Goal: Task Accomplishment & Management: Complete application form

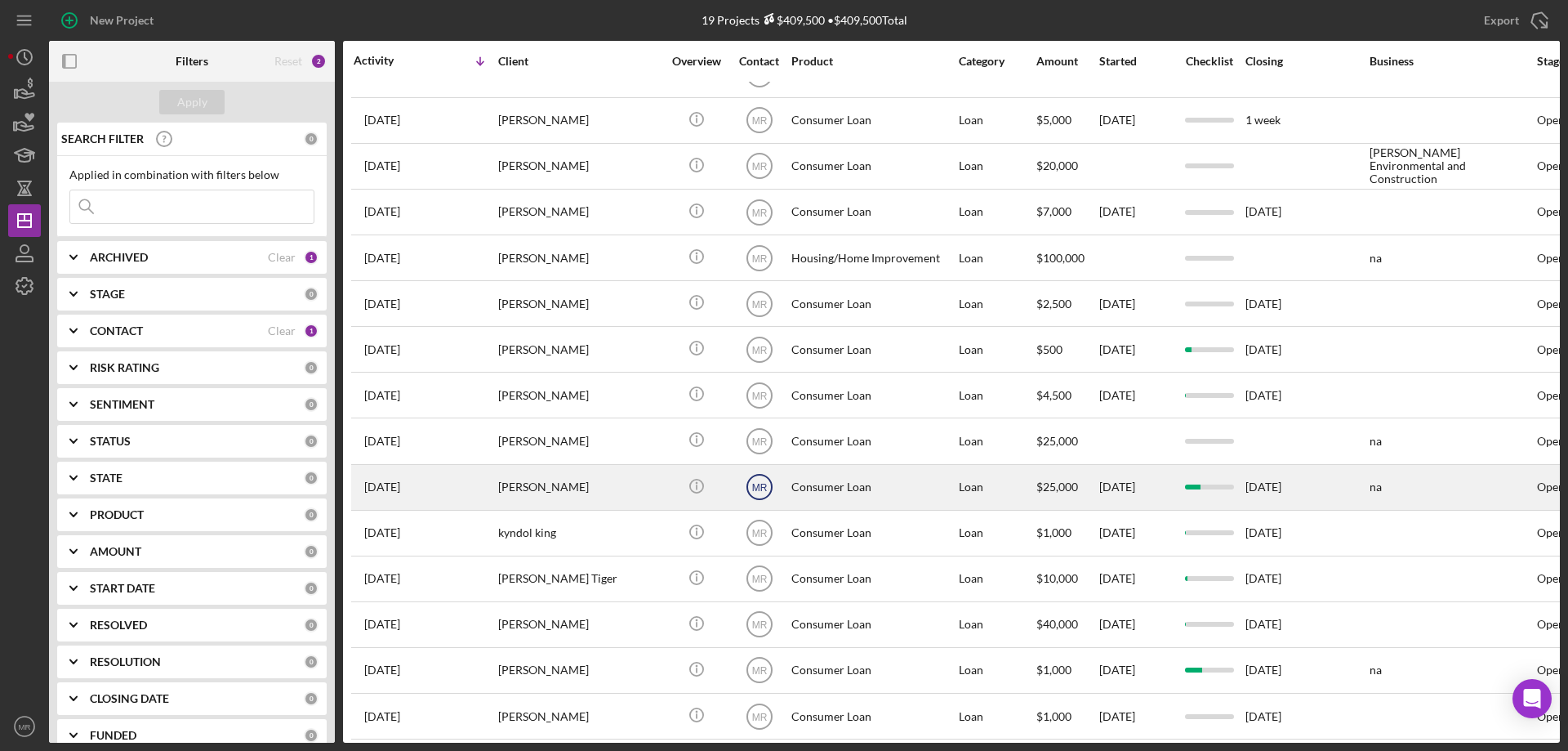
scroll to position [231, 0]
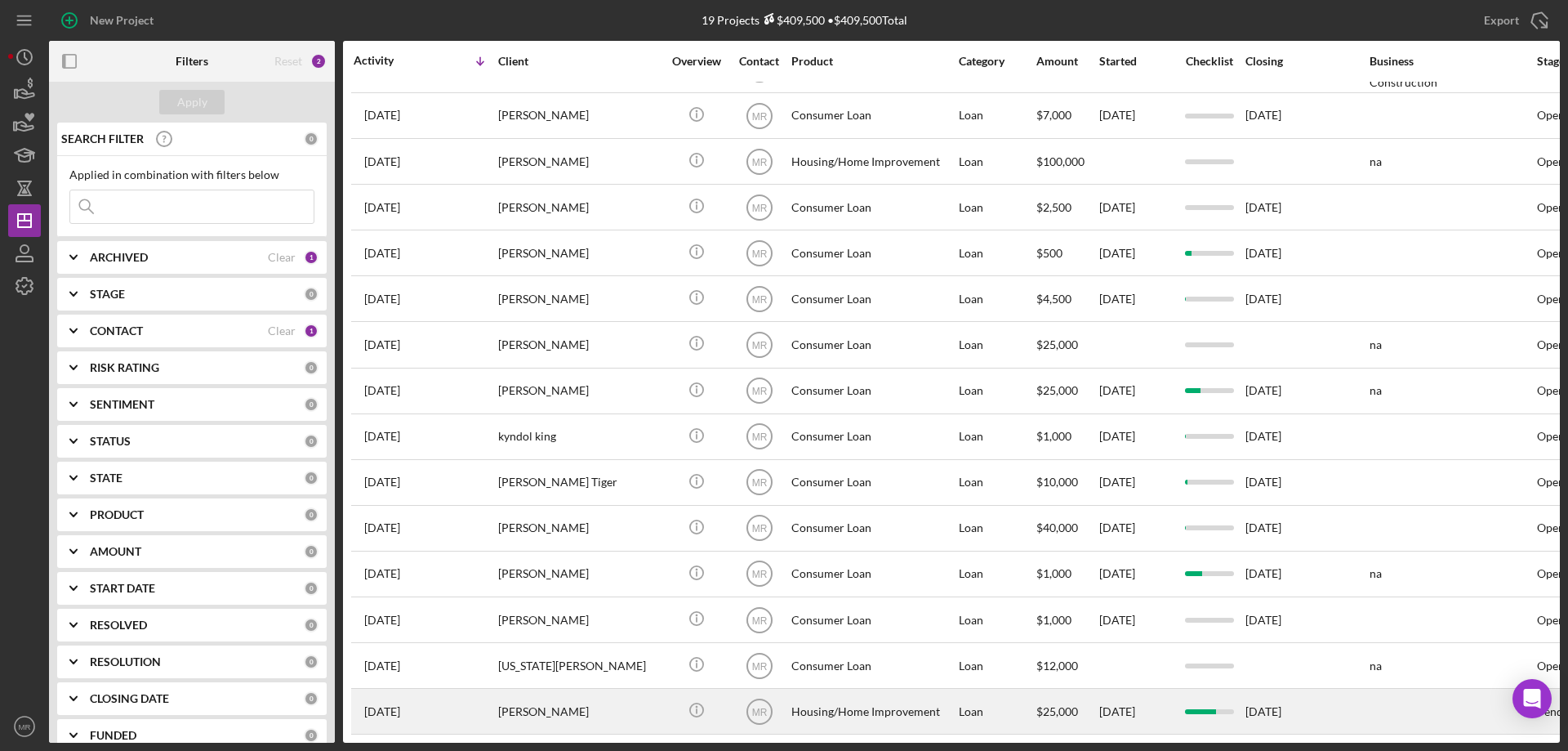
click at [619, 699] on div "[PERSON_NAME]" at bounding box center [580, 711] width 163 height 43
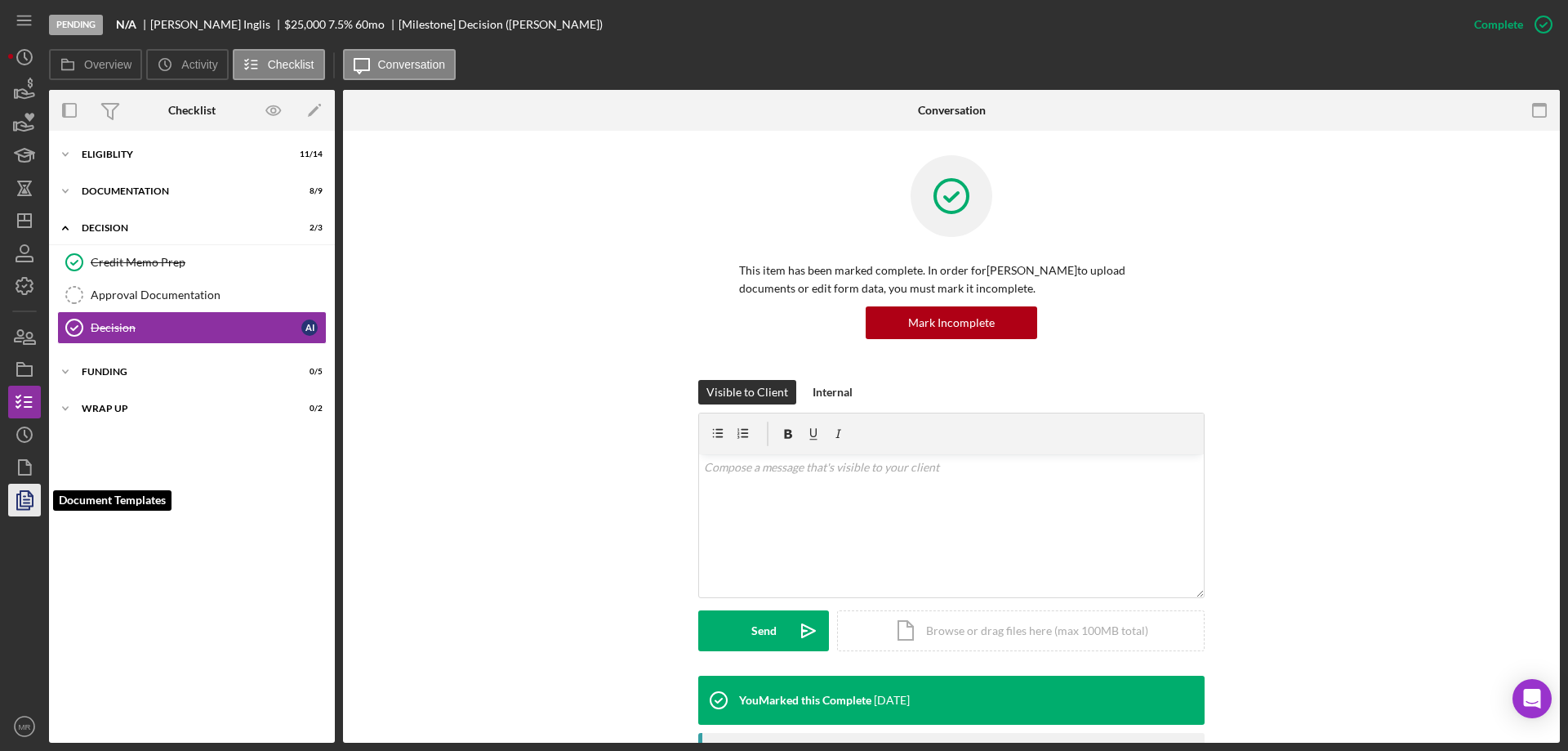
click at [27, 503] on icon "button" at bounding box center [26, 500] width 6 height 7
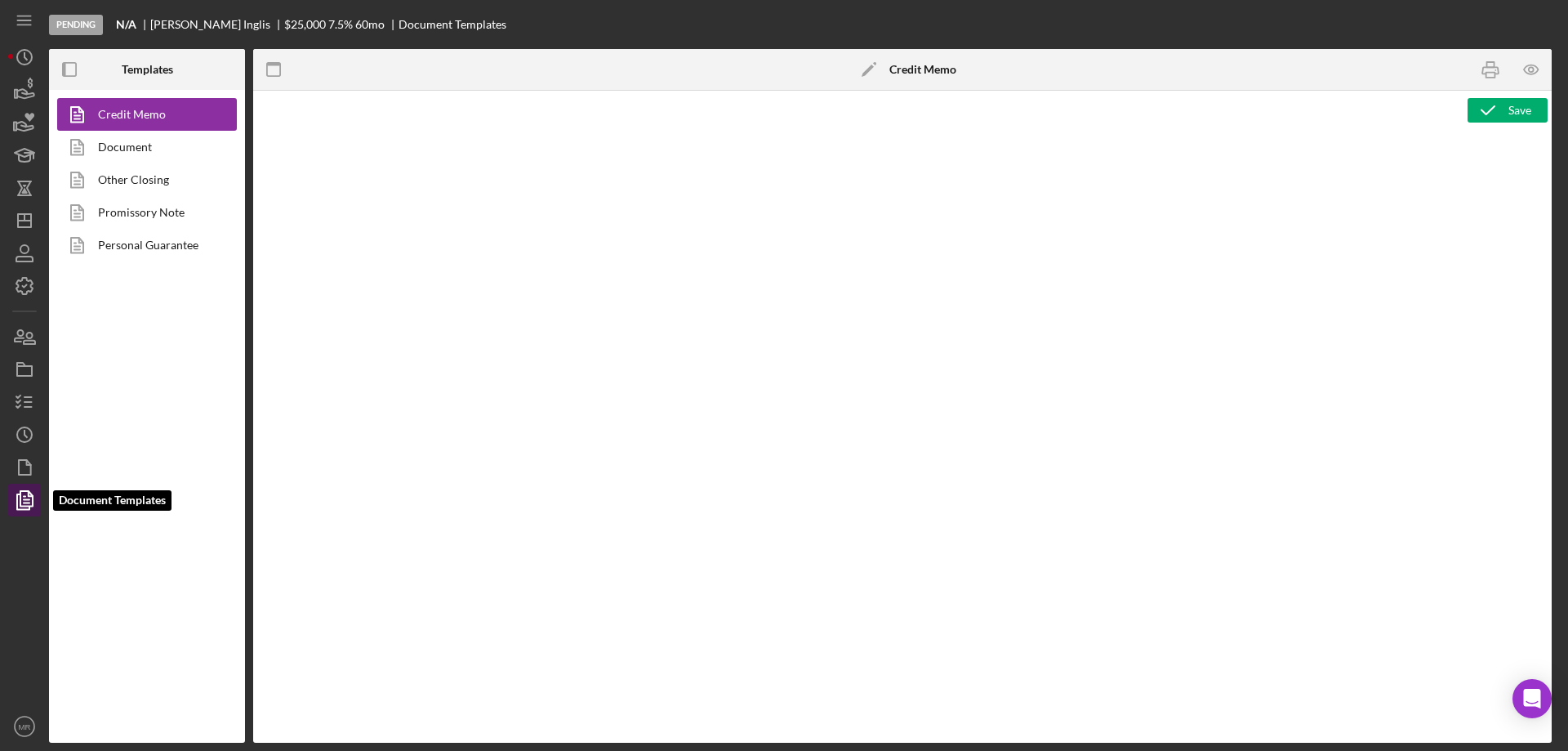
type textarea "<p style="margin: 0 0 10pt; line-height: 115%; font-size: 11pt; font-family: Ca…"
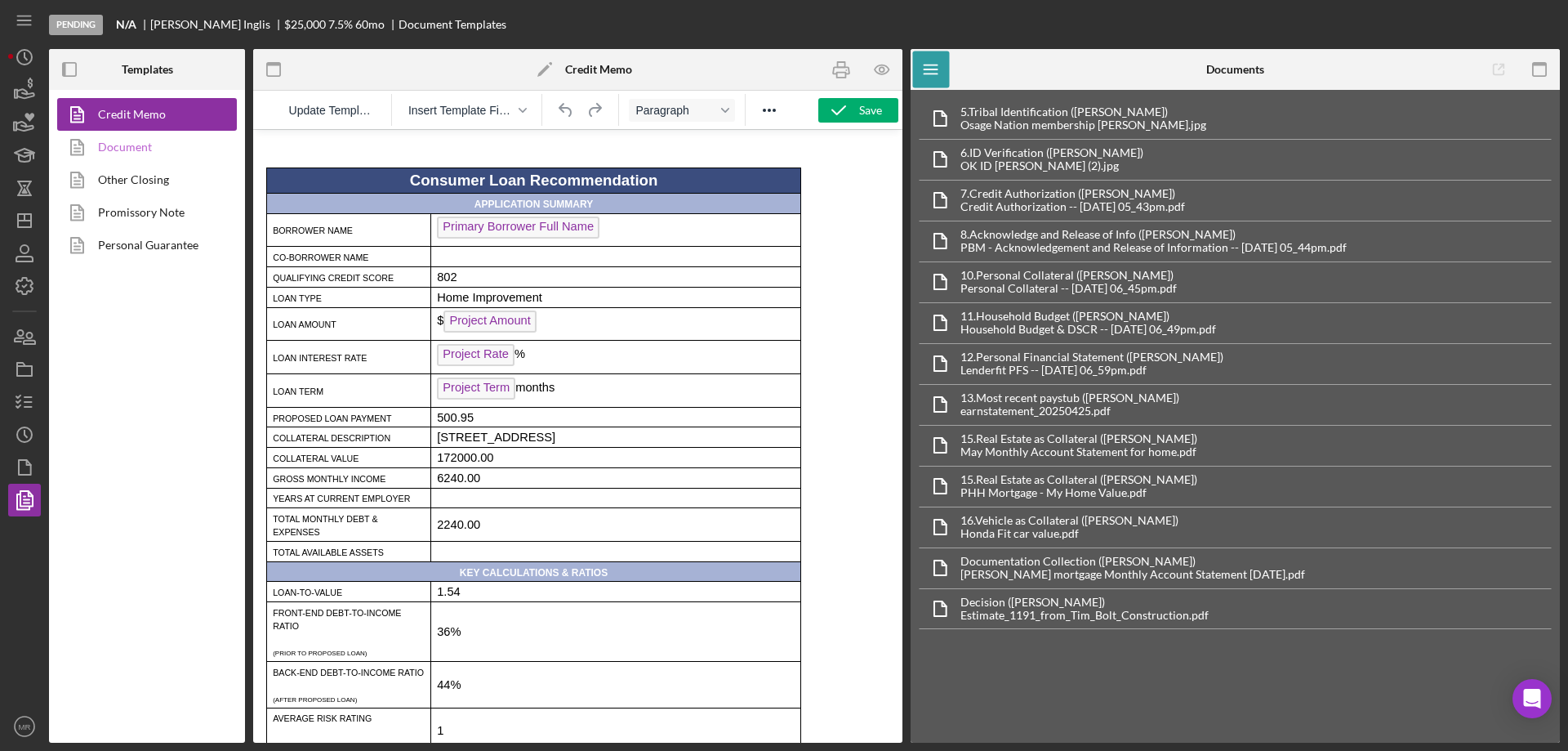
click at [124, 146] on link "Document" at bounding box center [143, 146] width 172 height 33
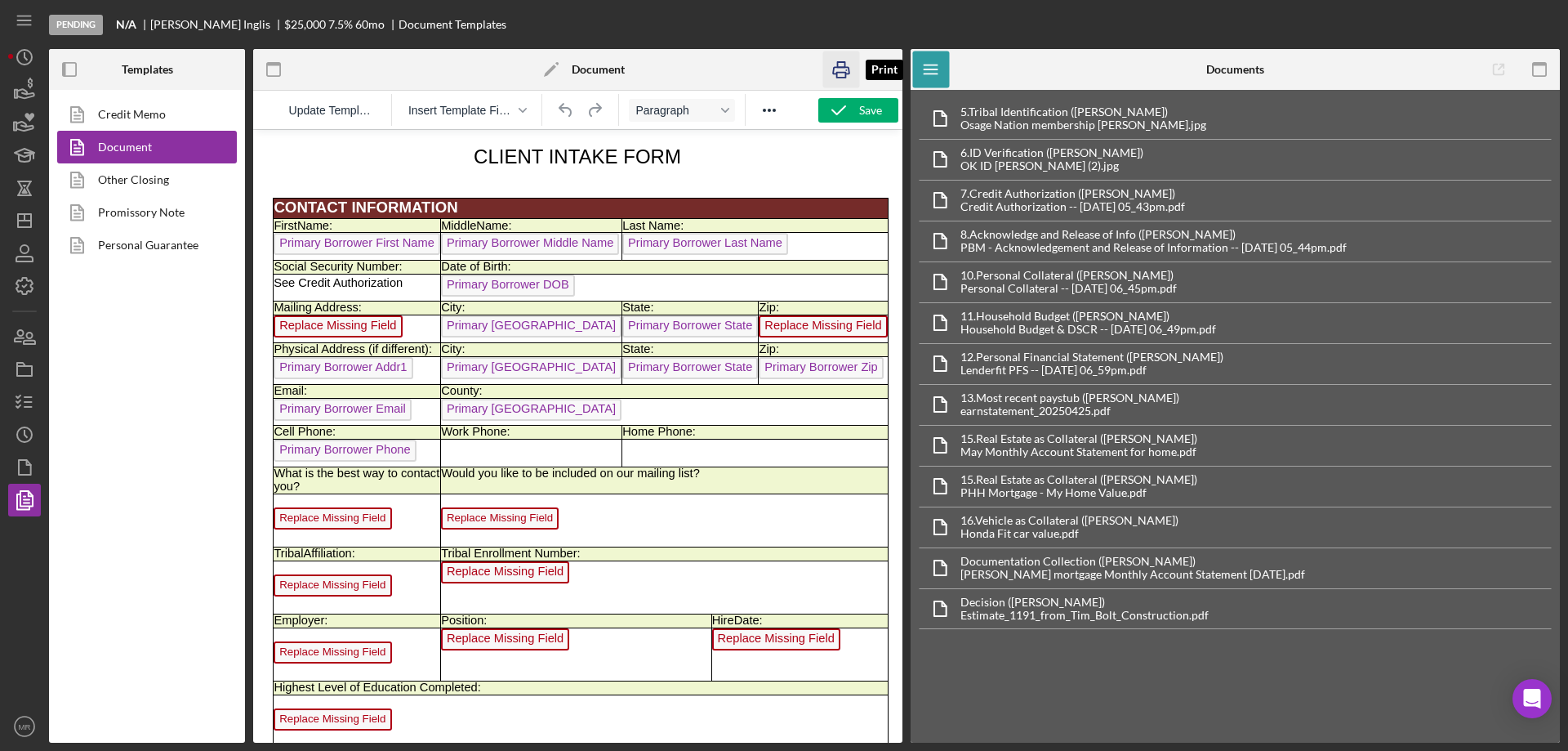
click at [840, 72] on rect "button" at bounding box center [842, 75] width 9 height 5
click at [21, 471] on icon "button" at bounding box center [24, 467] width 41 height 41
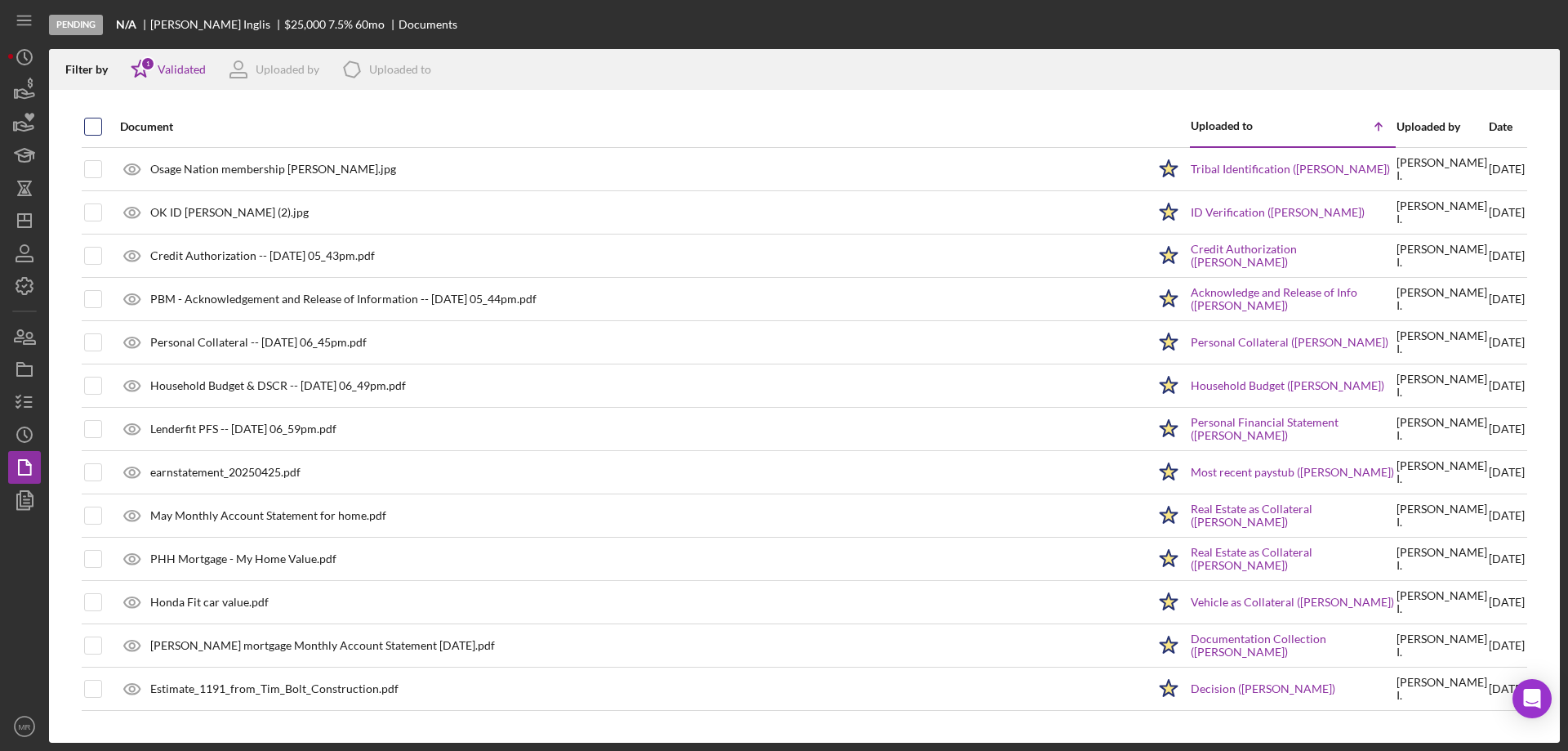
click at [90, 125] on input "checkbox" at bounding box center [93, 126] width 16 height 16
checkbox input "true"
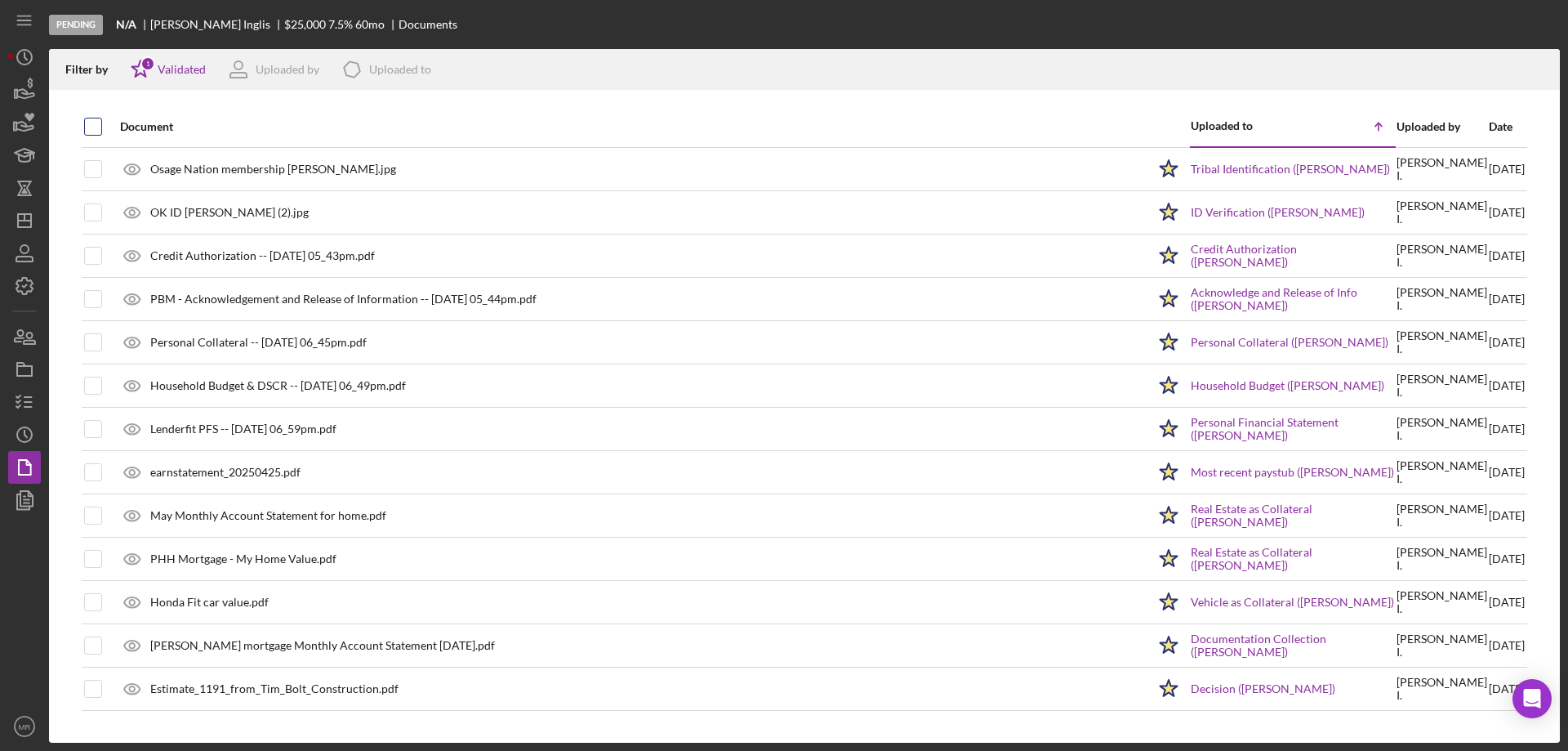
checkbox input "true"
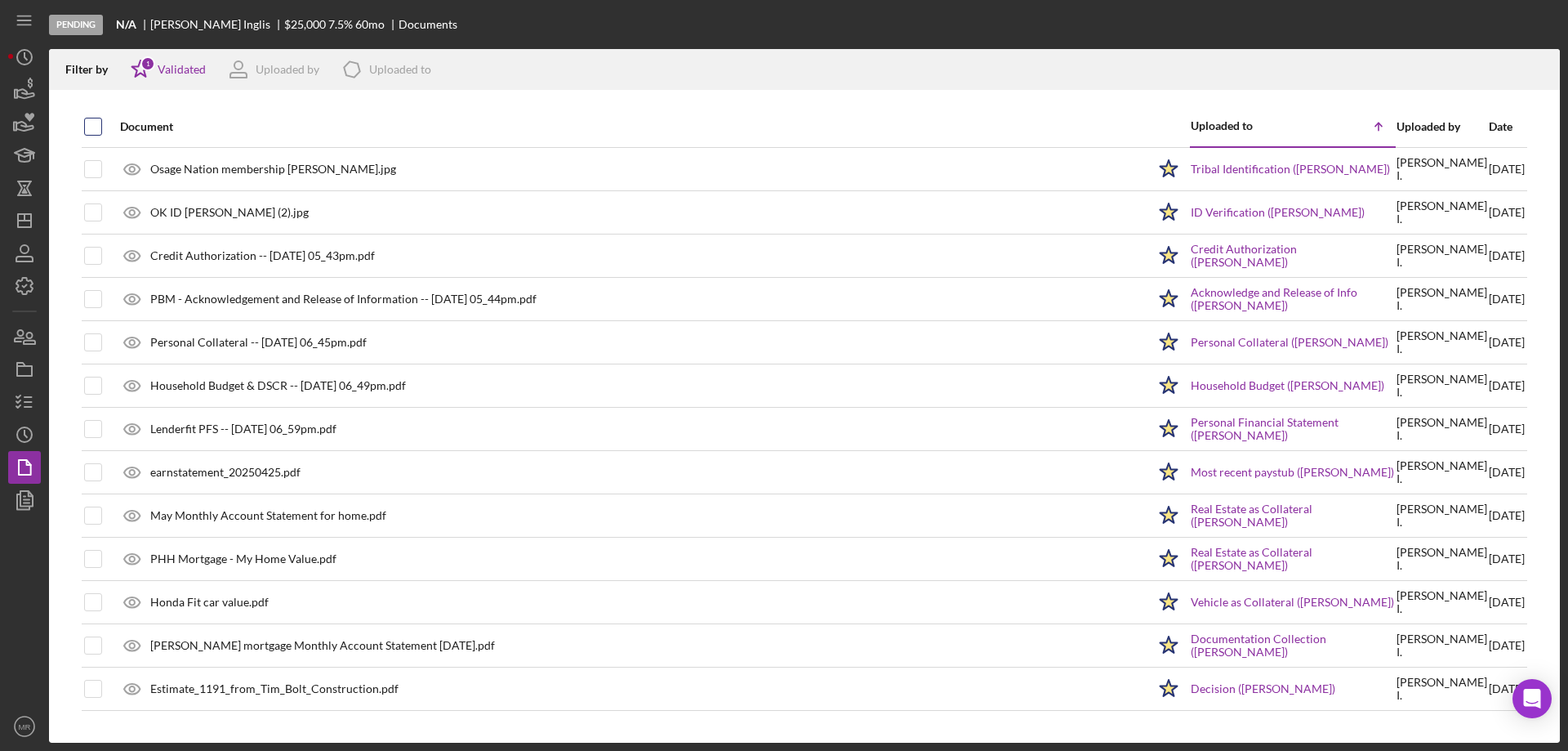
checkbox input "true"
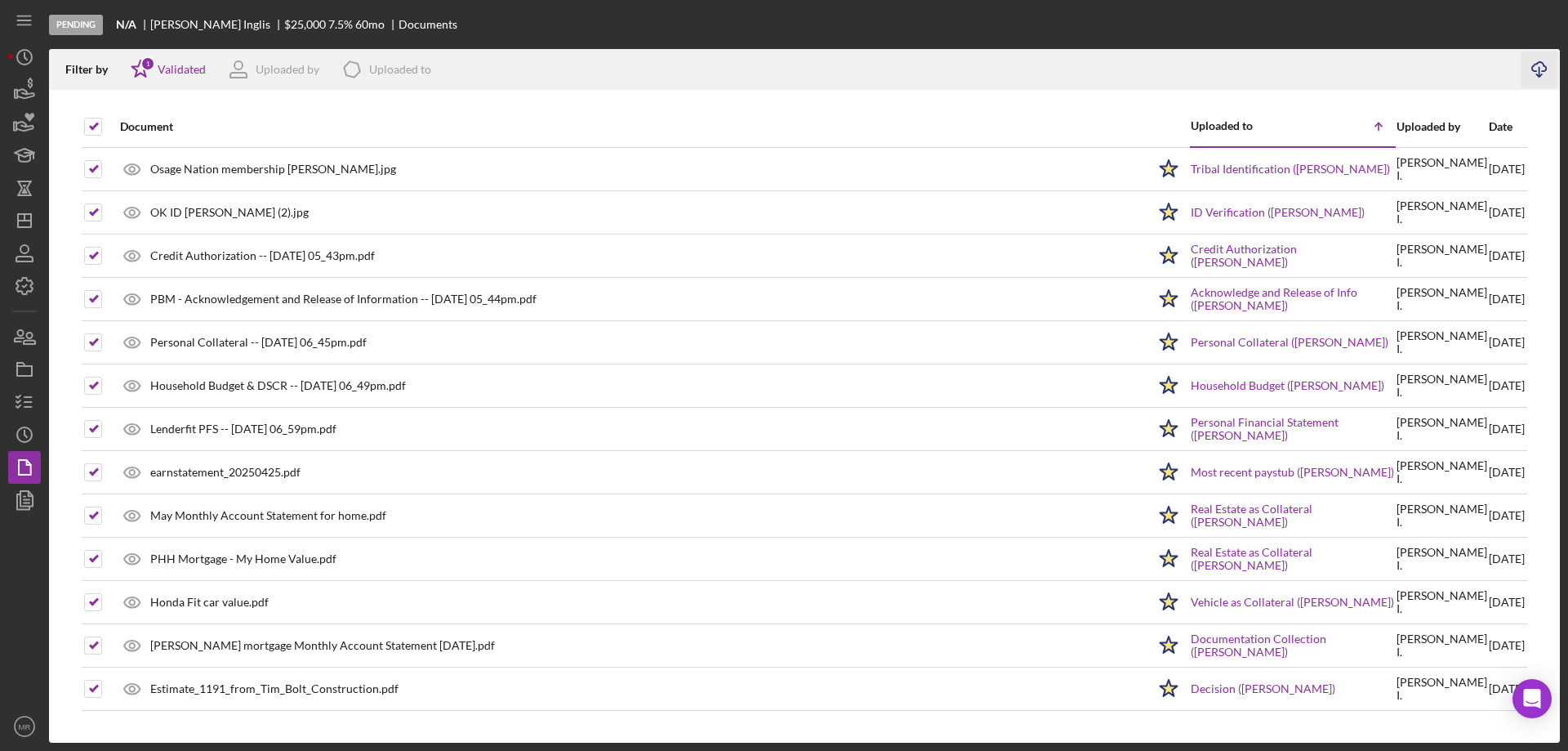
click at [1544, 68] on icon "Icon/Download" at bounding box center [1540, 70] width 37 height 37
click at [18, 398] on polyline "button" at bounding box center [18, 397] width 4 height 3
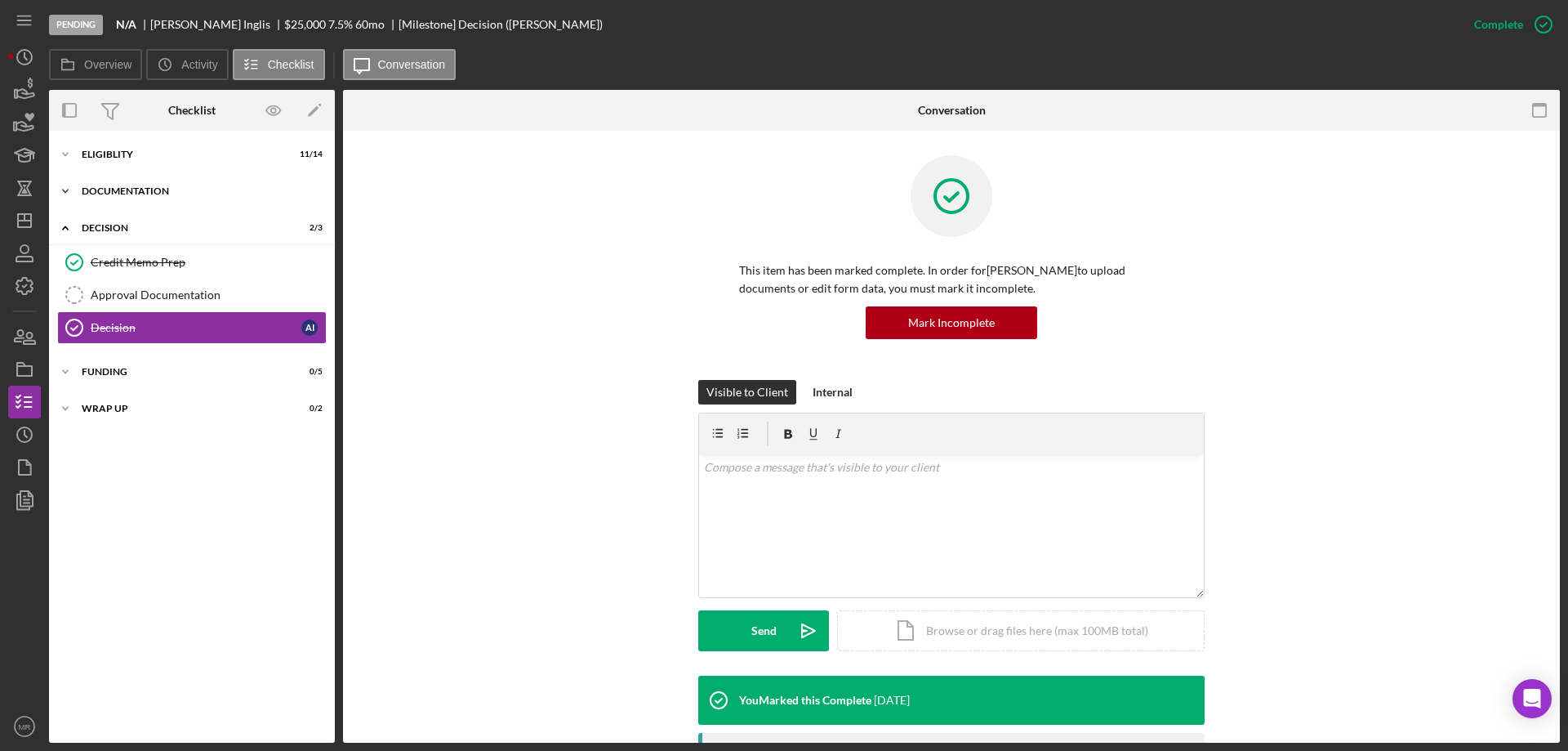
click at [117, 189] on div "Documentation" at bounding box center [198, 191] width 233 height 10
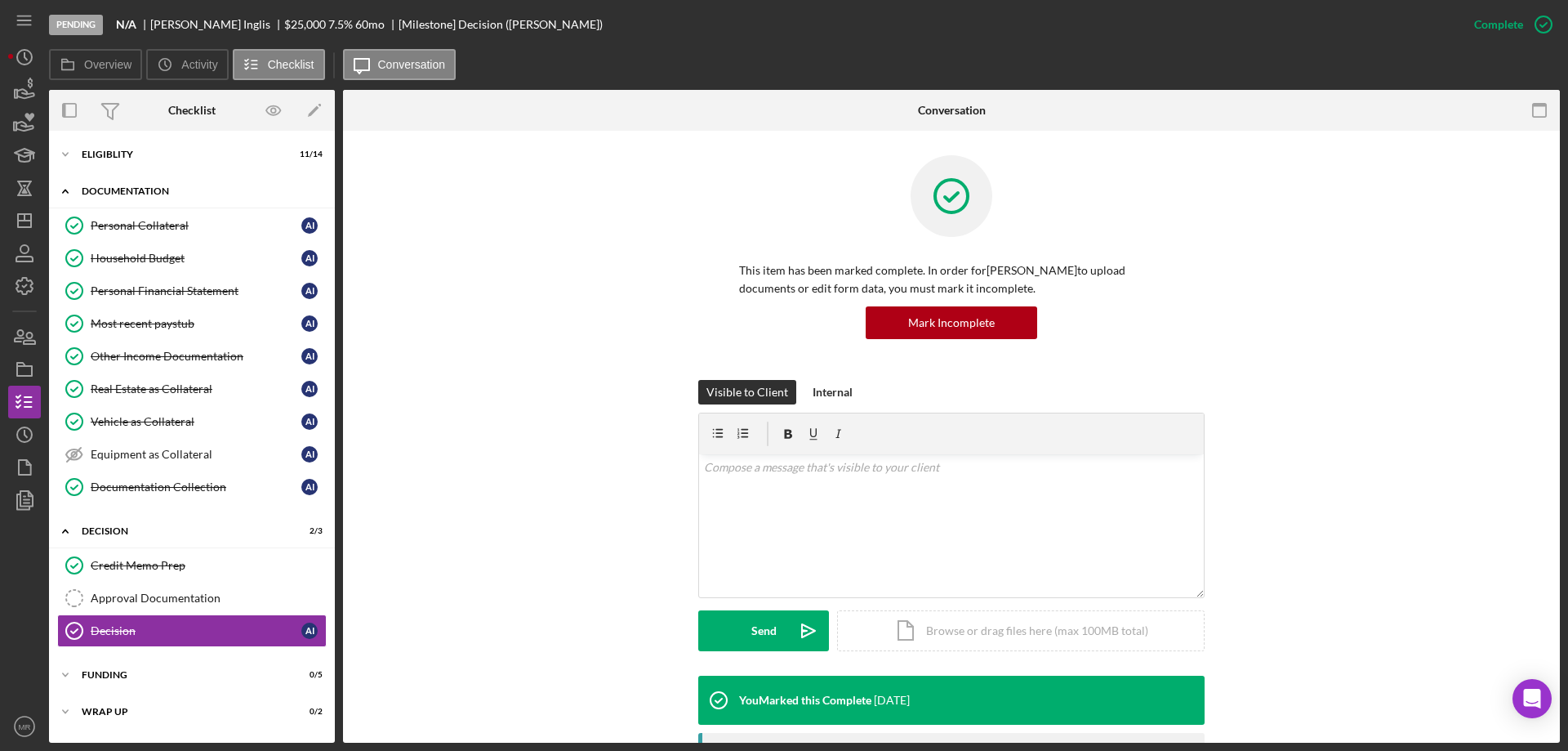
click at [139, 186] on div "Documentation" at bounding box center [198, 191] width 233 height 10
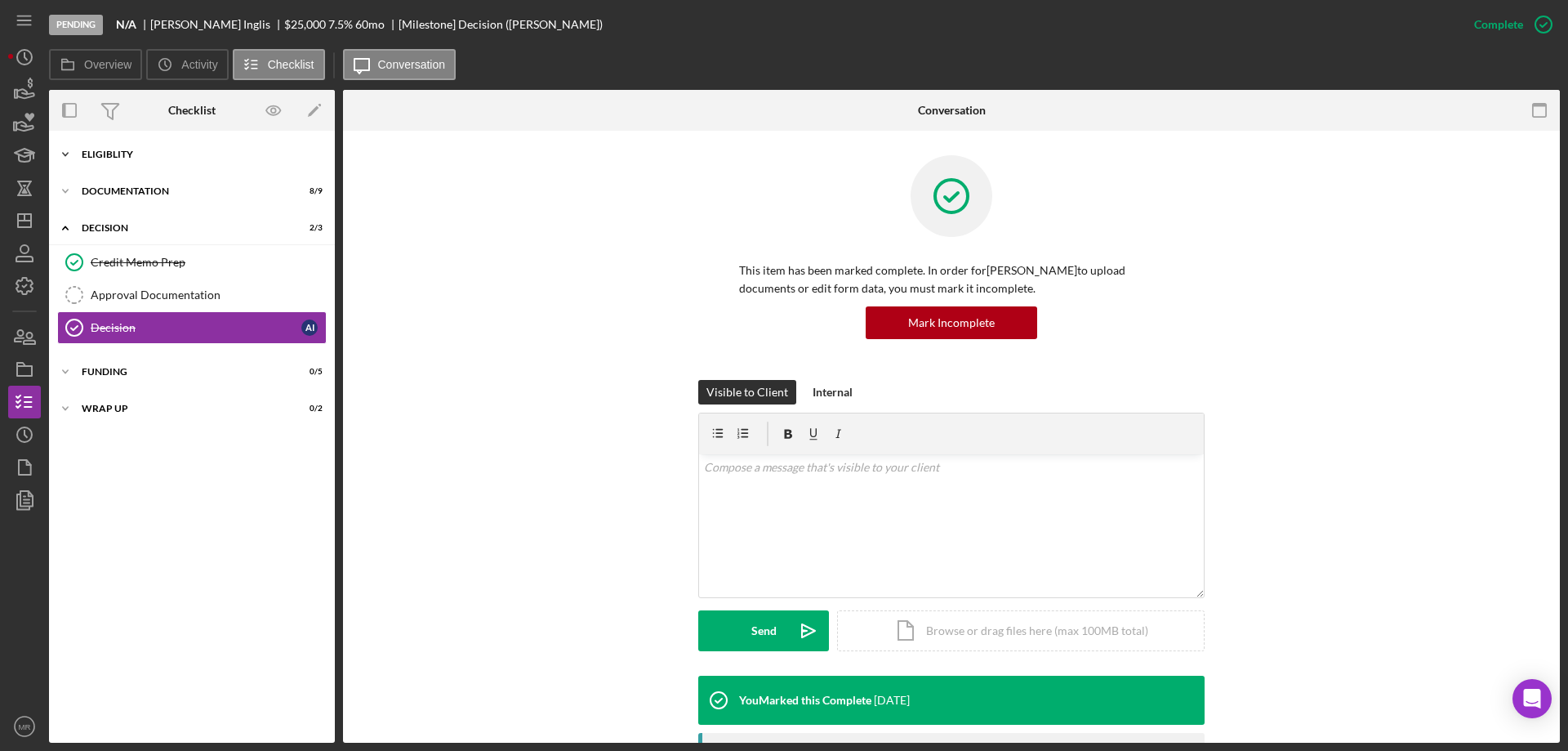
click at [143, 152] on div "Eligiblity" at bounding box center [198, 155] width 233 height 10
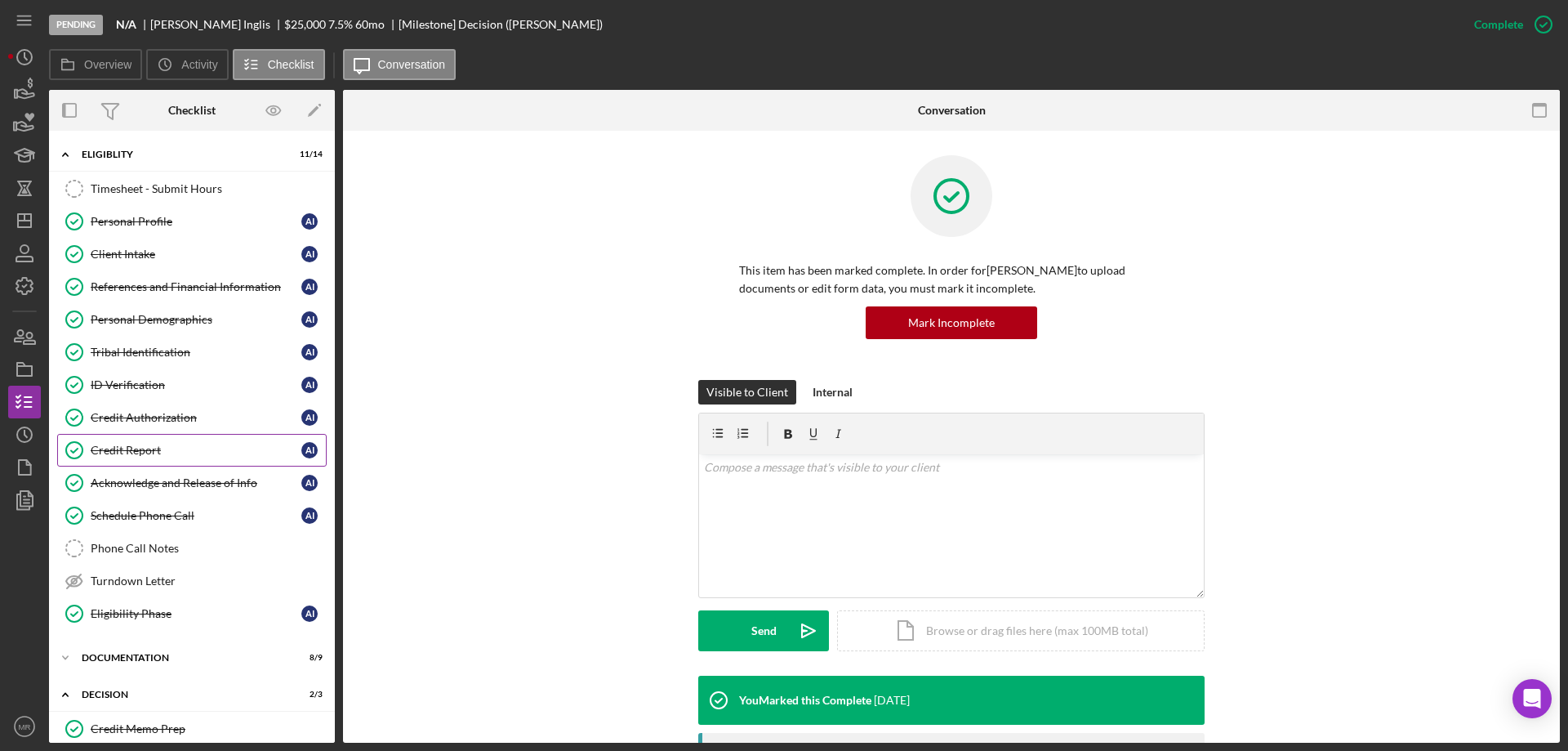
click at [133, 450] on div "Credit Report" at bounding box center [196, 450] width 210 height 13
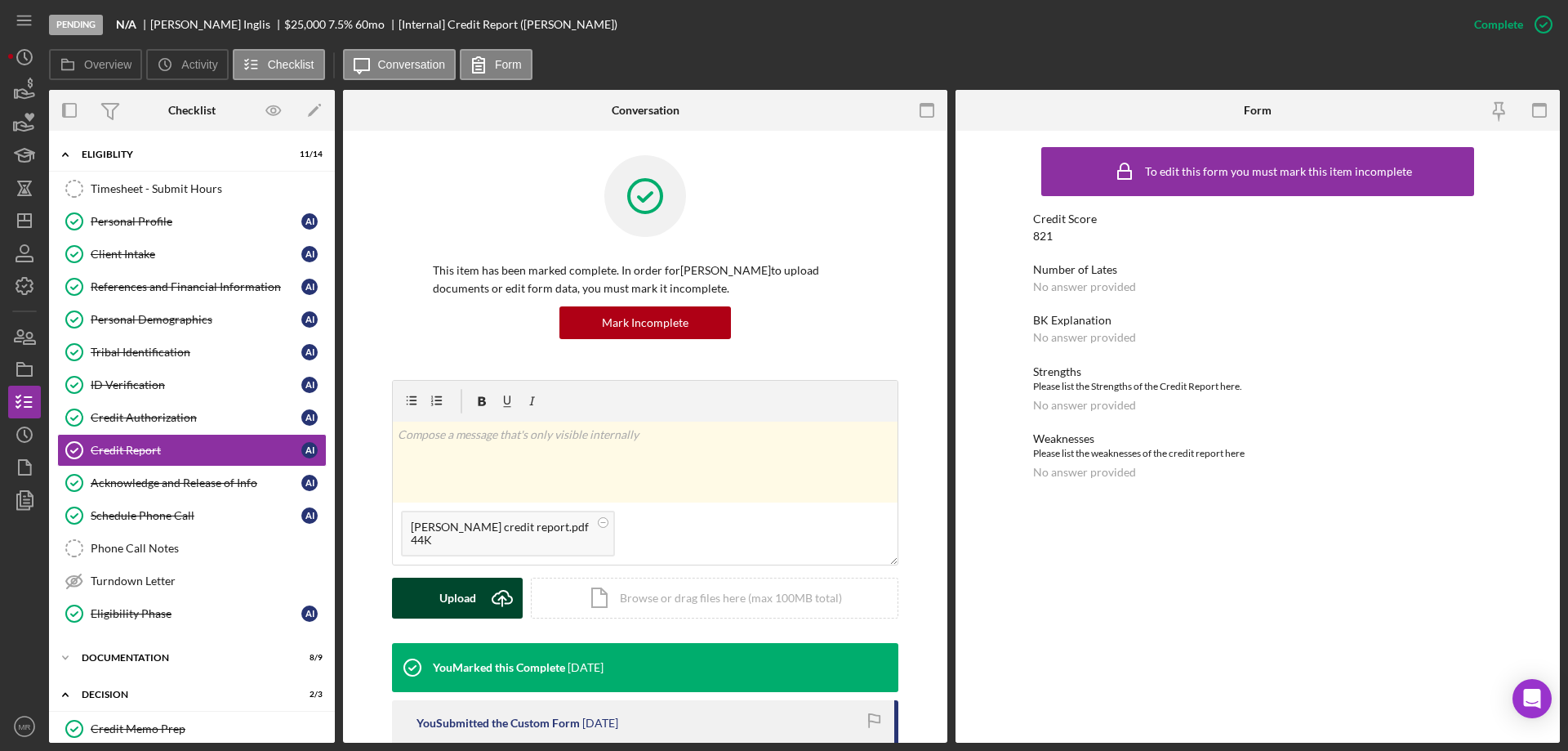
click at [468, 598] on div "Upload" at bounding box center [458, 598] width 37 height 41
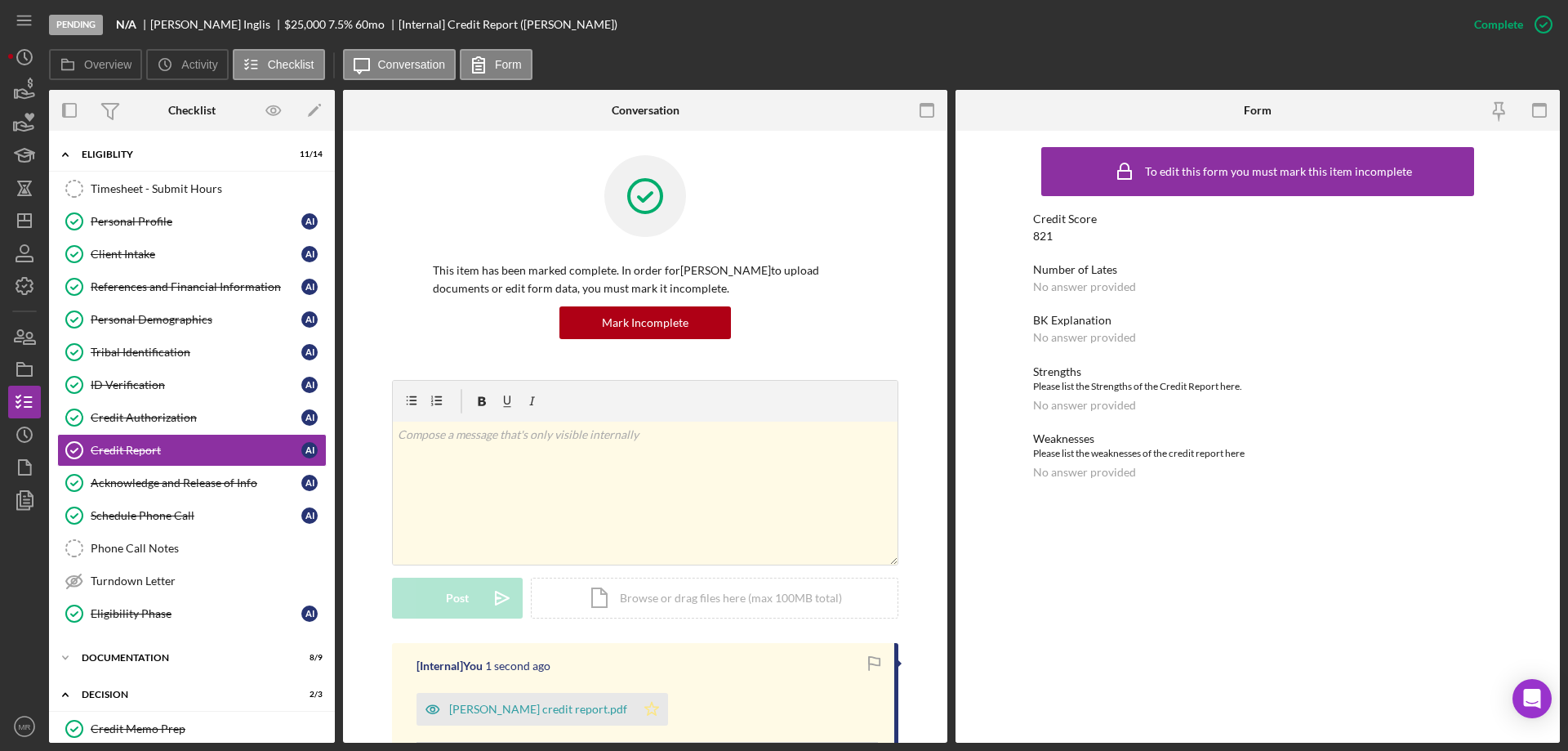
click at [635, 709] on icon "Icon/Star" at bounding box center [651, 709] width 33 height 33
click at [24, 208] on icon "Icon/Dashboard" at bounding box center [24, 221] width 41 height 41
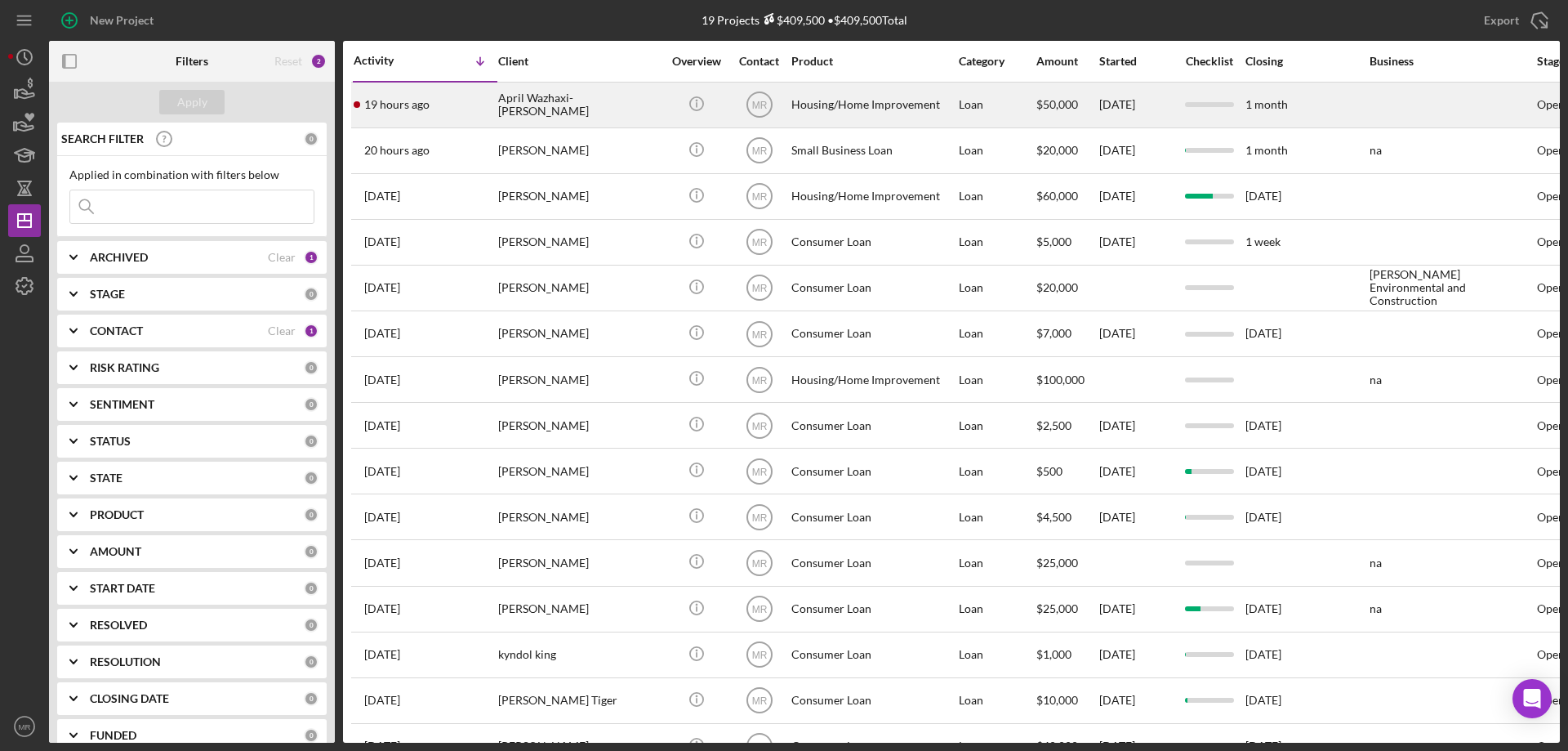
click at [641, 100] on div "April Wazhaxi-[PERSON_NAME]" at bounding box center [580, 104] width 163 height 43
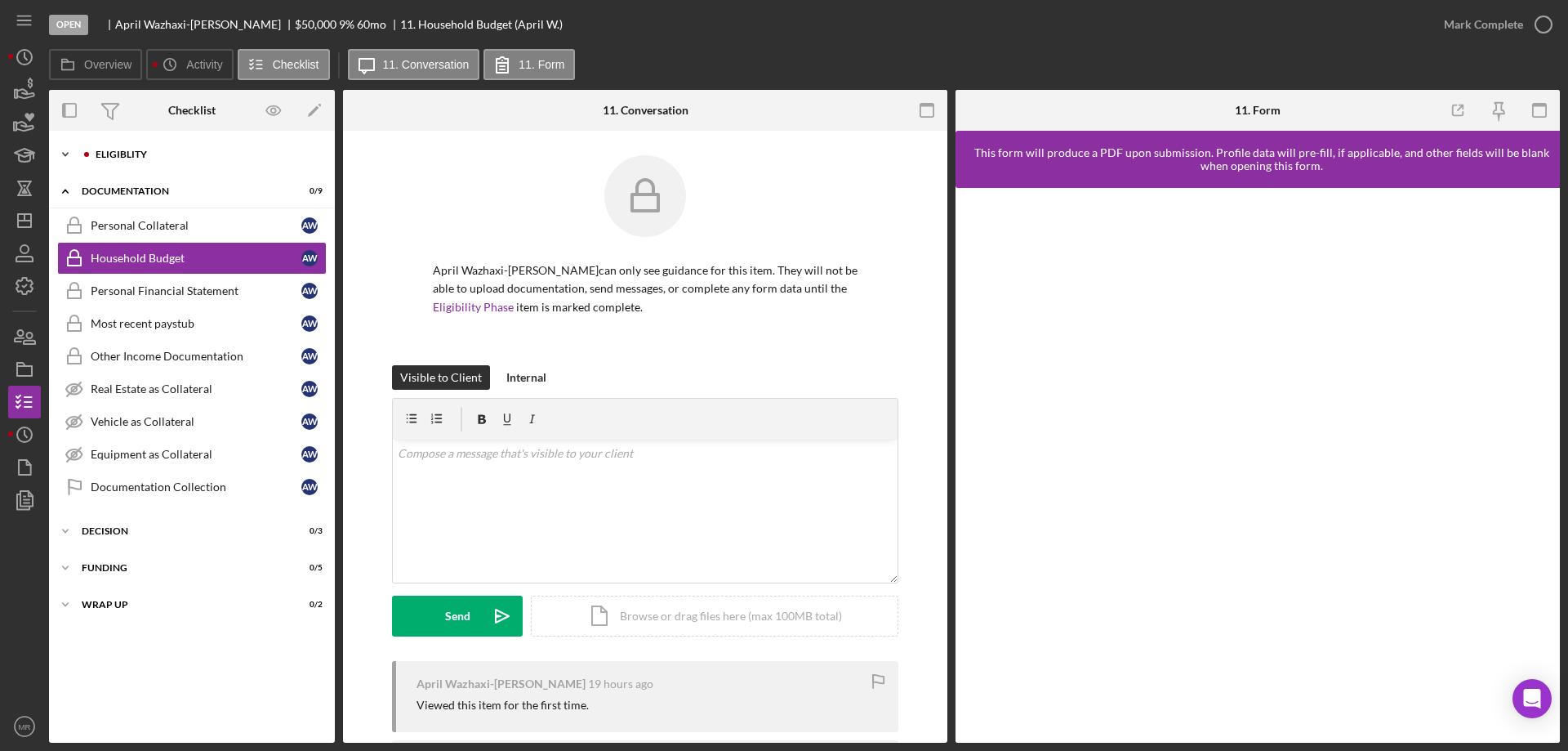
click at [122, 152] on div "Eligiblity" at bounding box center [205, 155] width 219 height 10
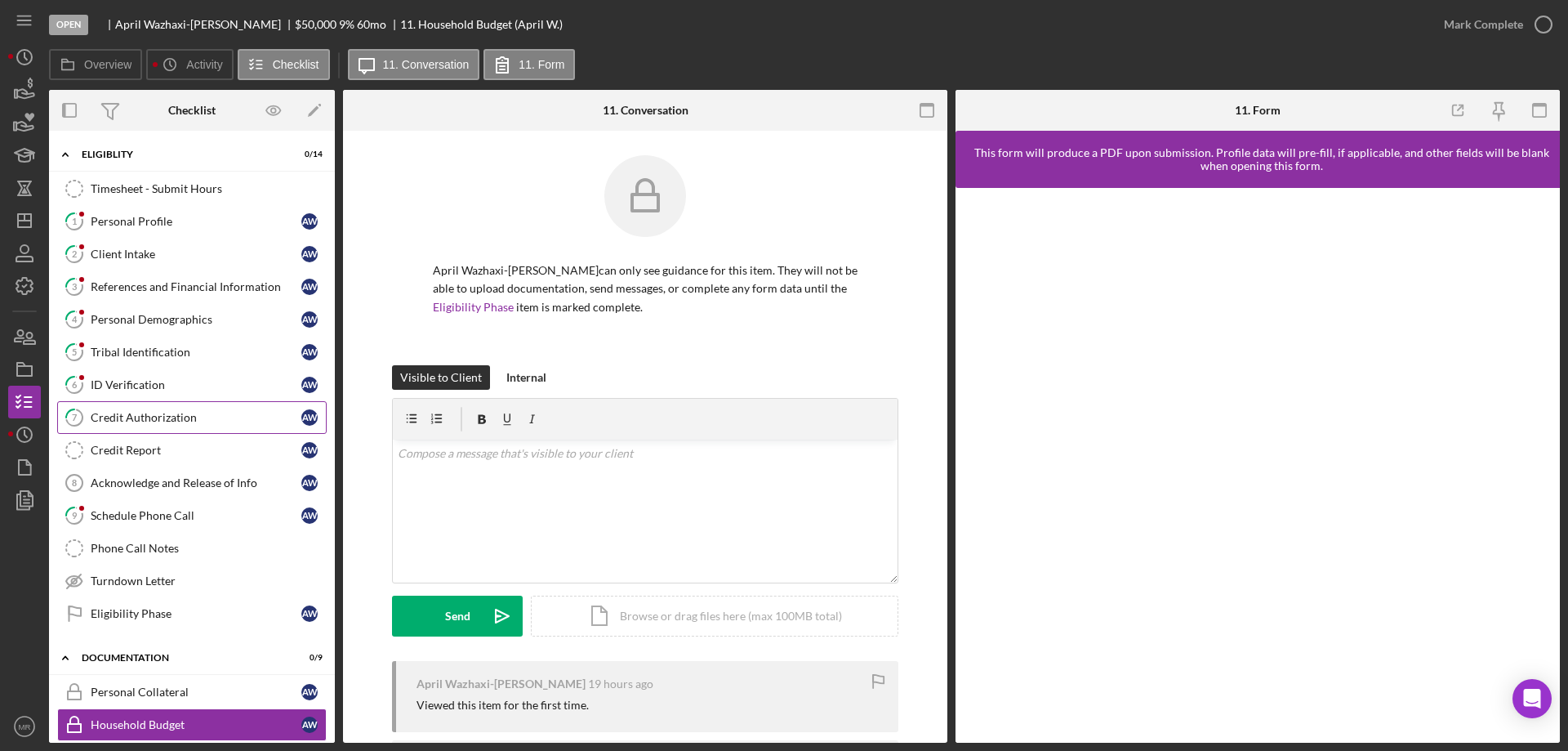
click at [135, 413] on div "Credit Authorization" at bounding box center [196, 418] width 210 height 13
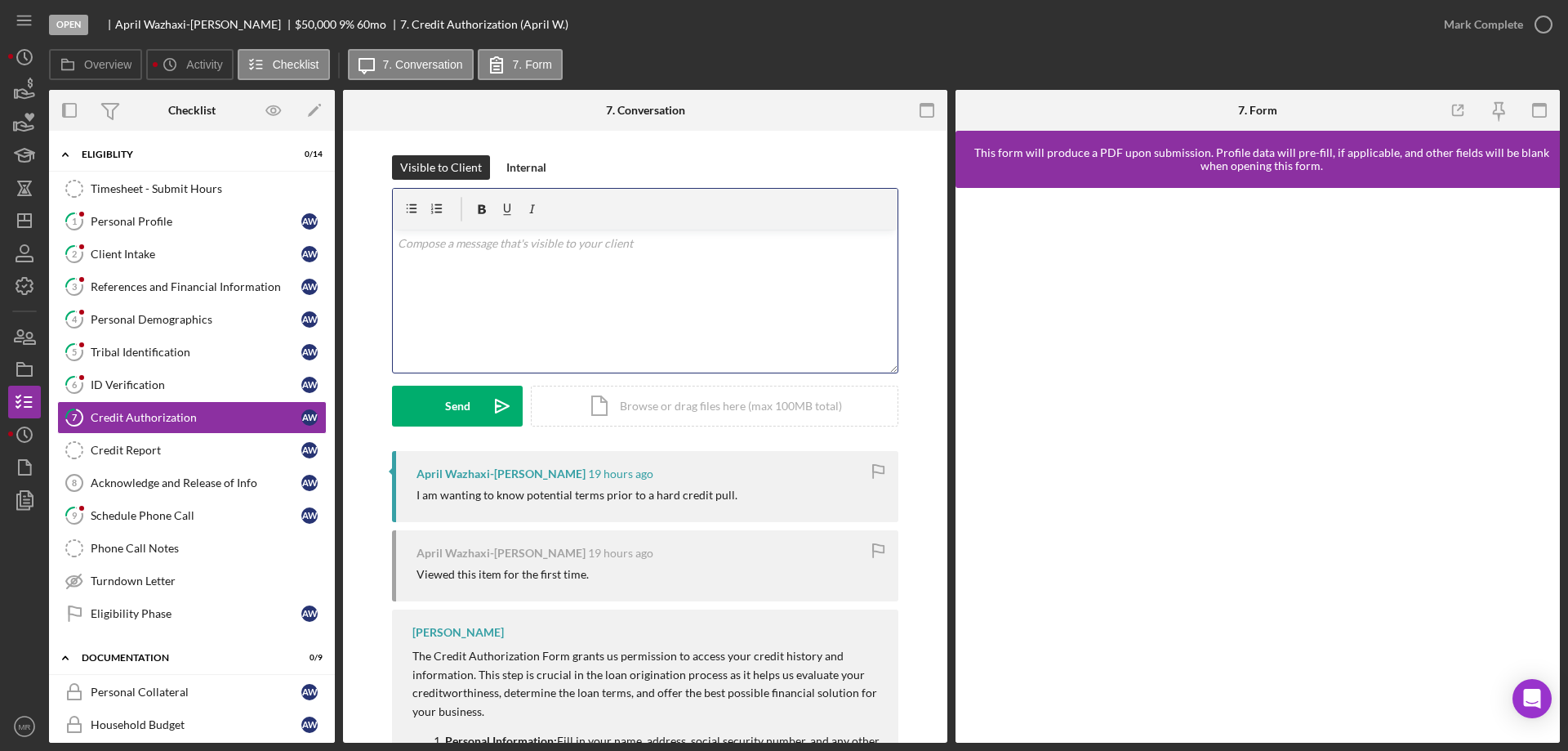
click at [479, 306] on div "v Color teal Color pink Remove color Add row above Add row below Add column bef…" at bounding box center [646, 301] width 505 height 143
click at [450, 418] on div "Send" at bounding box center [458, 406] width 25 height 41
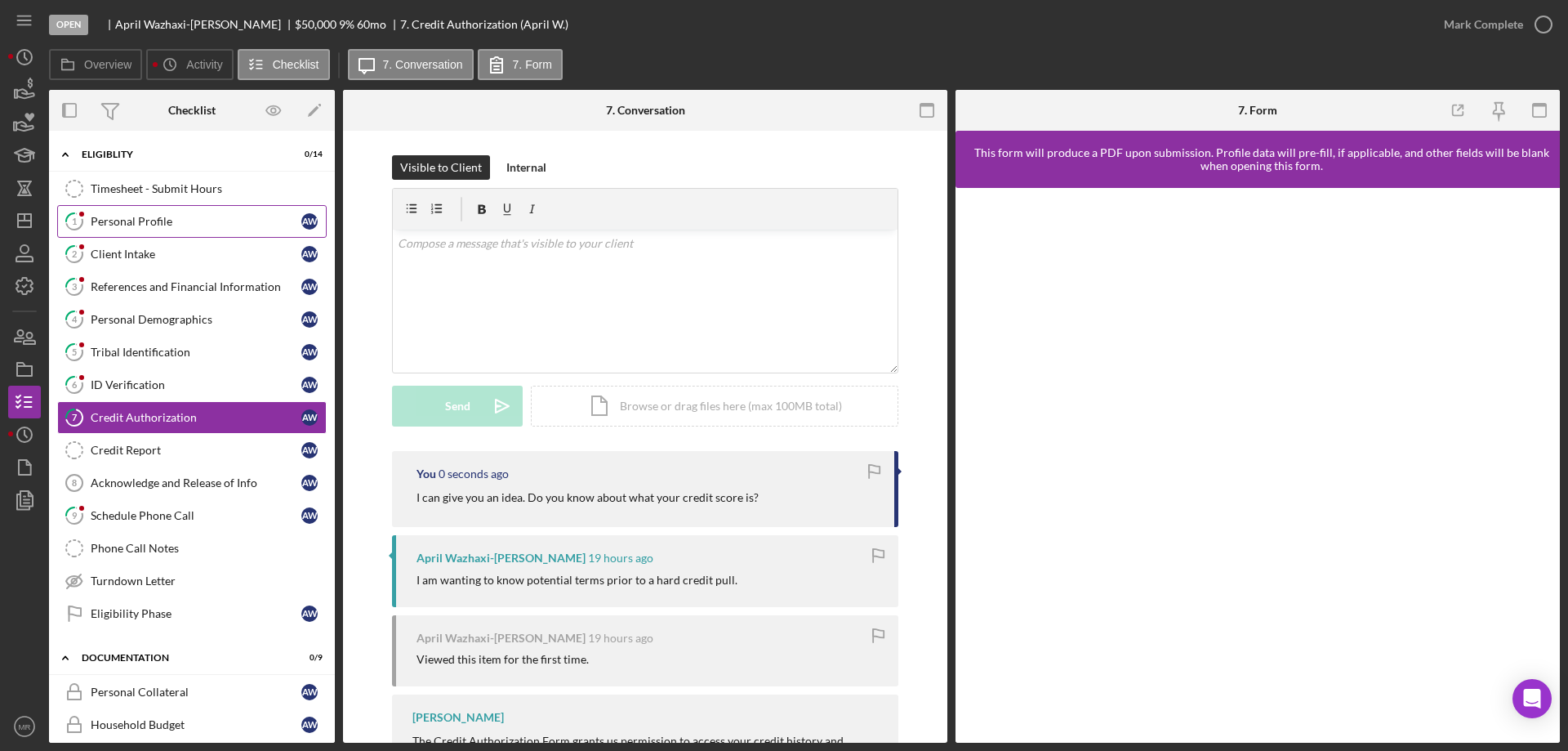
click at [141, 218] on div "Personal Profile" at bounding box center [196, 221] width 210 height 13
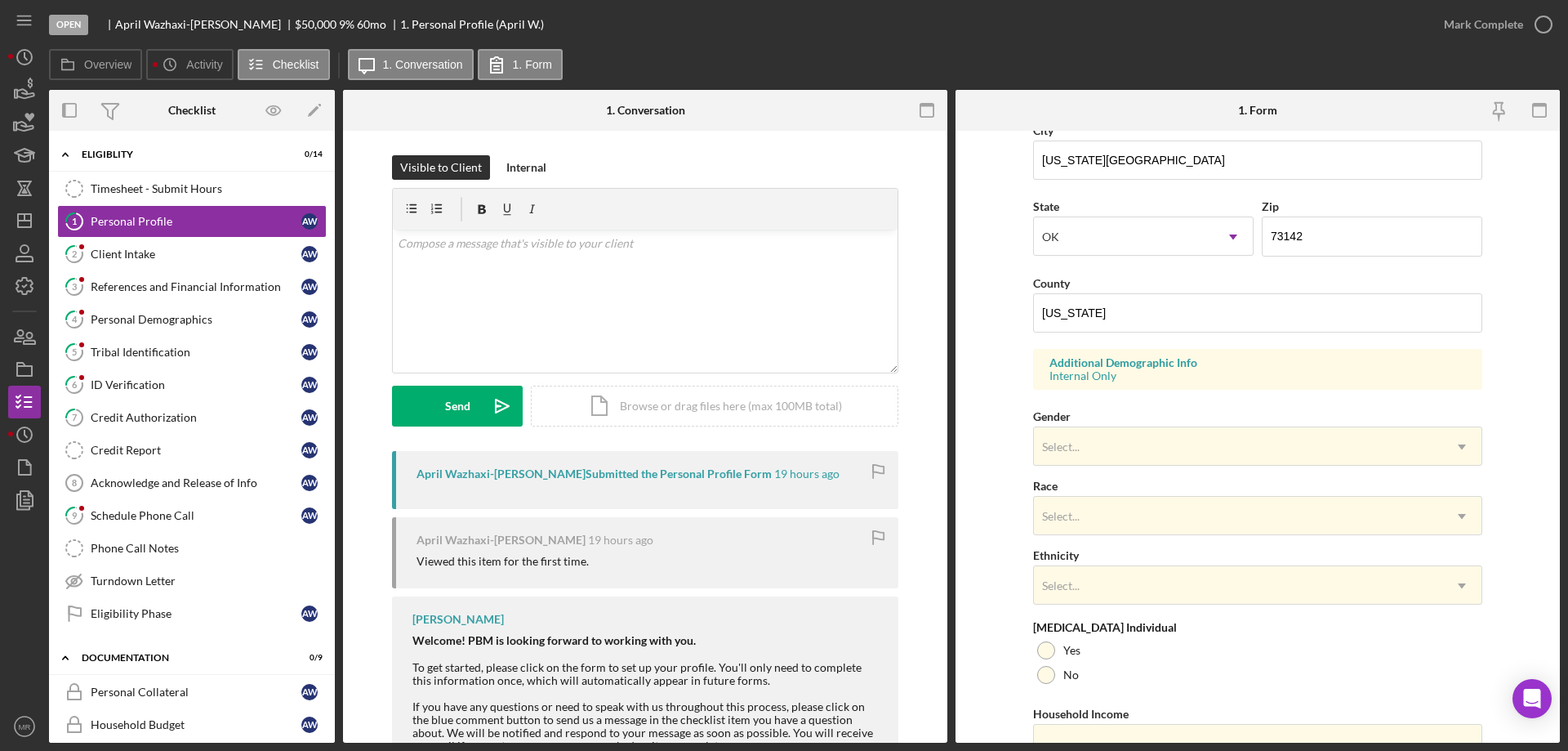
scroll to position [479, 0]
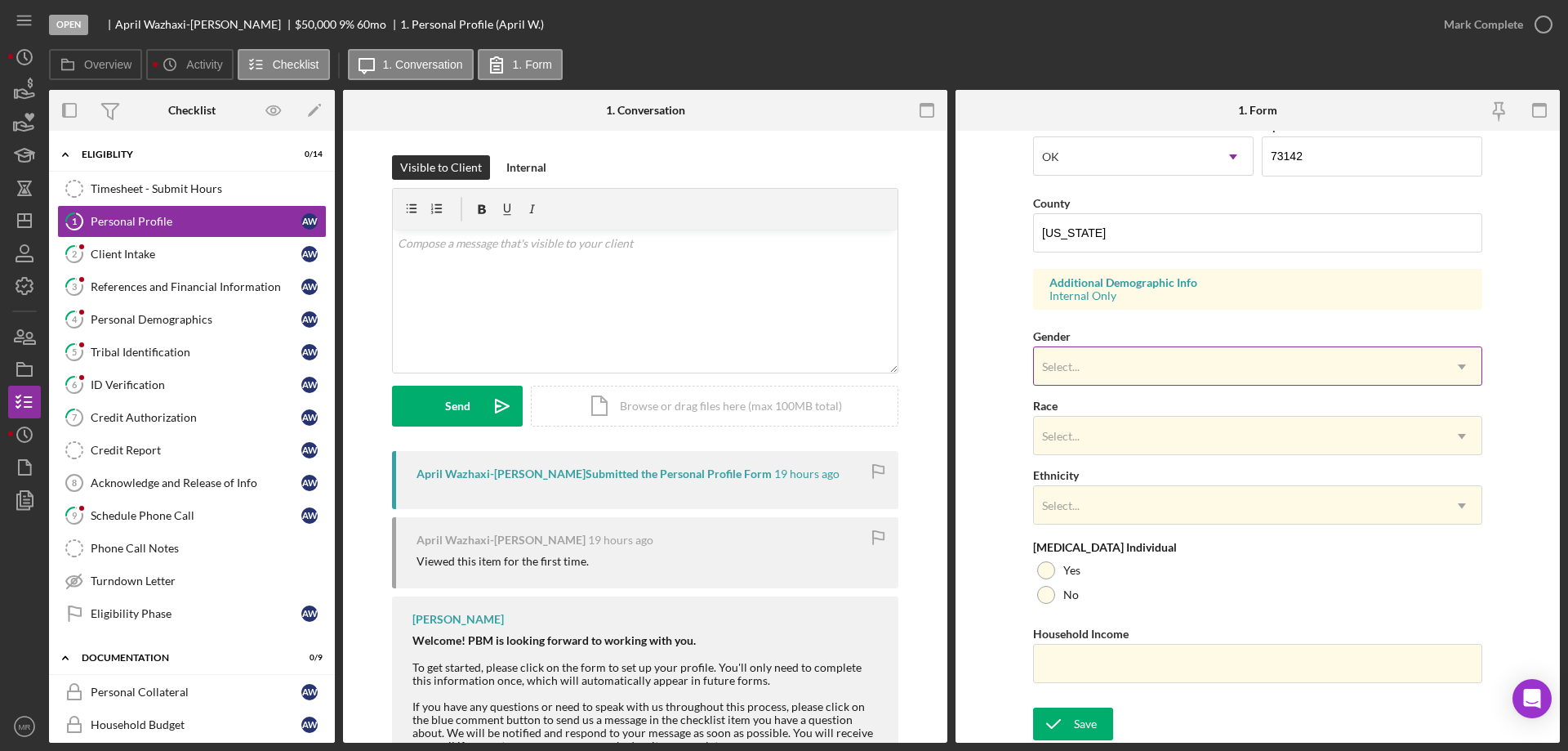
click at [1220, 368] on div "Select..." at bounding box center [1238, 366] width 408 height 38
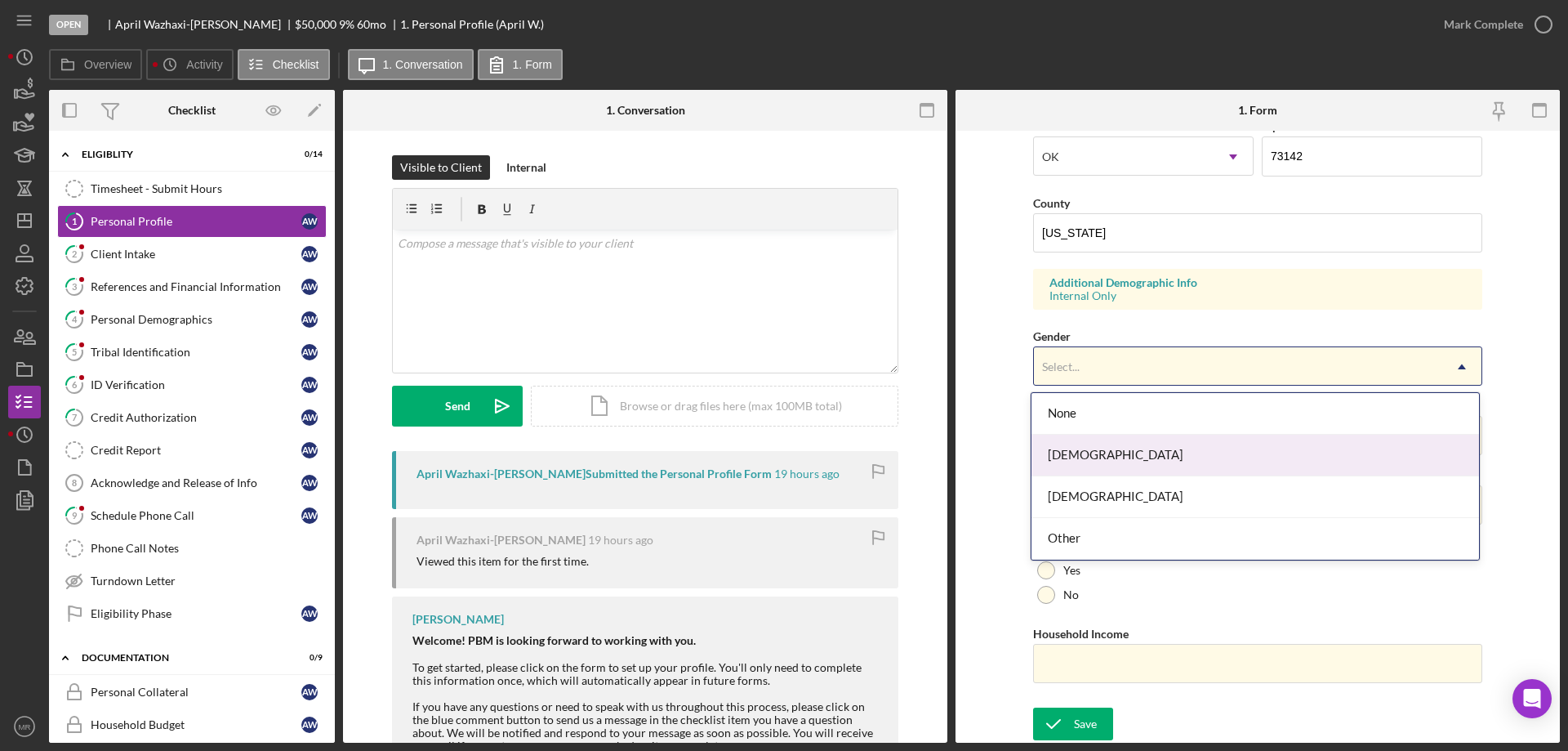
click at [1195, 461] on div "[DEMOGRAPHIC_DATA]" at bounding box center [1256, 455] width 448 height 41
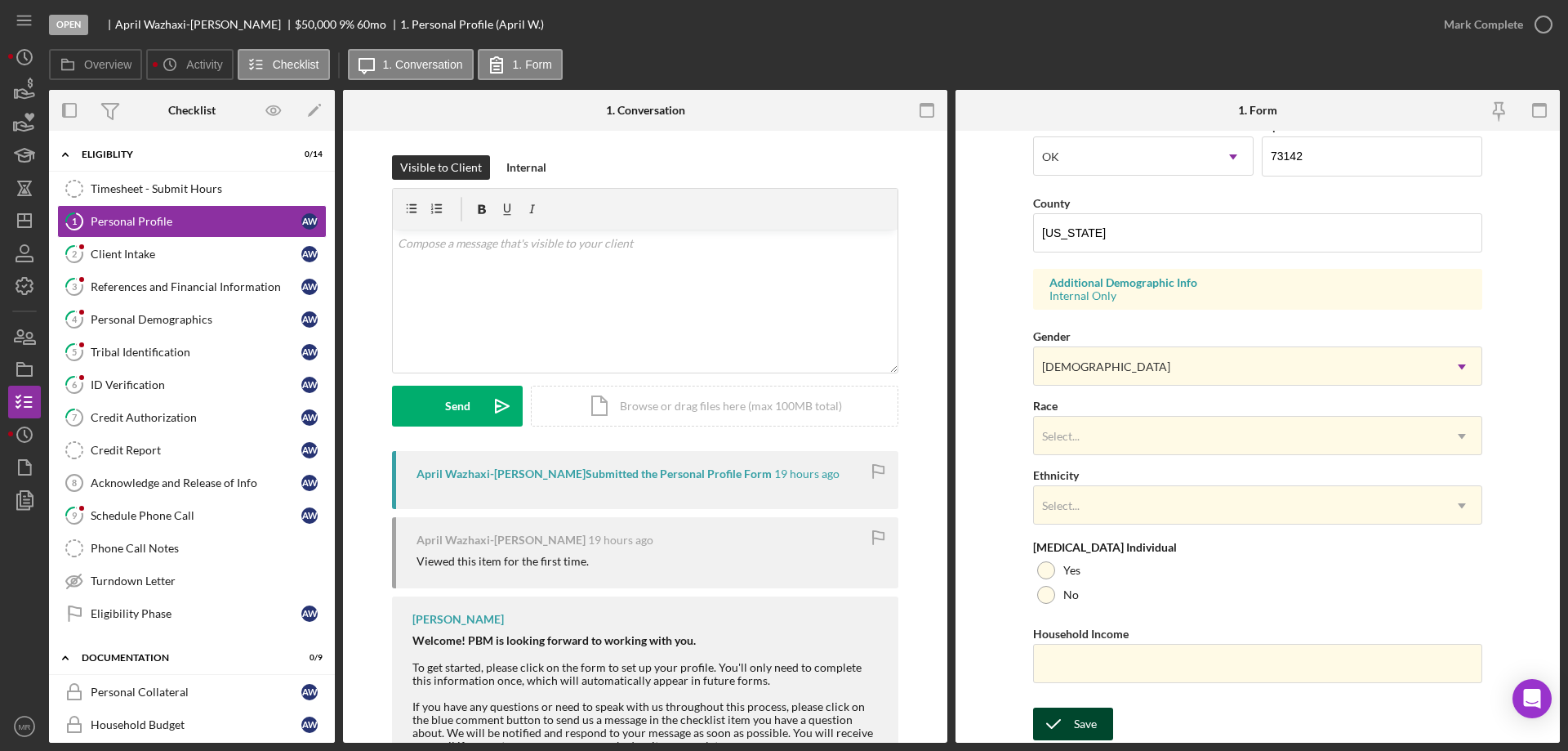
click at [1067, 725] on icon "submit" at bounding box center [1054, 724] width 41 height 41
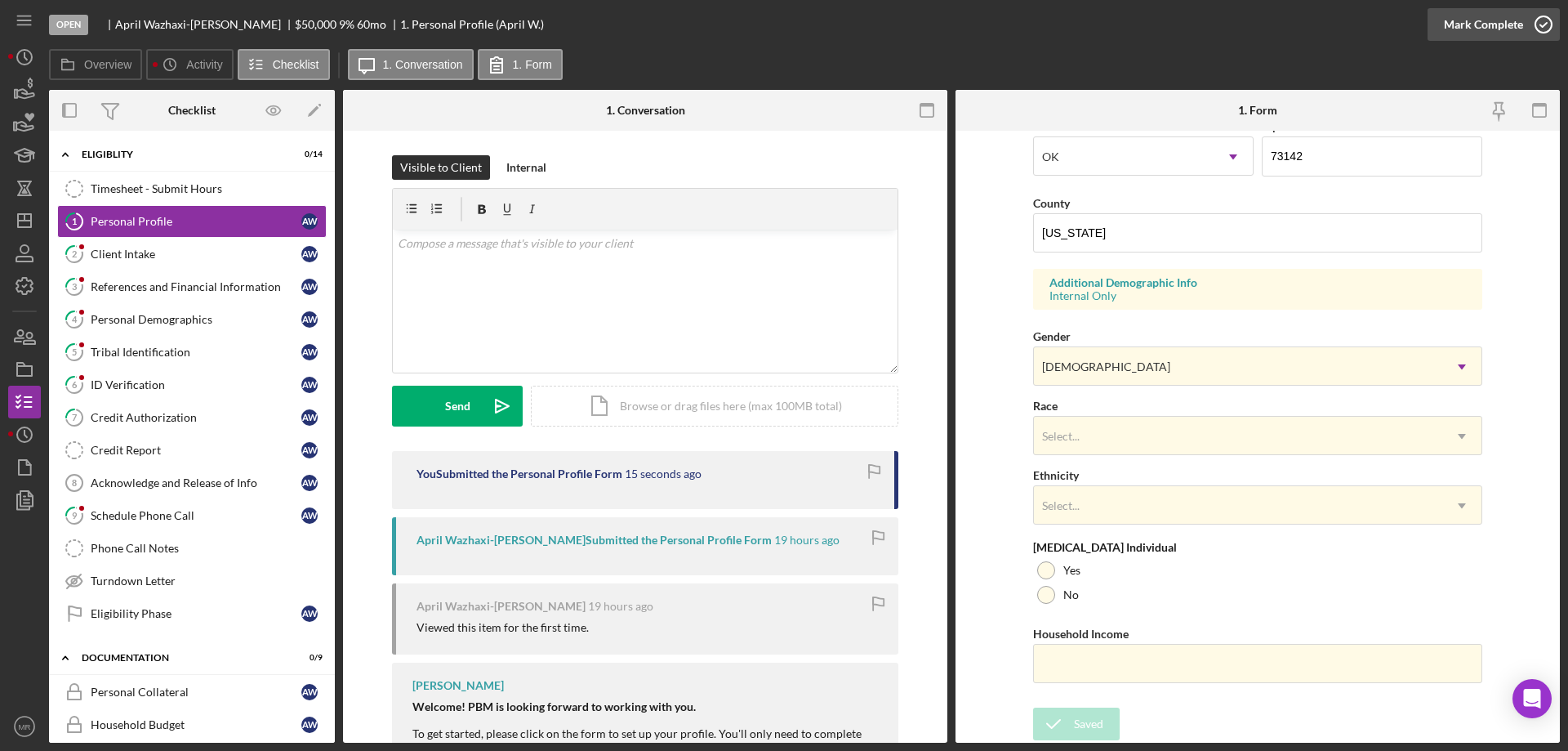
click at [1544, 26] on icon "button" at bounding box center [1544, 24] width 41 height 41
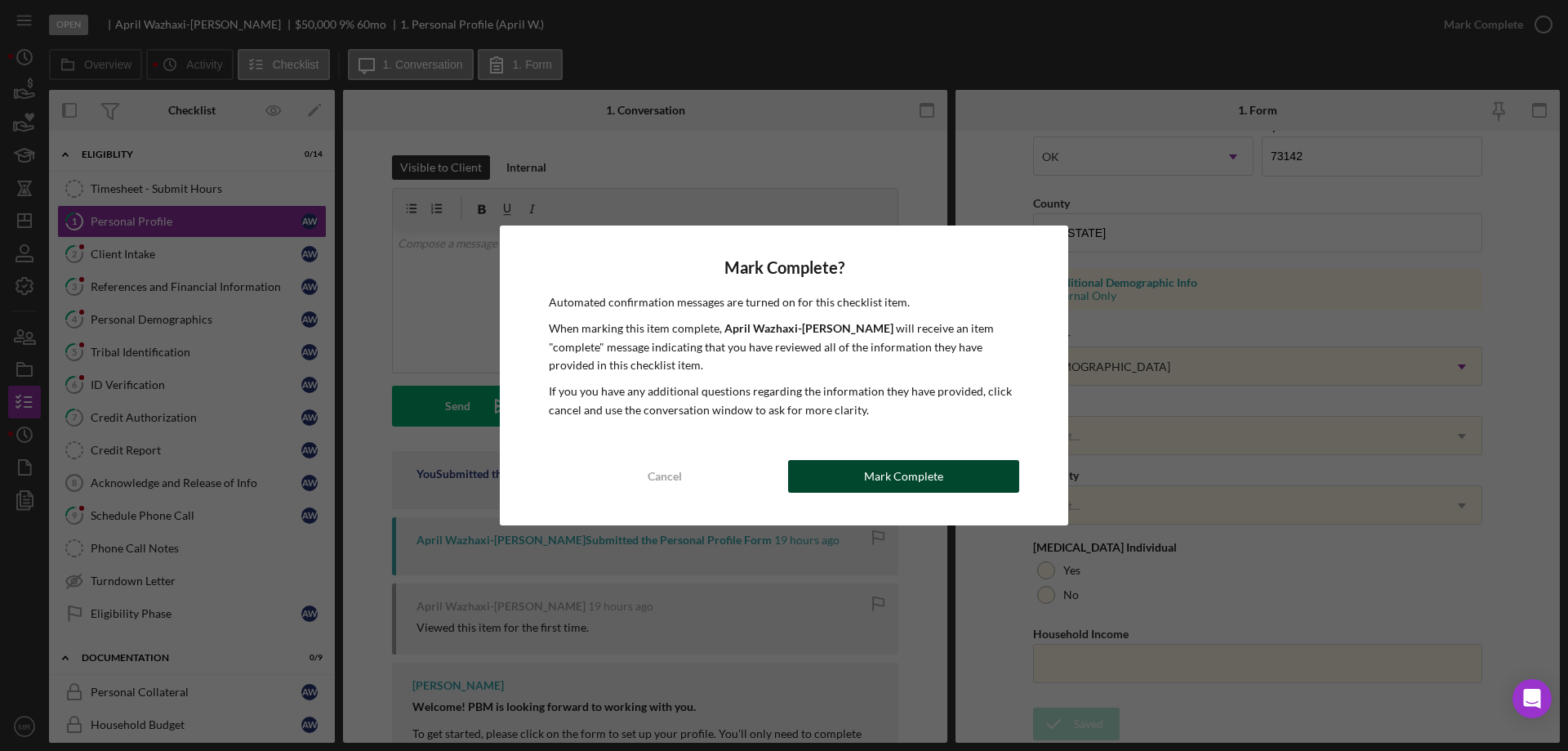
click at [921, 477] on div "Mark Complete" at bounding box center [904, 476] width 79 height 33
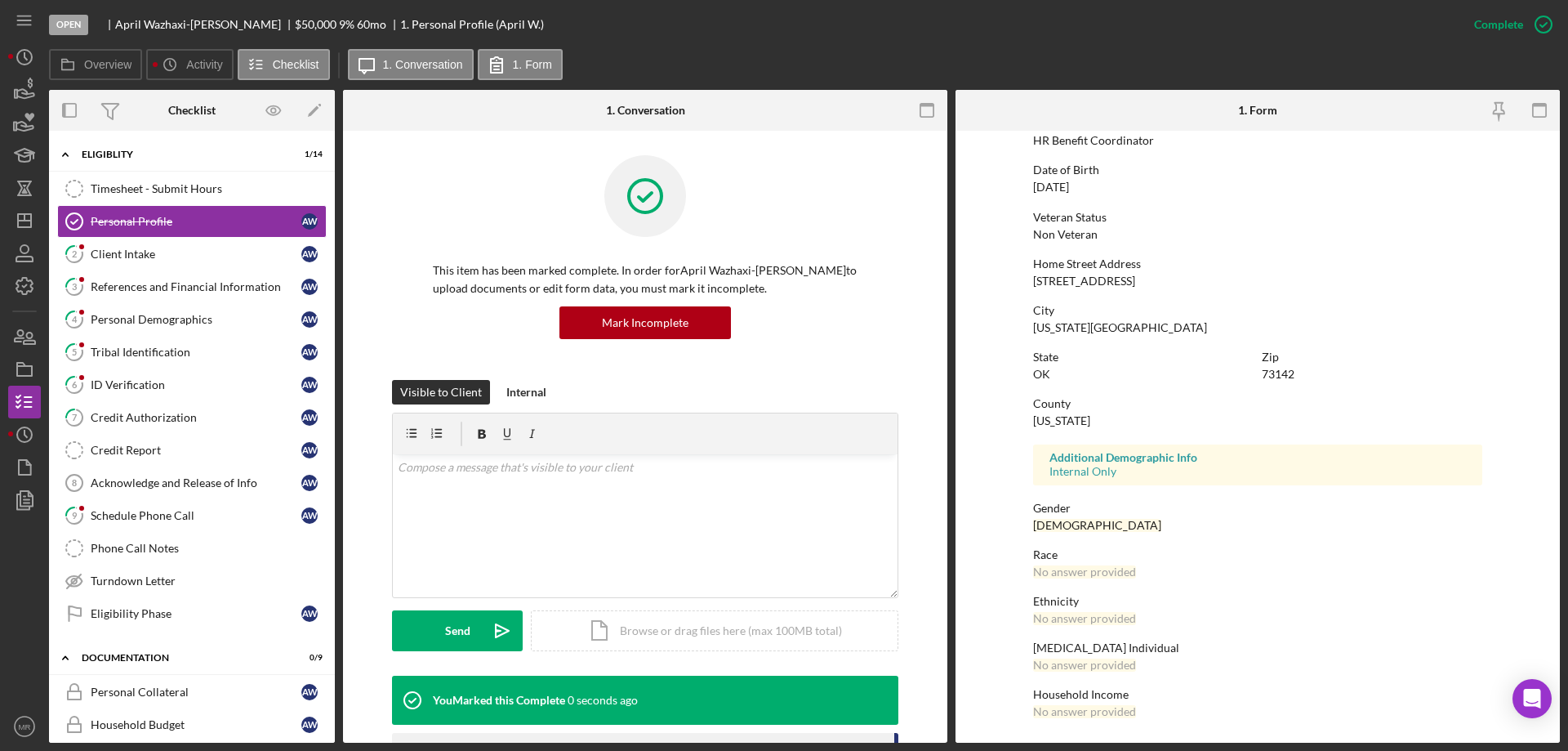
scroll to position [151, 0]
click at [131, 248] on div "Client Intake" at bounding box center [196, 254] width 210 height 13
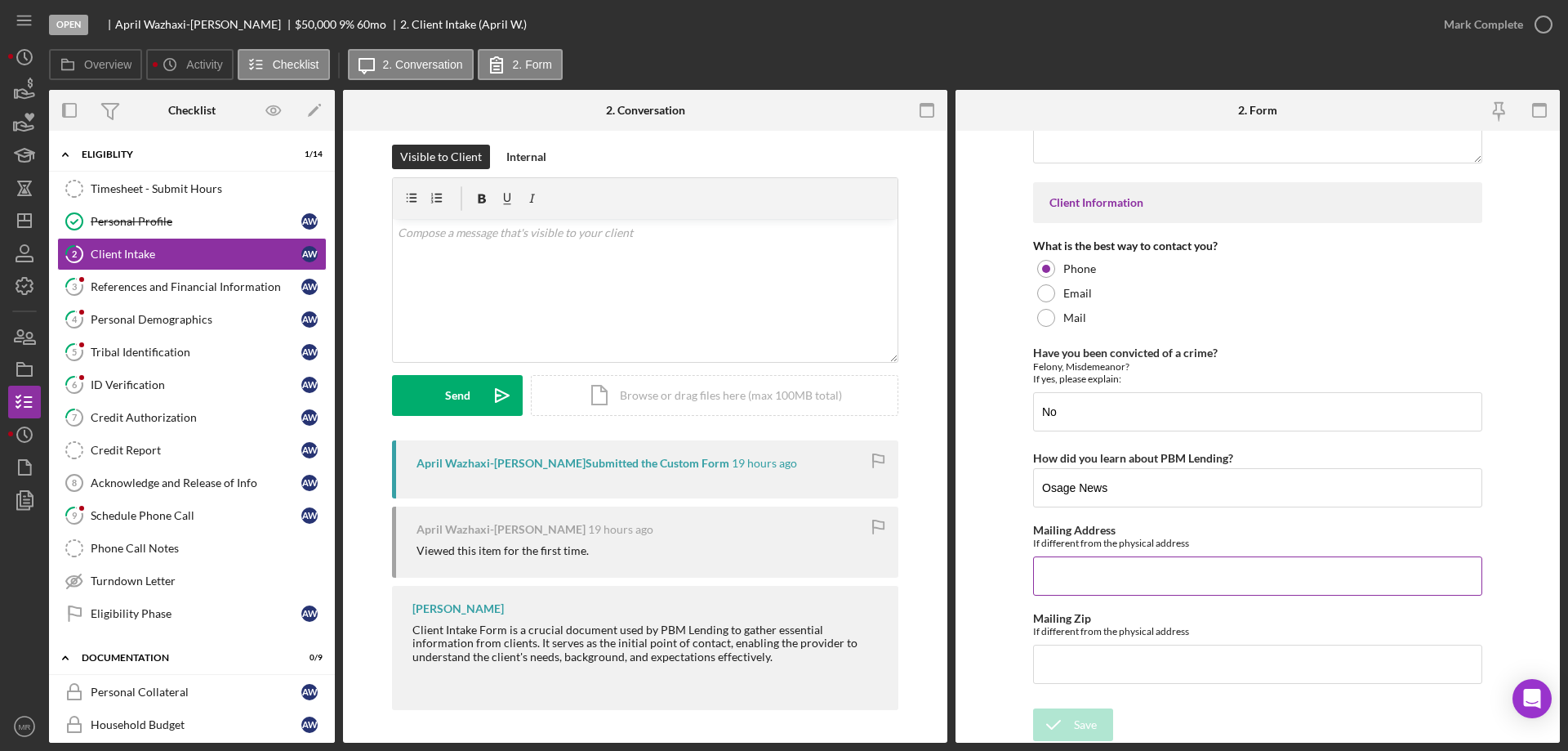
scroll to position [2387, 0]
click at [1540, 23] on icon "button" at bounding box center [1544, 24] width 41 height 41
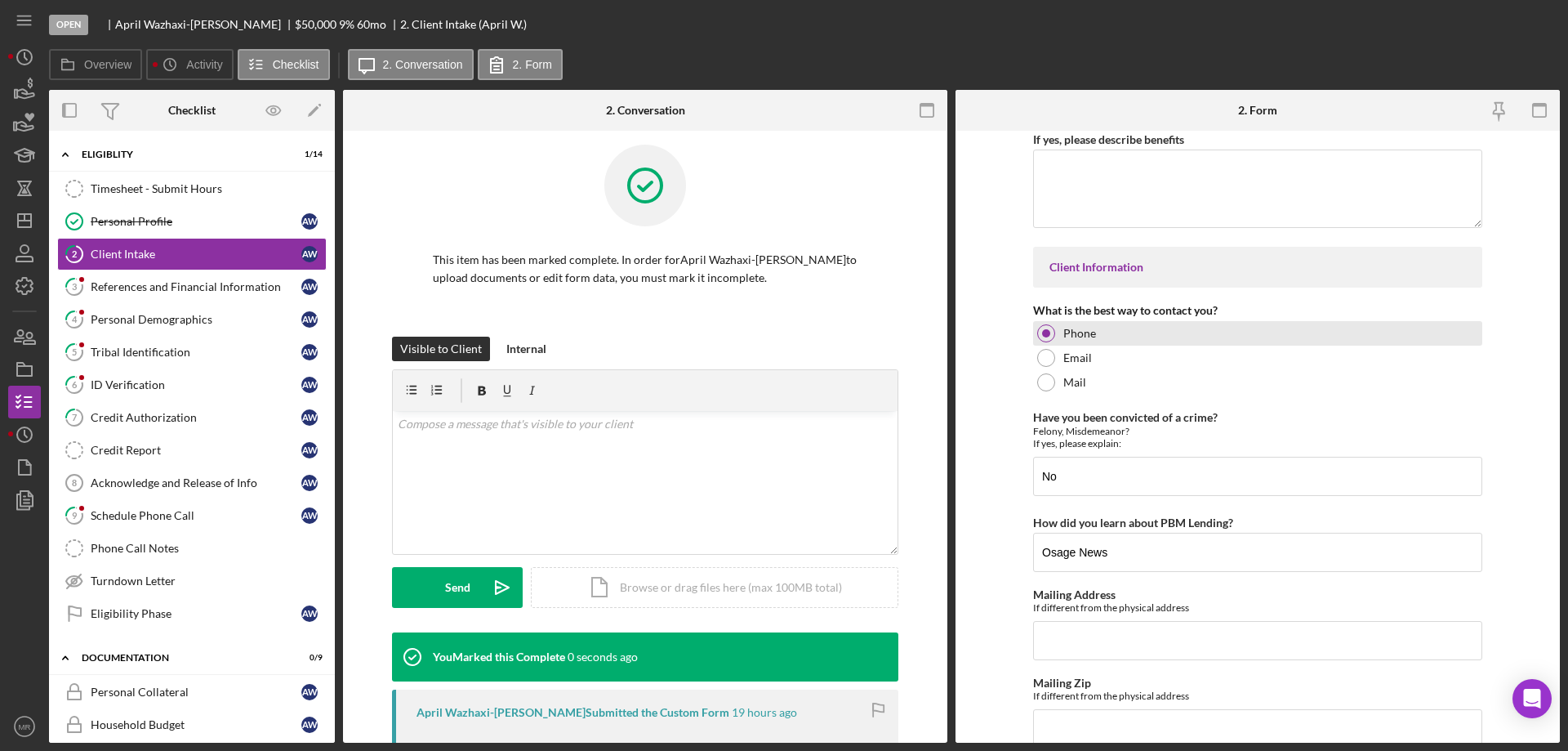
scroll to position [2453, 0]
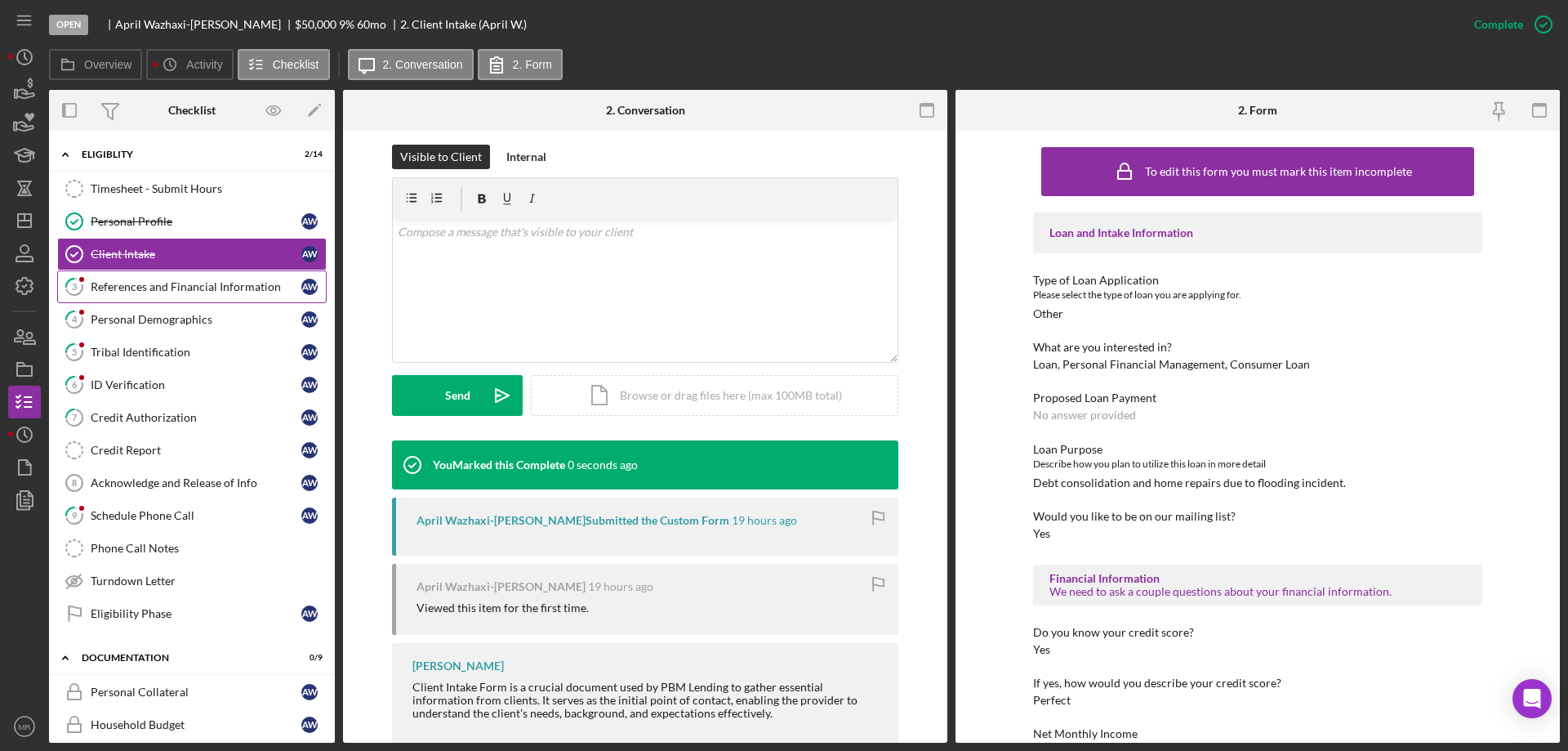
click at [136, 288] on div "References and Financial Information" at bounding box center [196, 287] width 210 height 13
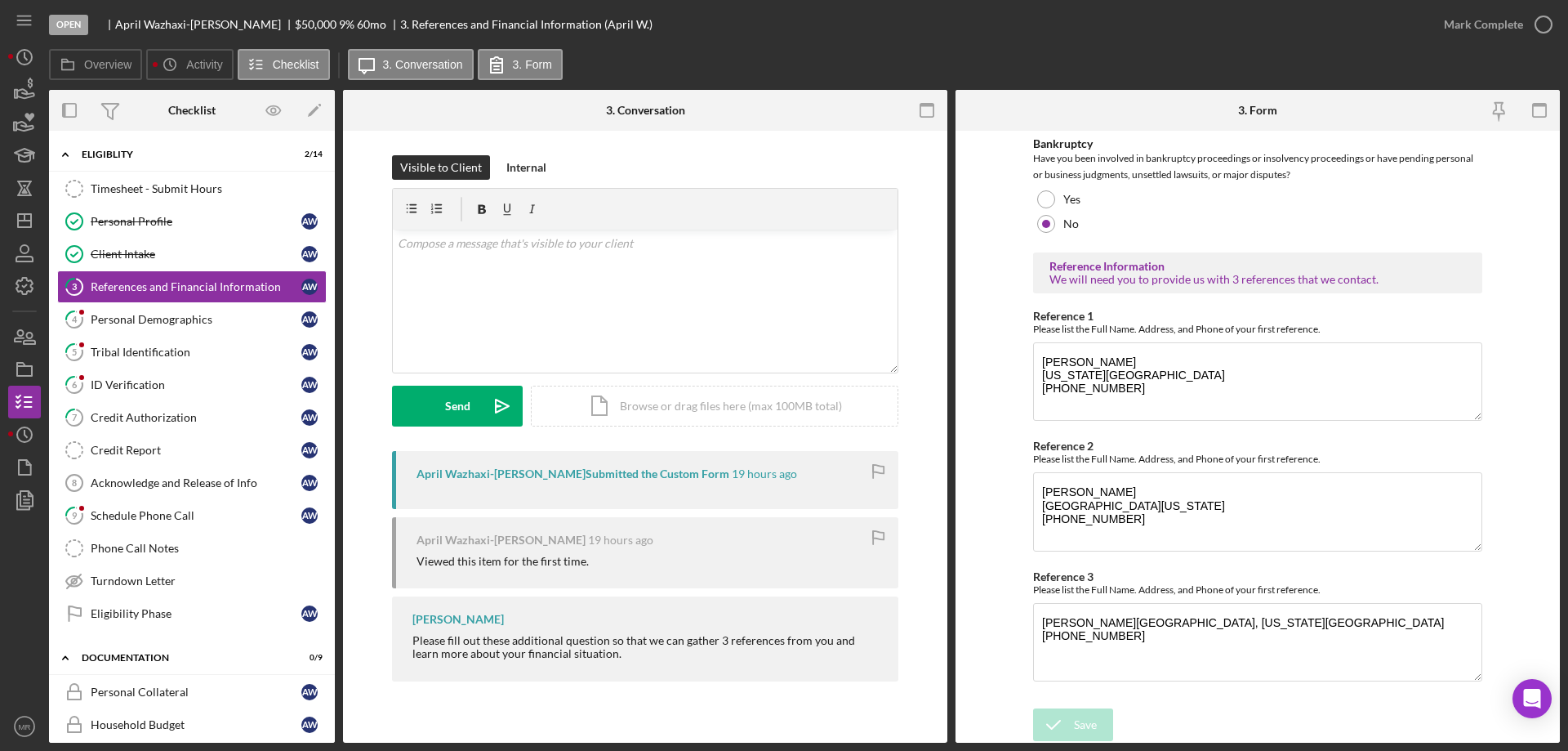
scroll to position [556, 0]
click at [1542, 24] on icon "button" at bounding box center [1544, 24] width 41 height 41
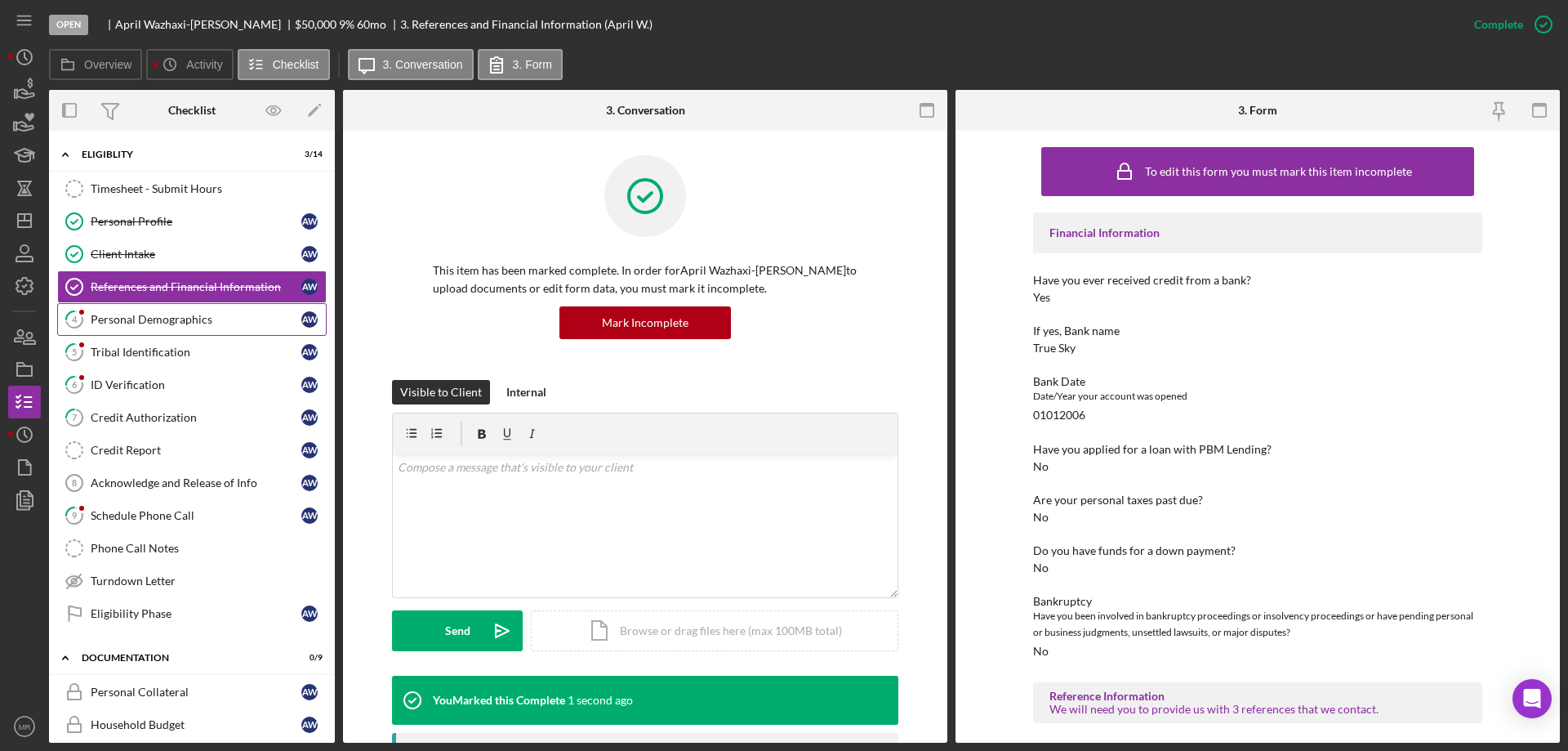
click at [110, 317] on div "Personal Demographics" at bounding box center [196, 320] width 210 height 13
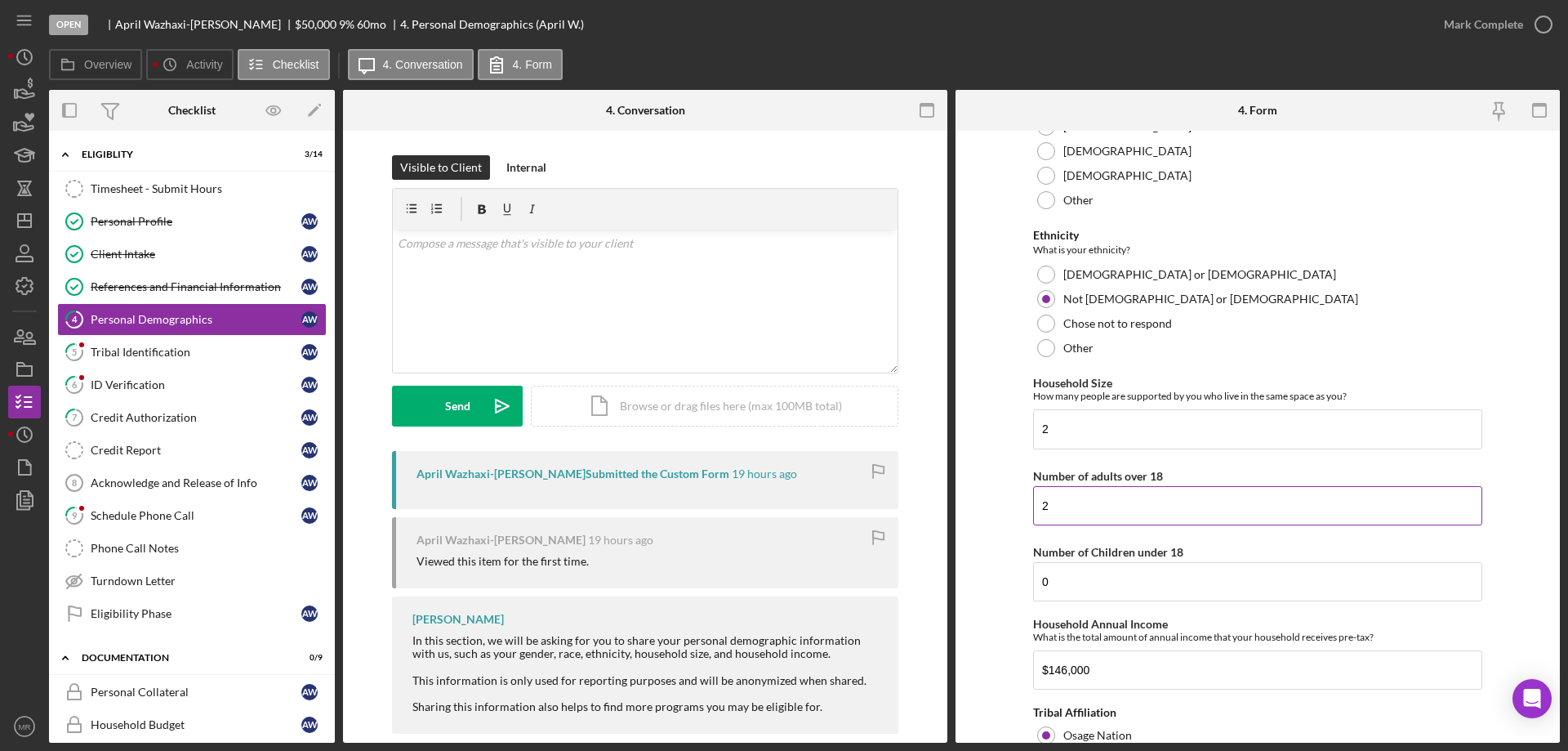
scroll to position [726, 0]
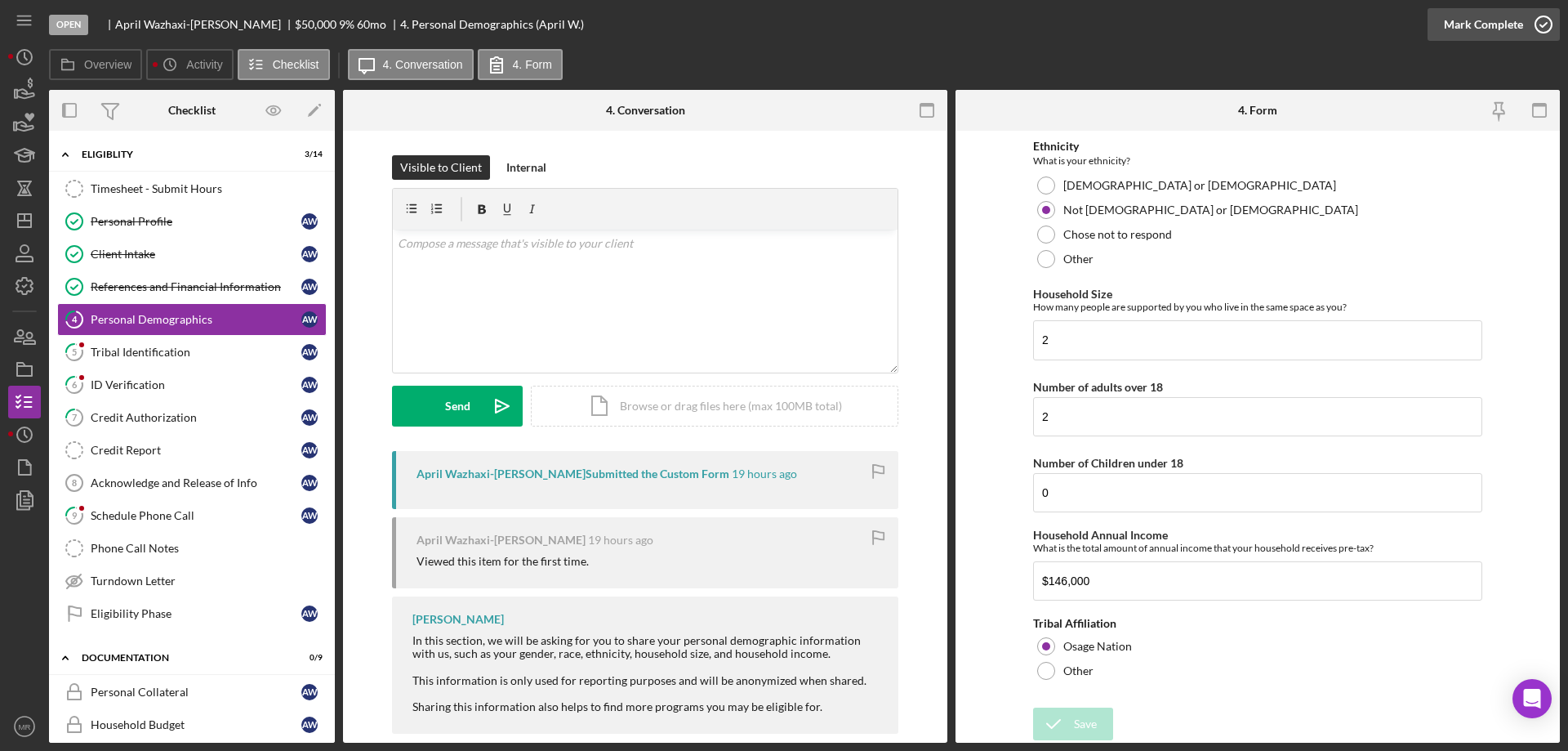
click at [1541, 29] on icon "button" at bounding box center [1544, 24] width 41 height 41
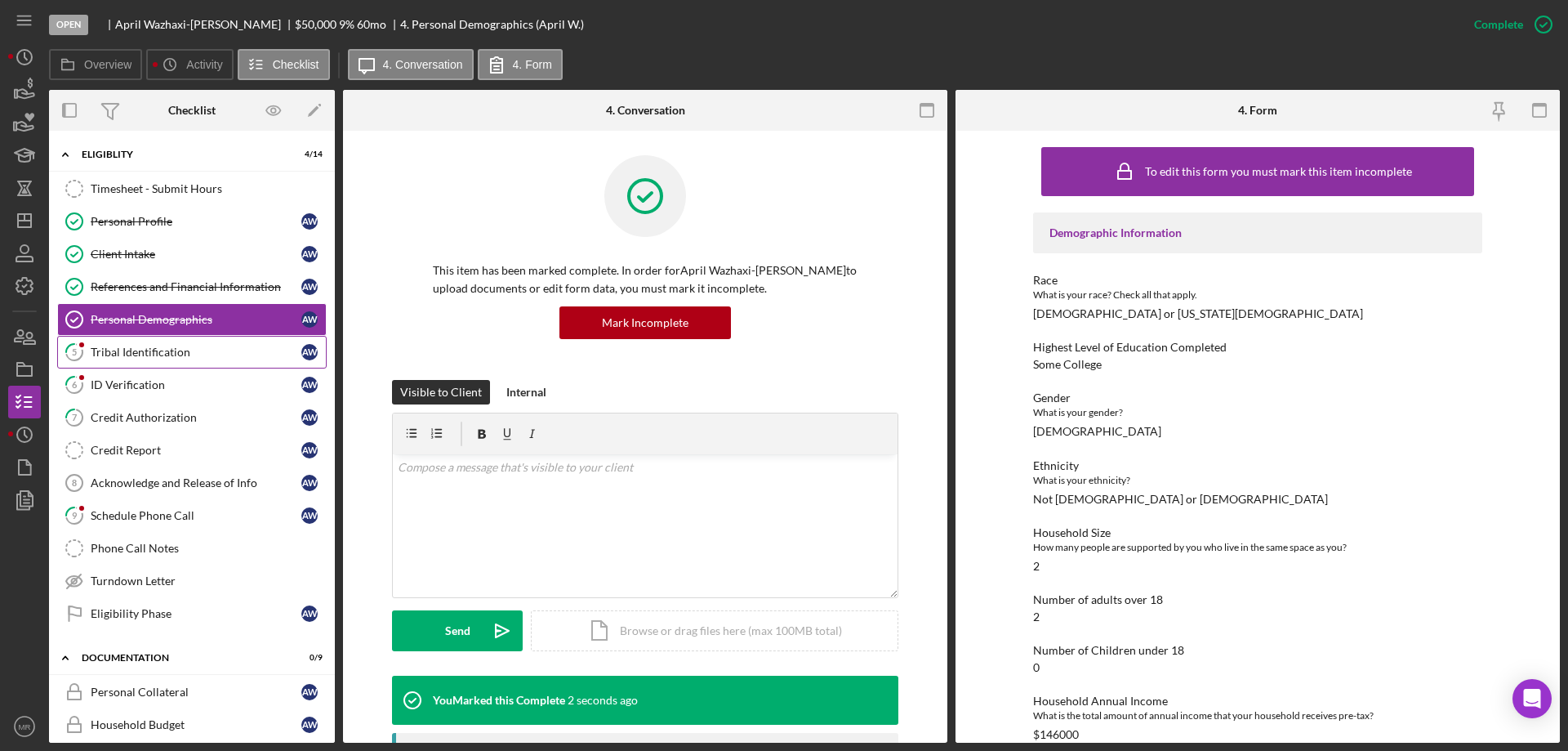
click at [110, 346] on div "Tribal Identification" at bounding box center [196, 353] width 210 height 13
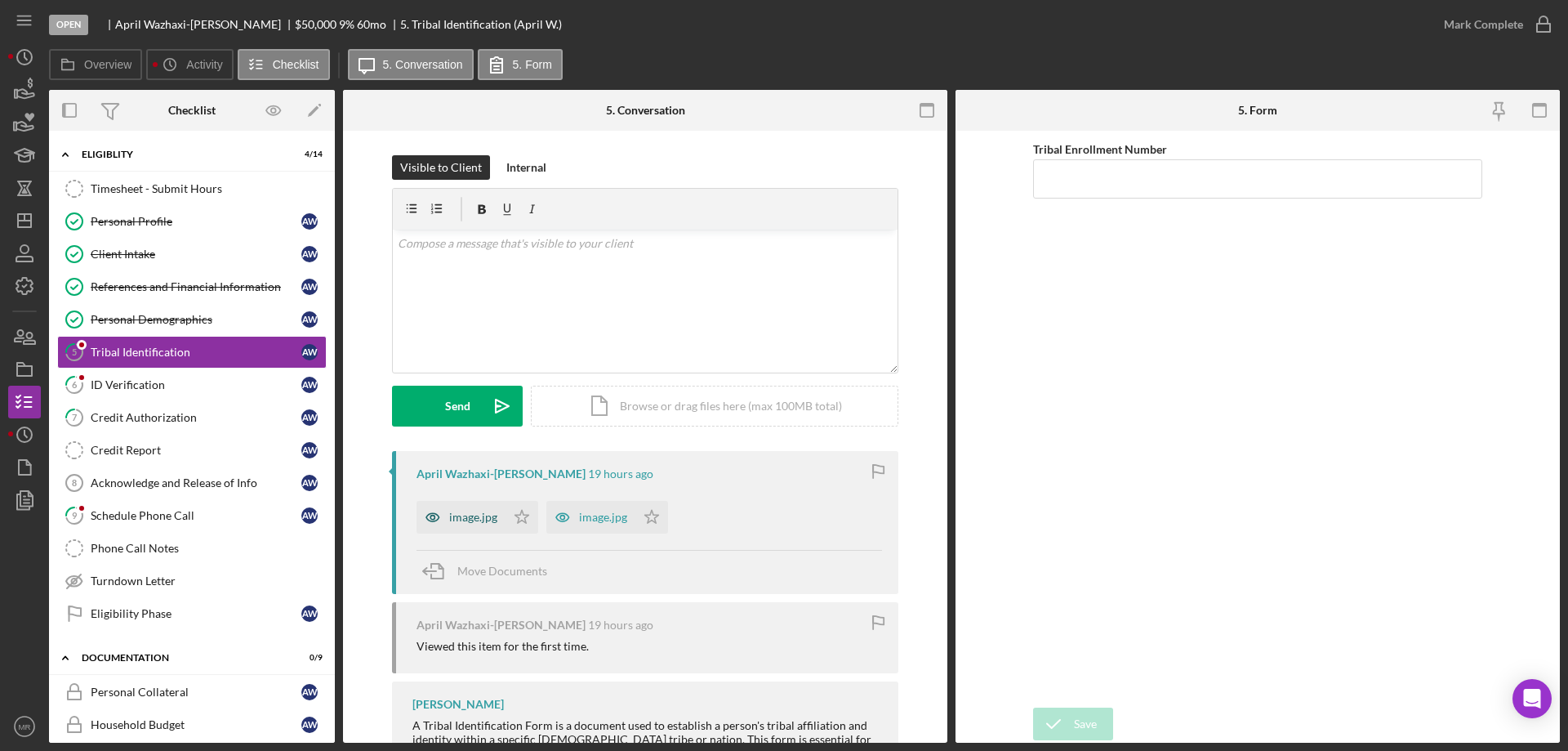
click at [449, 516] on div "image.jpg" at bounding box center [473, 518] width 48 height 13
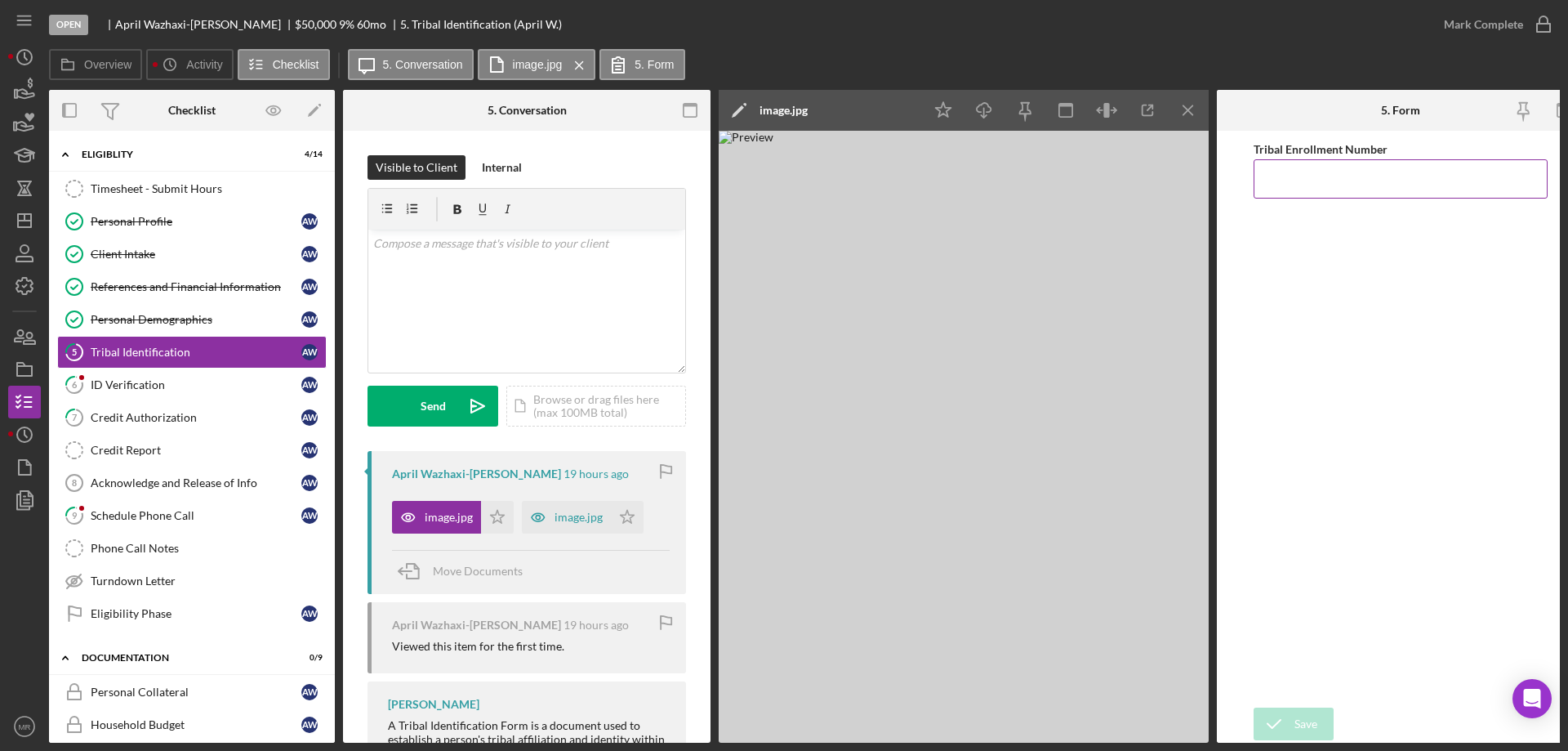
click at [1328, 182] on input "Tribal Enrollment Number" at bounding box center [1401, 178] width 294 height 40
type input "012210"
click at [1301, 721] on div "Save" at bounding box center [1305, 723] width 23 height 33
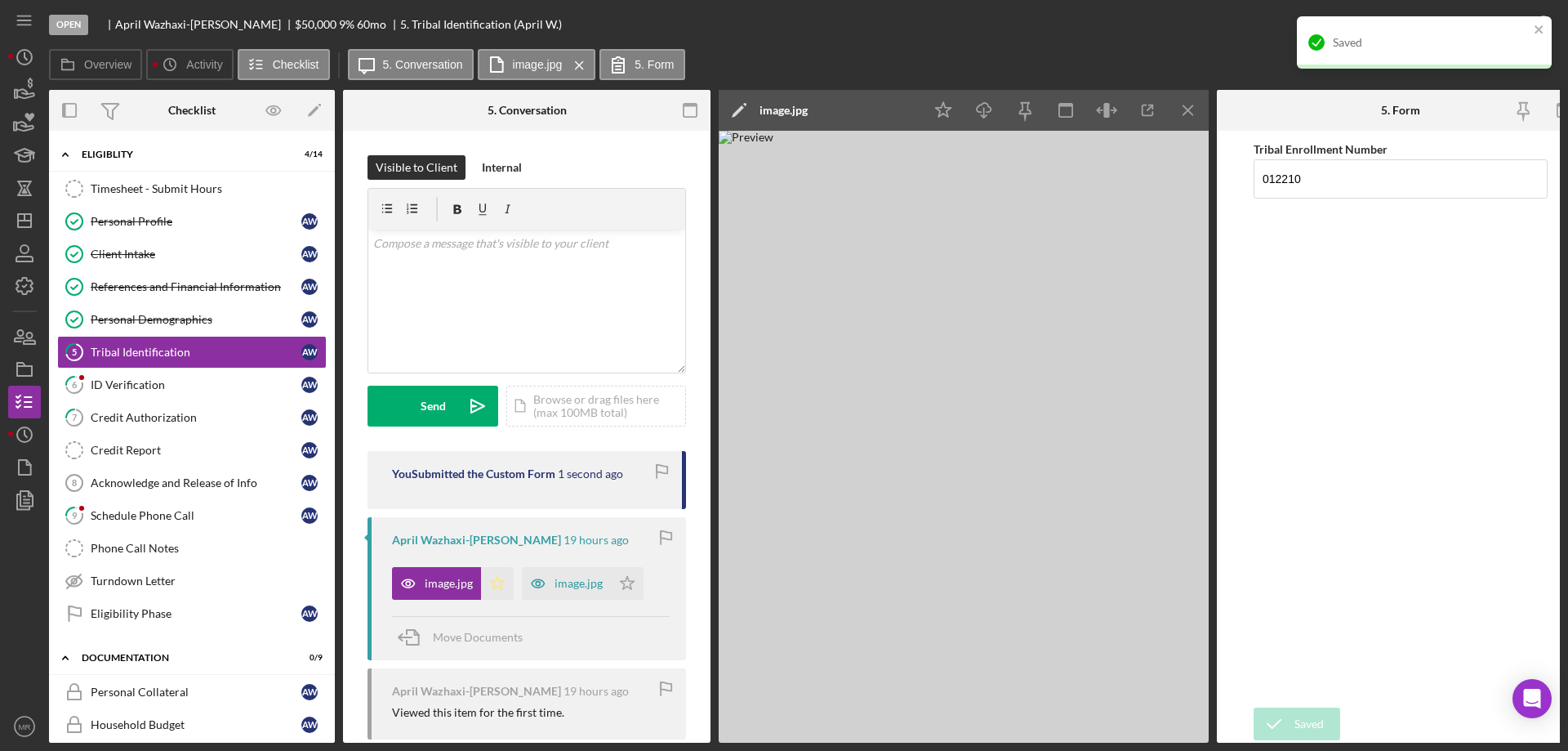
click at [500, 583] on icon "Icon/Star" at bounding box center [497, 583] width 33 height 33
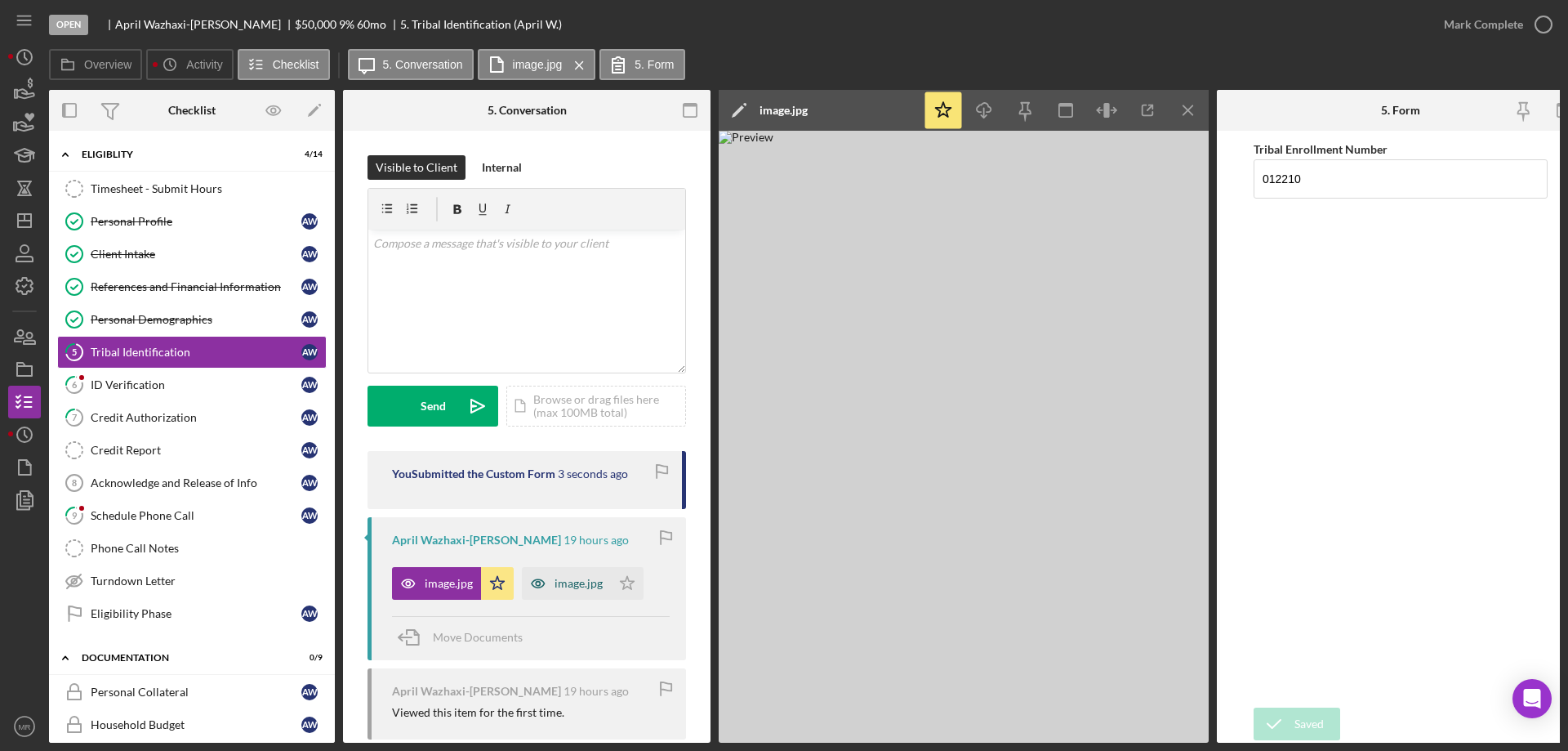
click at [580, 583] on div "image.jpg" at bounding box center [578, 583] width 48 height 13
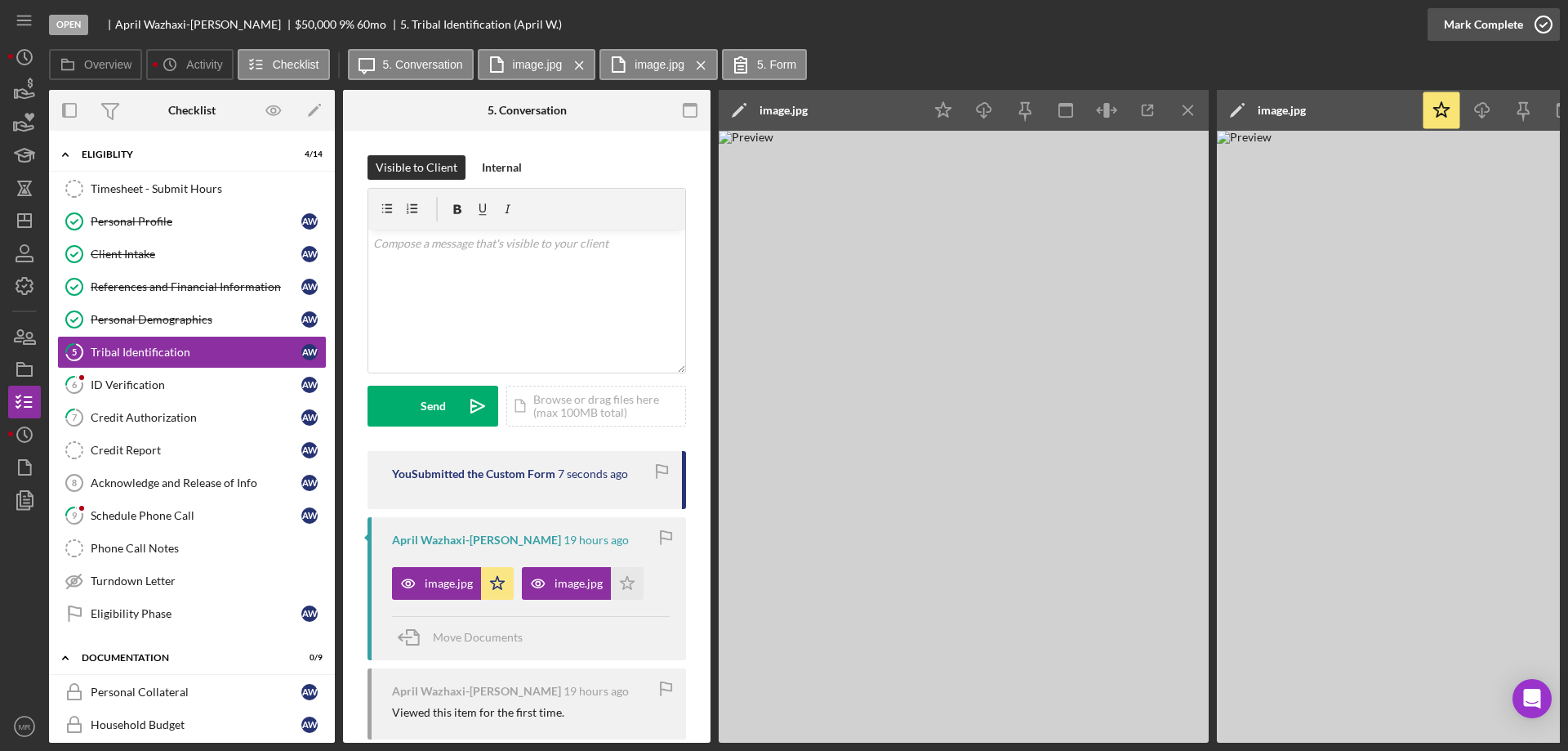
click at [1540, 20] on icon "button" at bounding box center [1544, 24] width 41 height 41
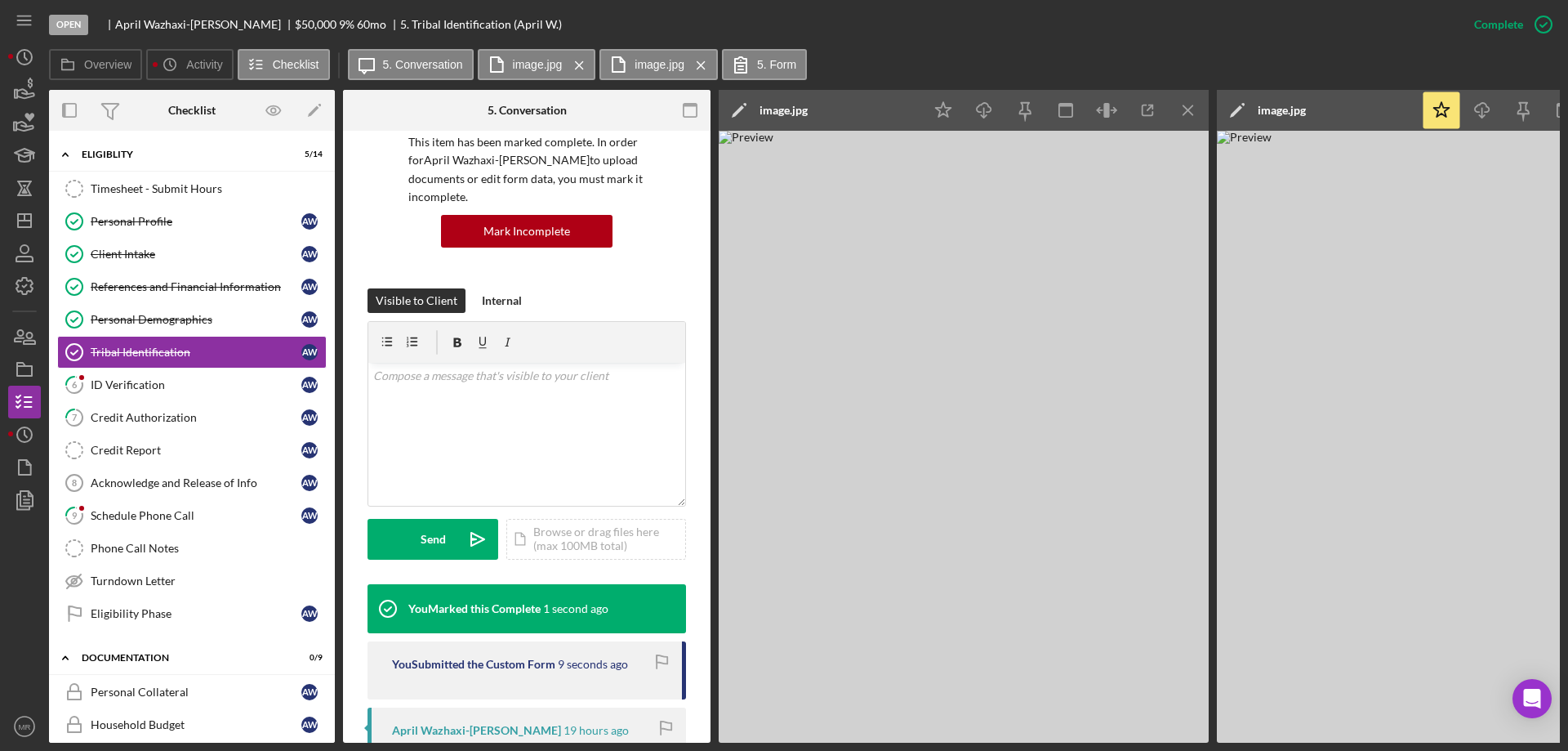
scroll to position [327, 0]
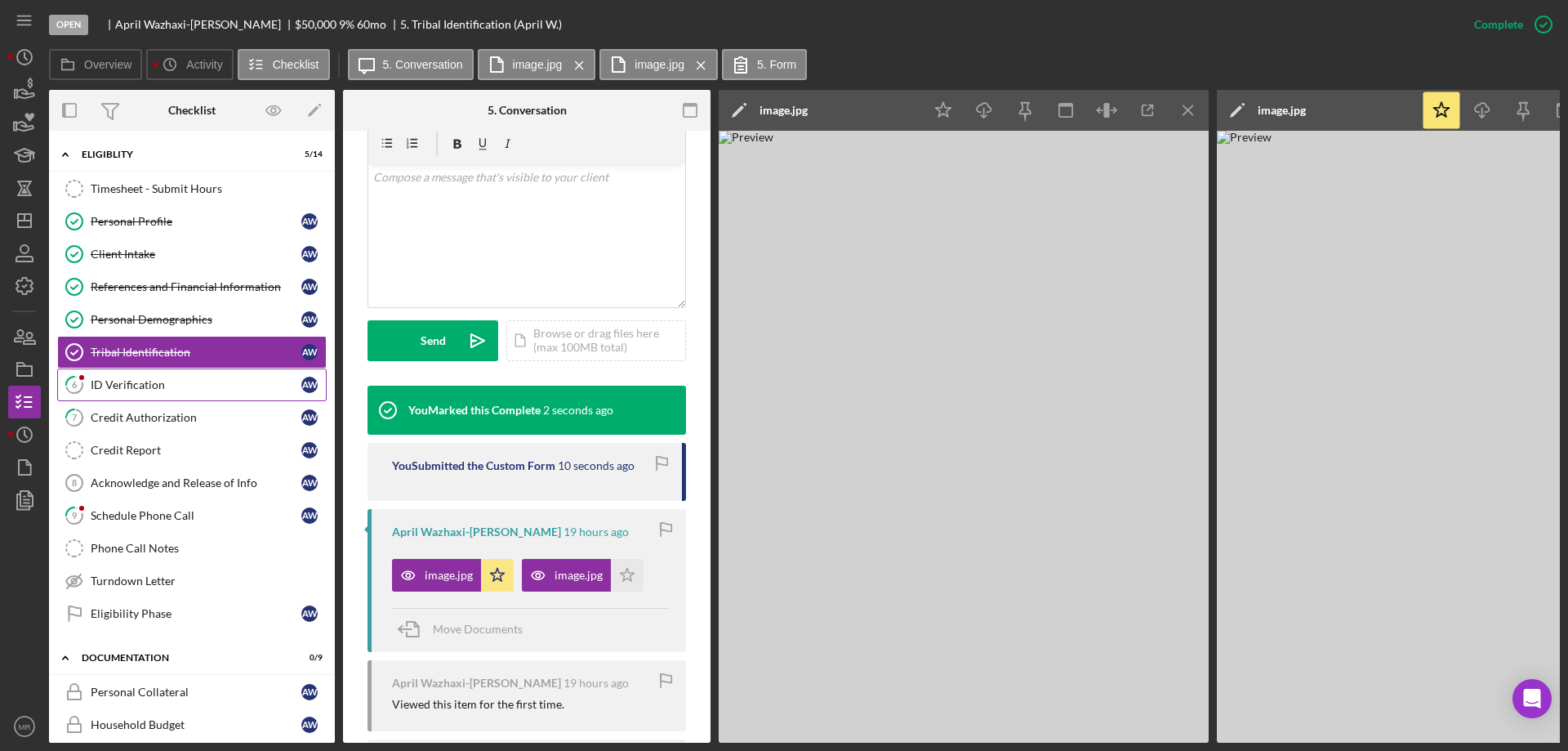
click at [119, 383] on div "ID Verification" at bounding box center [196, 385] width 210 height 13
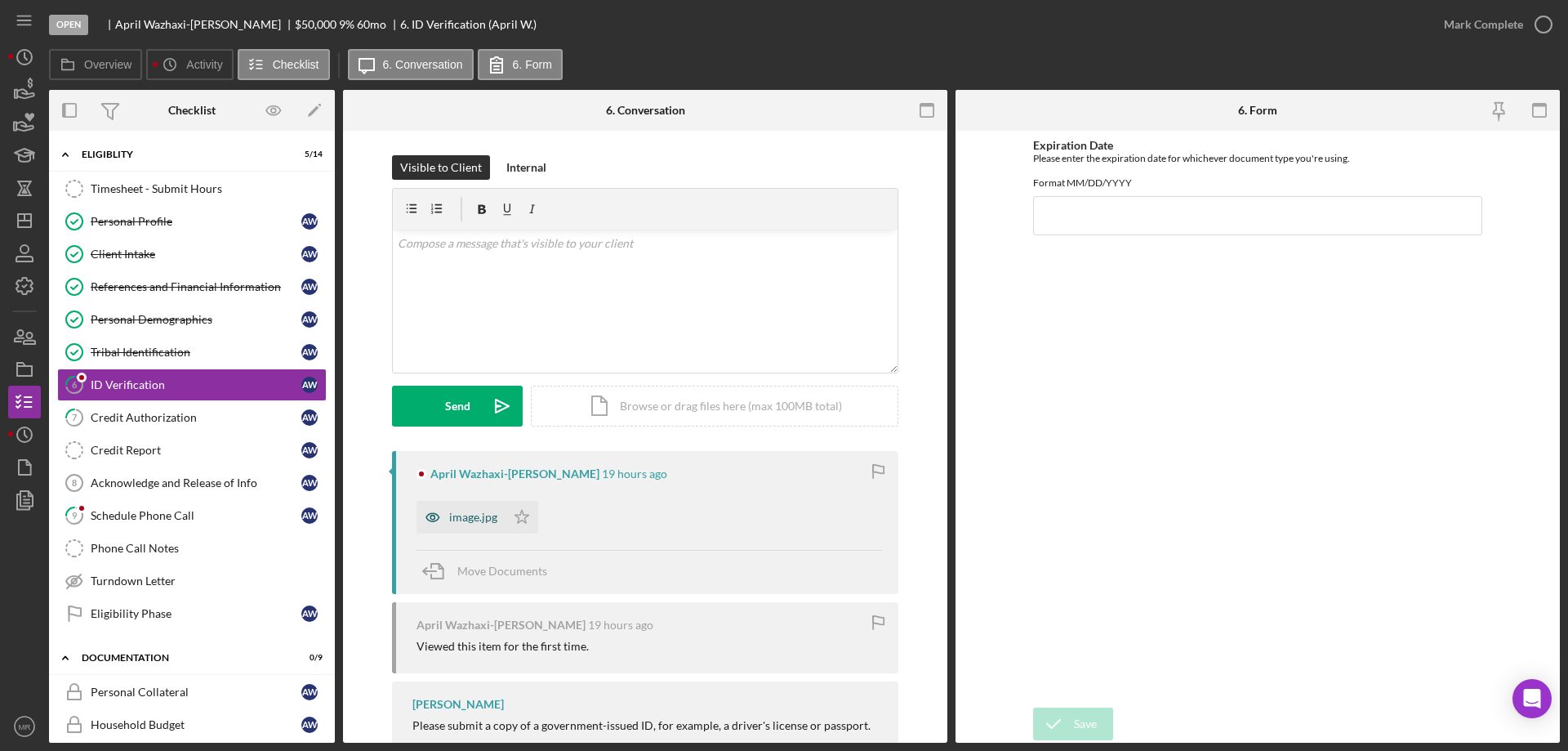
click at [463, 513] on div "image.jpg" at bounding box center [473, 518] width 48 height 13
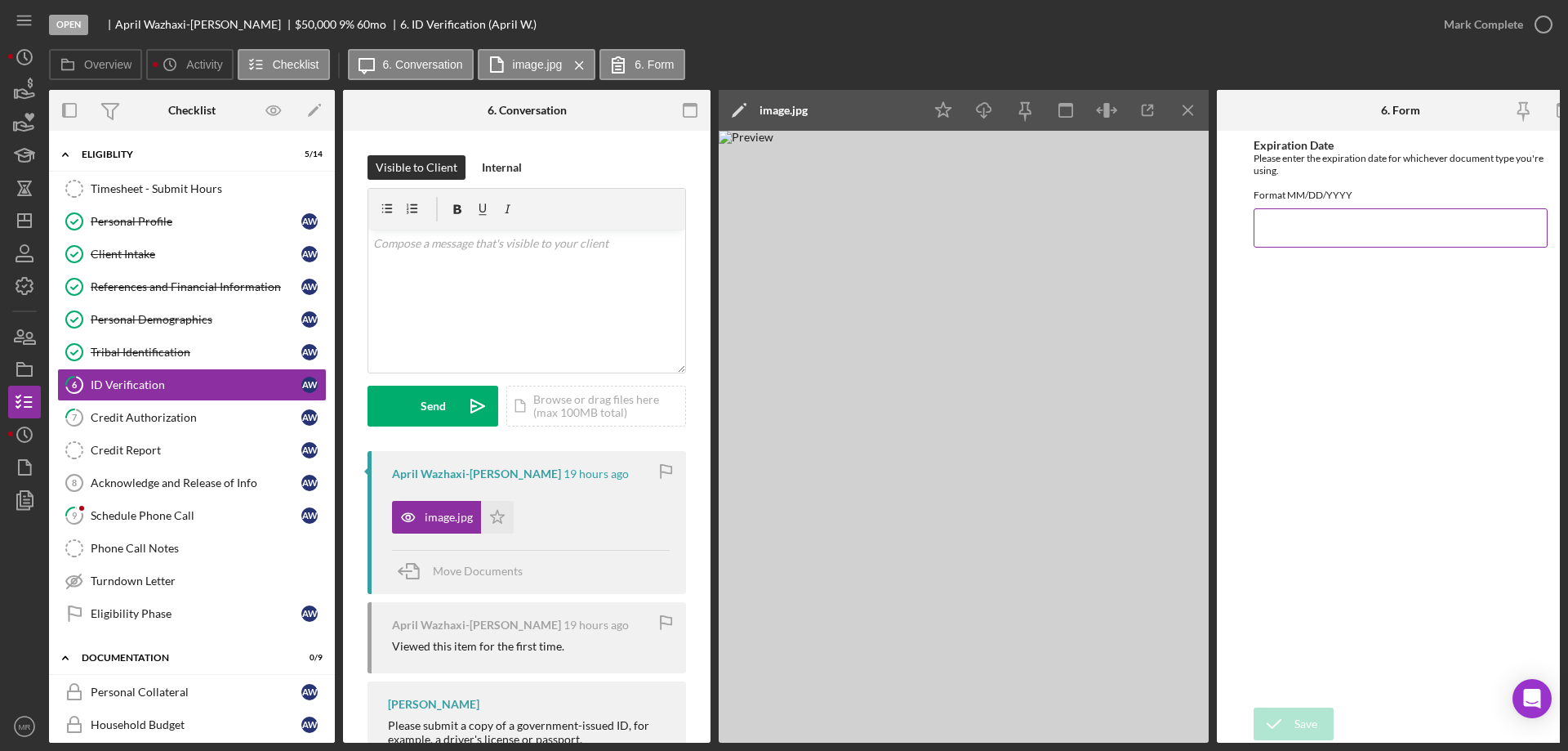
click at [1316, 233] on input "Expiration Date" at bounding box center [1401, 227] width 294 height 40
type input "[DATE]"
click at [944, 110] on icon "Icon/Star" at bounding box center [944, 111] width 37 height 37
click at [1290, 711] on icon "submit" at bounding box center [1274, 724] width 41 height 41
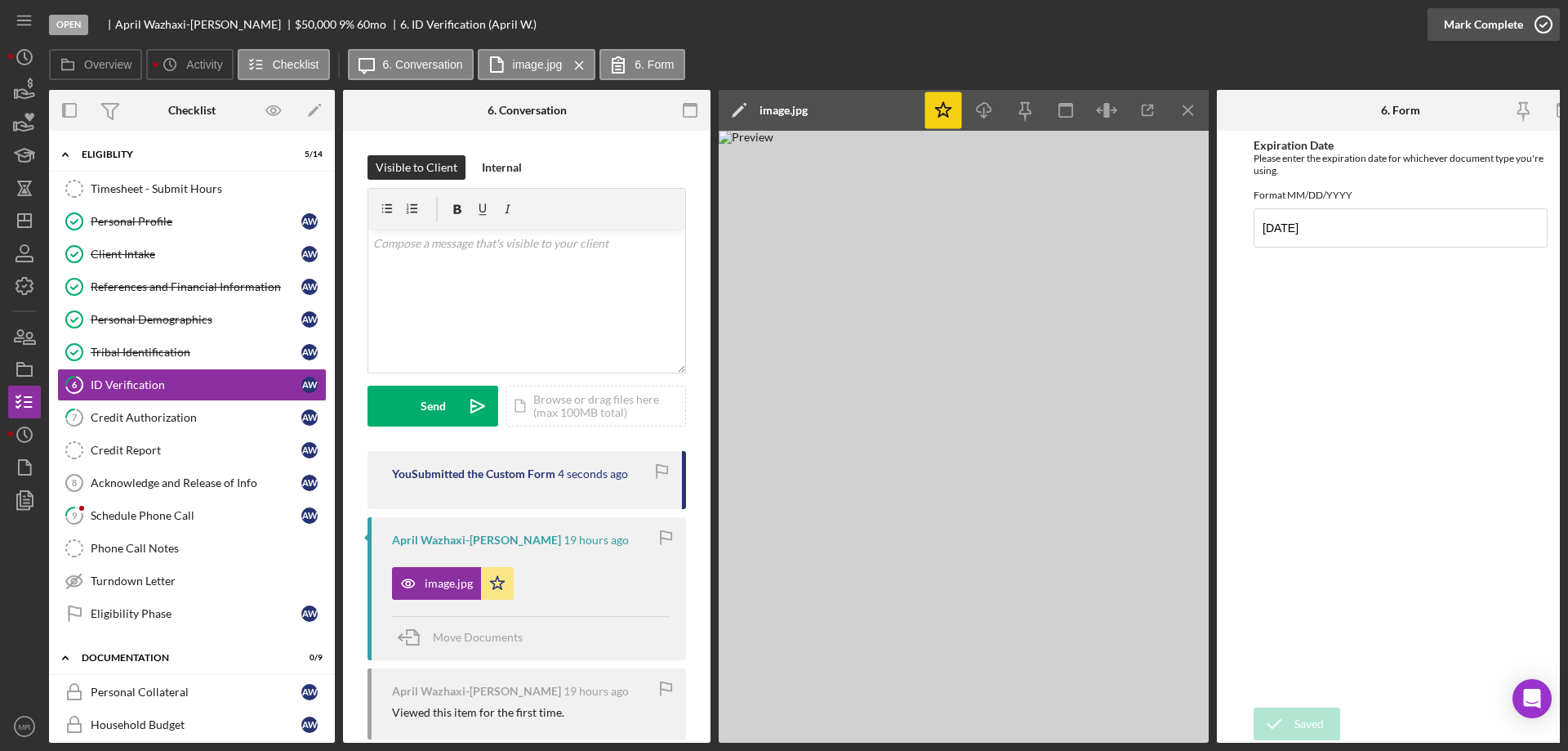
click at [1542, 19] on icon "button" at bounding box center [1544, 24] width 41 height 41
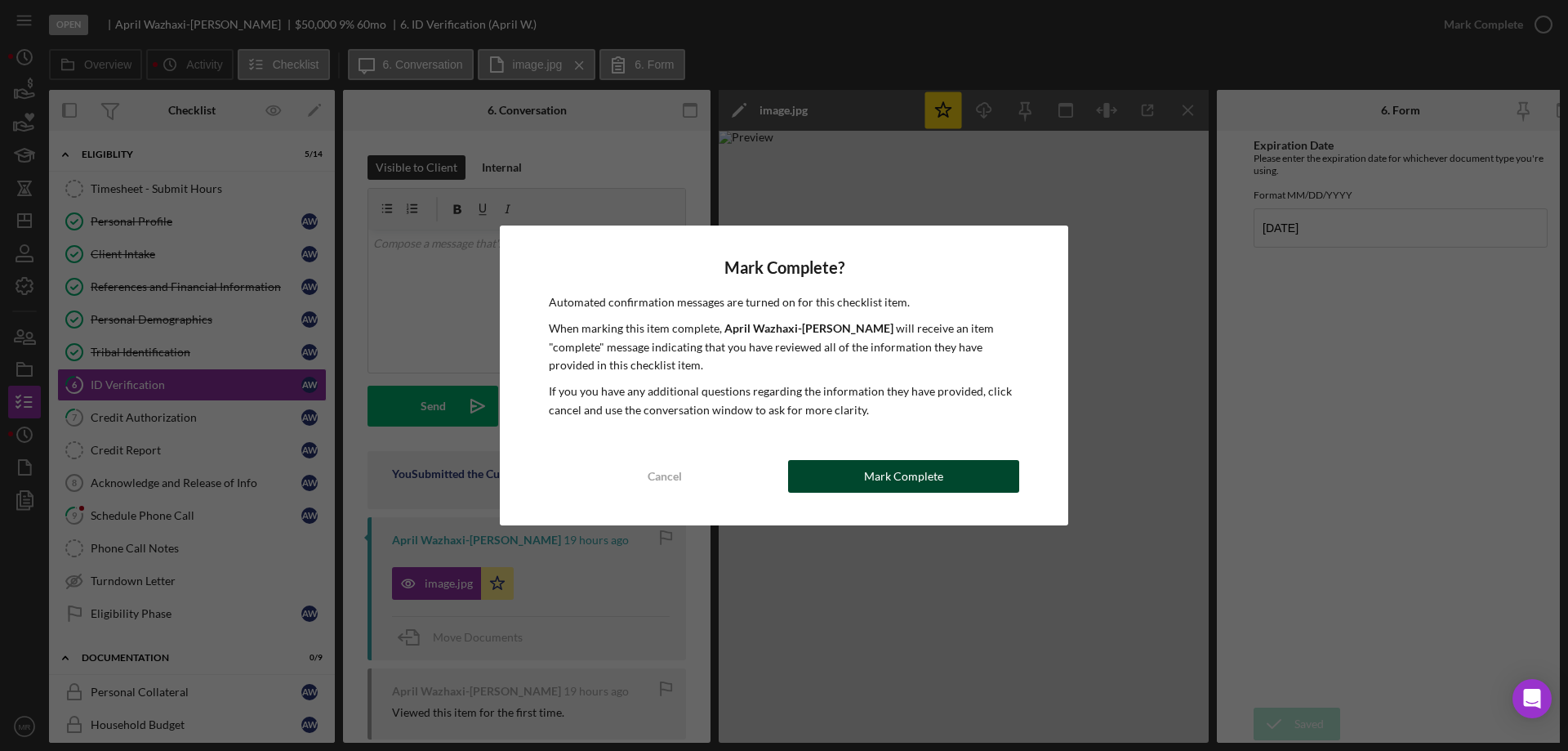
click at [912, 467] on div "Mark Complete" at bounding box center [904, 476] width 79 height 33
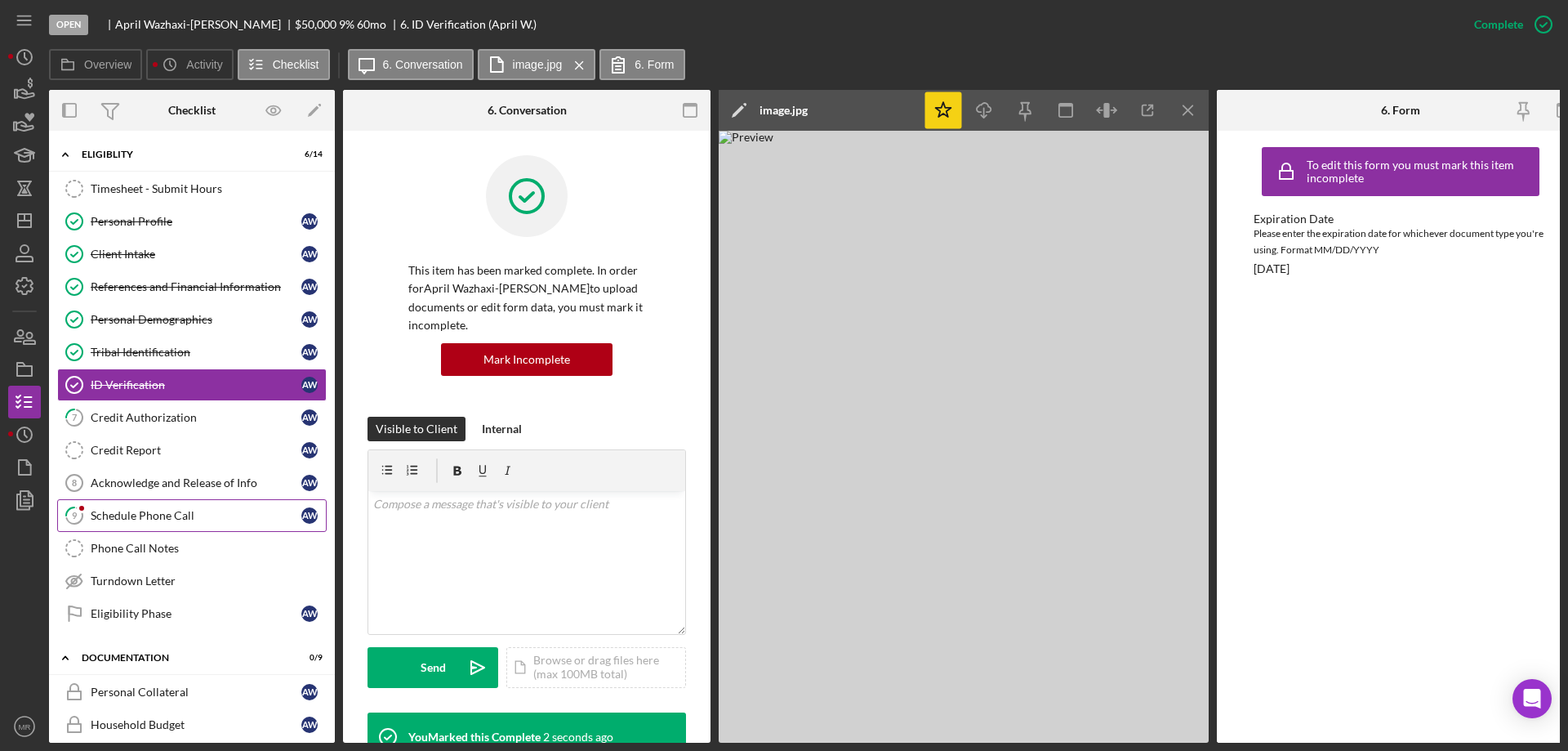
click at [124, 509] on div "Schedule Phone Call" at bounding box center [196, 516] width 210 height 13
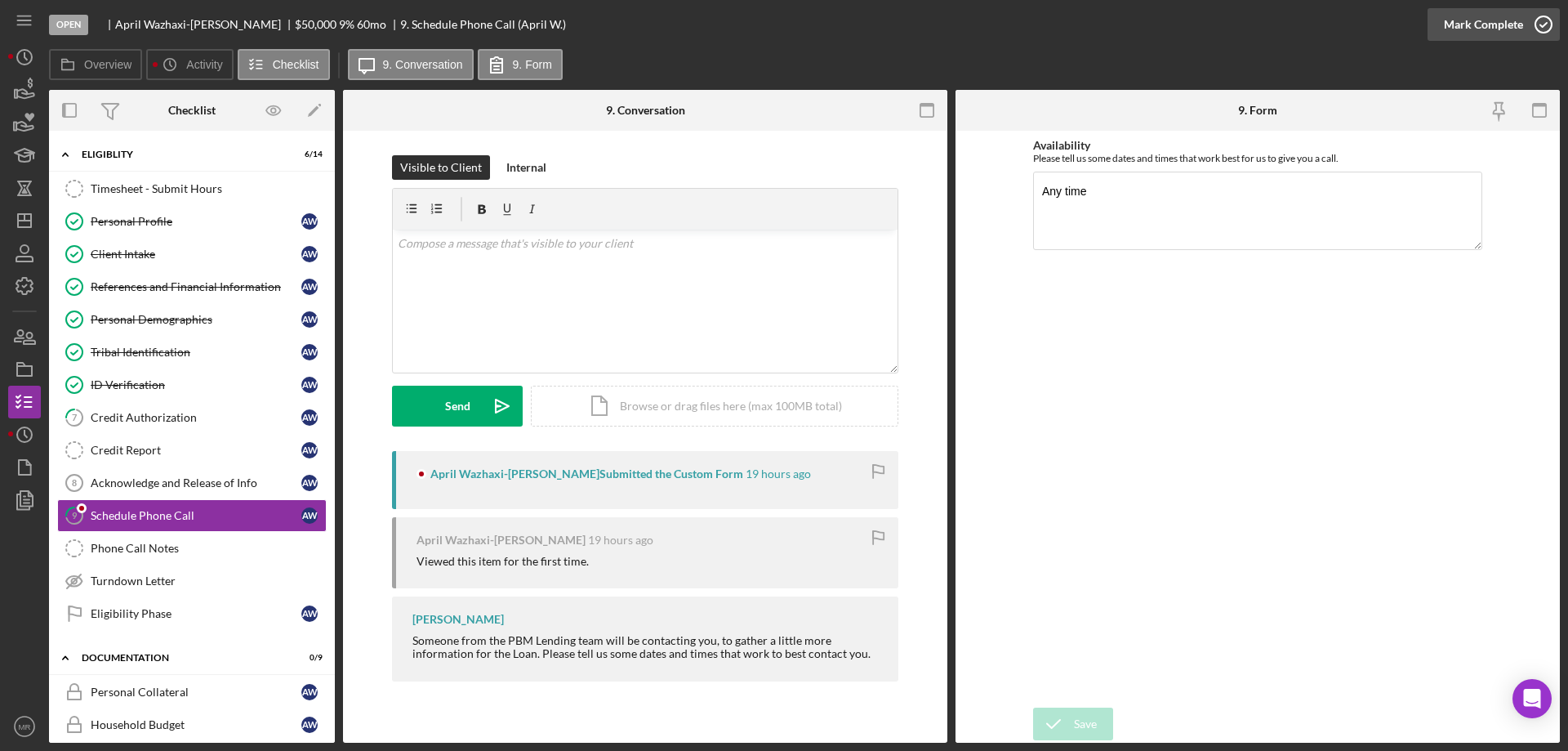
click at [1539, 23] on icon "button" at bounding box center [1544, 24] width 41 height 41
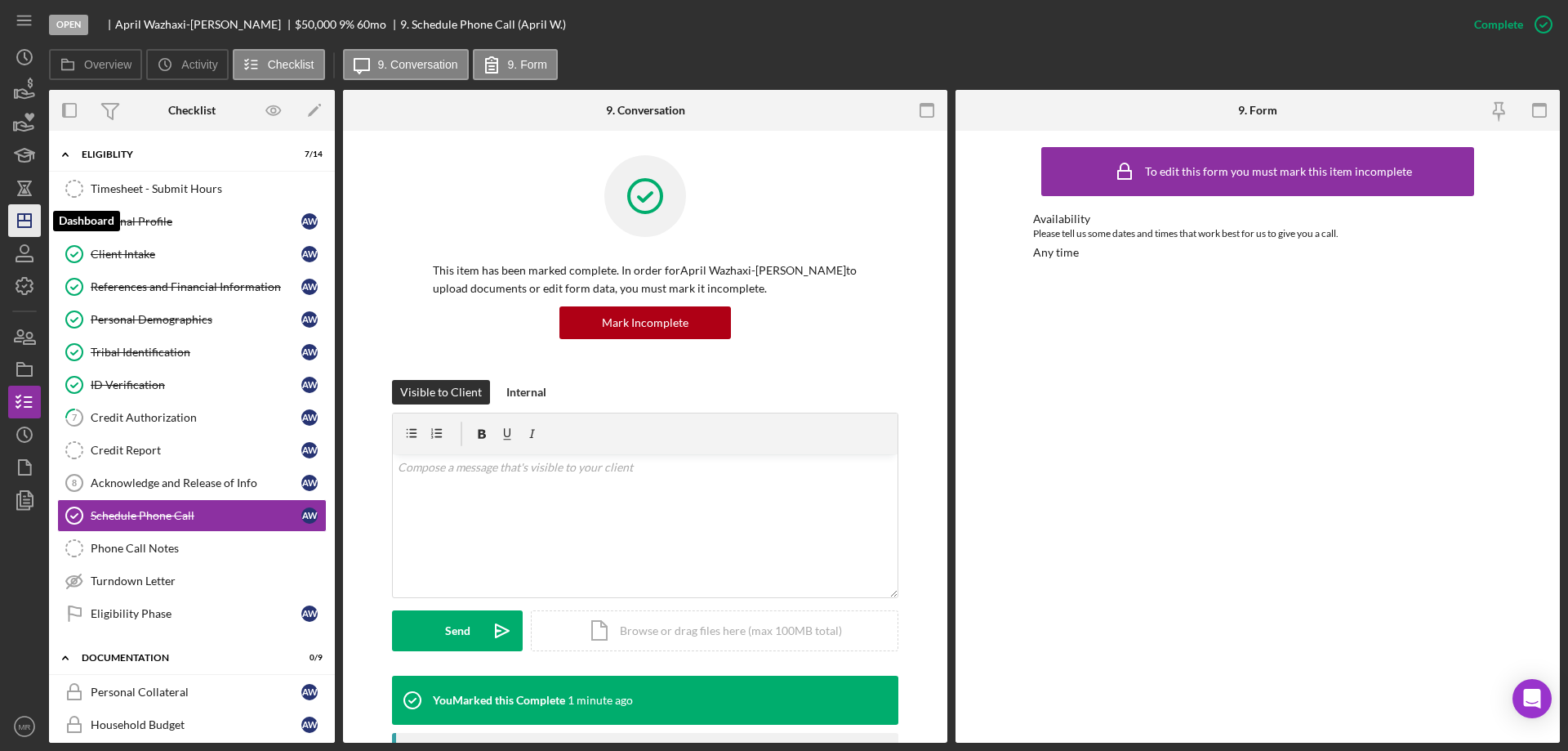
click at [18, 215] on polygon "button" at bounding box center [24, 221] width 13 height 13
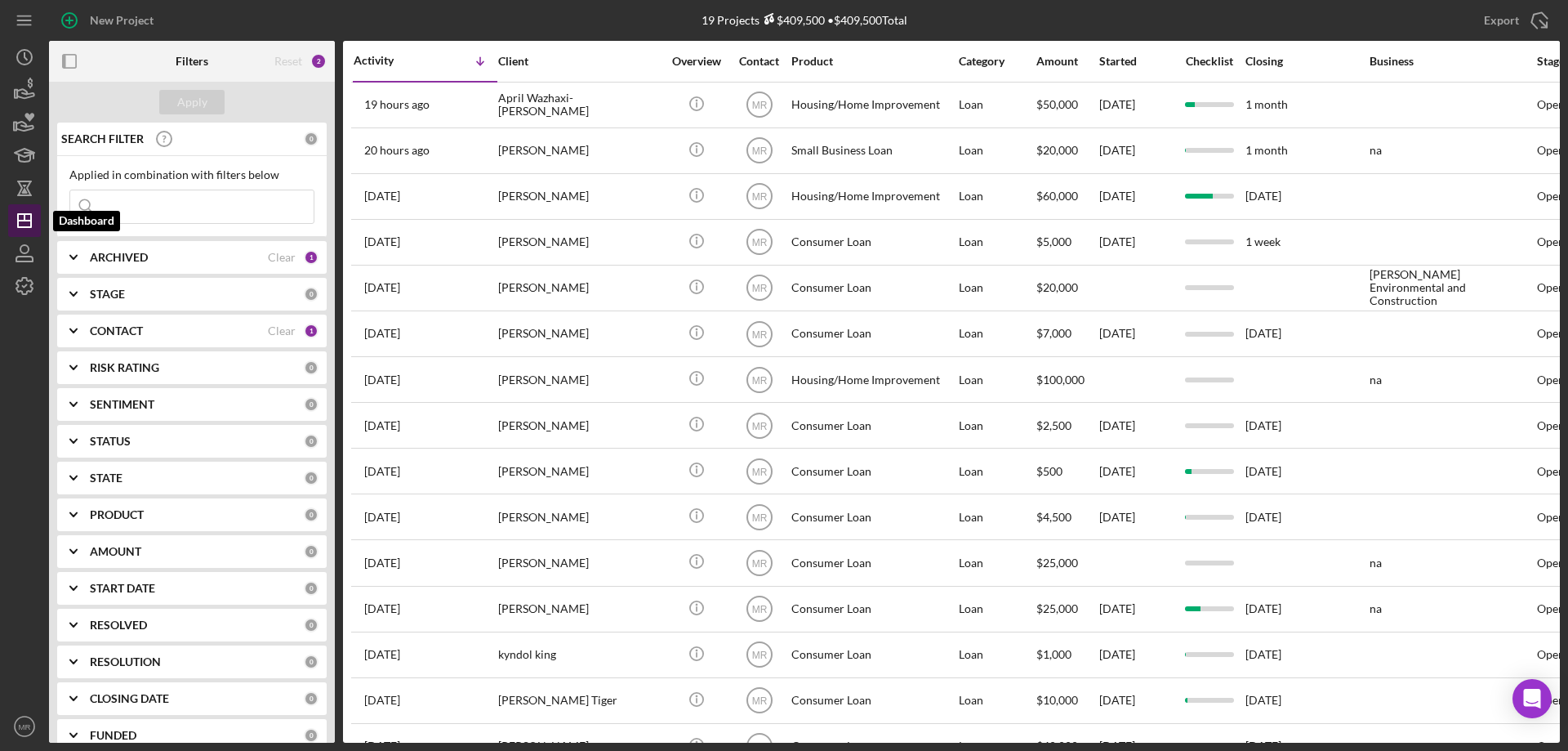
click at [22, 210] on icon "Icon/Dashboard" at bounding box center [24, 221] width 41 height 41
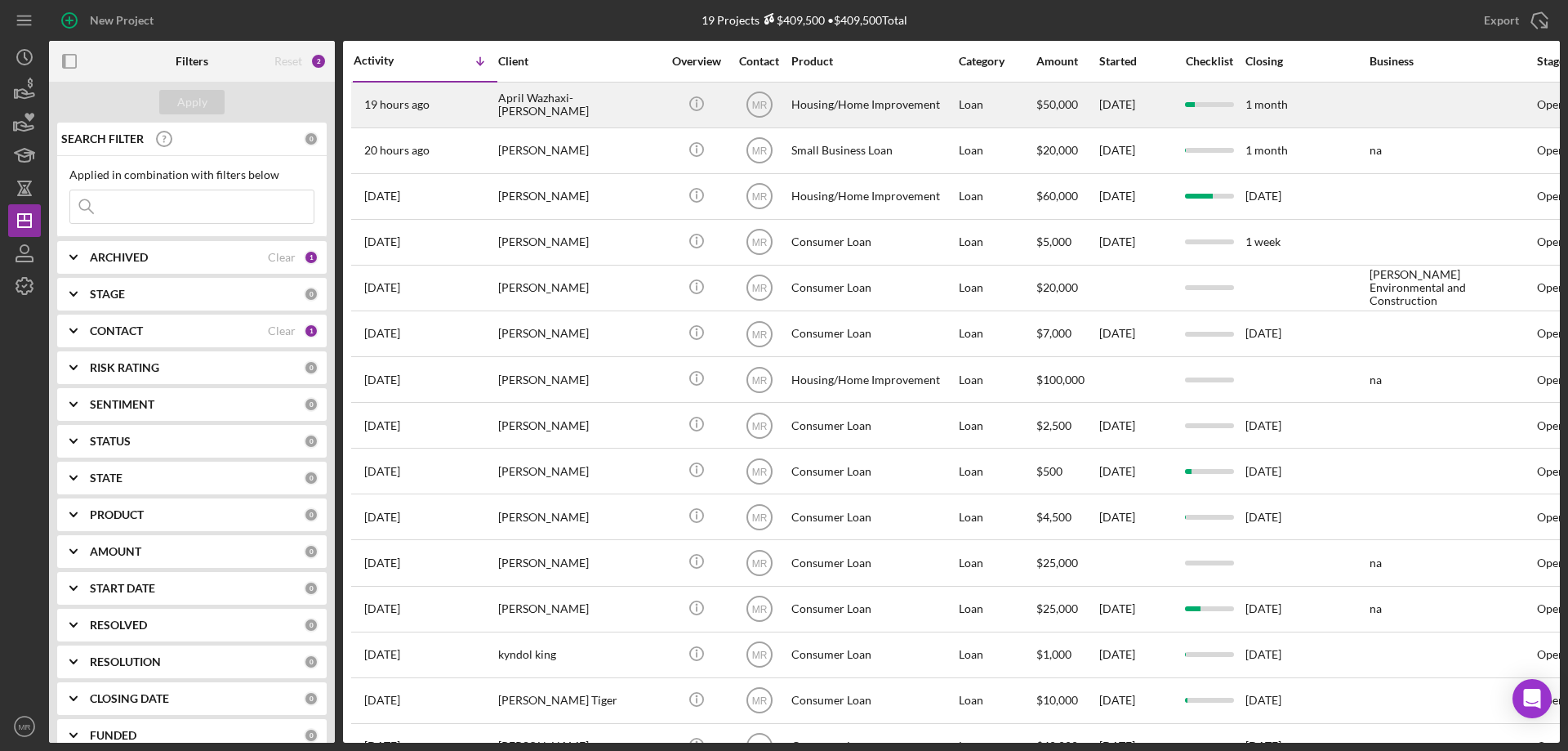
click at [607, 104] on div "April Wazhaxi-[PERSON_NAME]" at bounding box center [580, 104] width 163 height 43
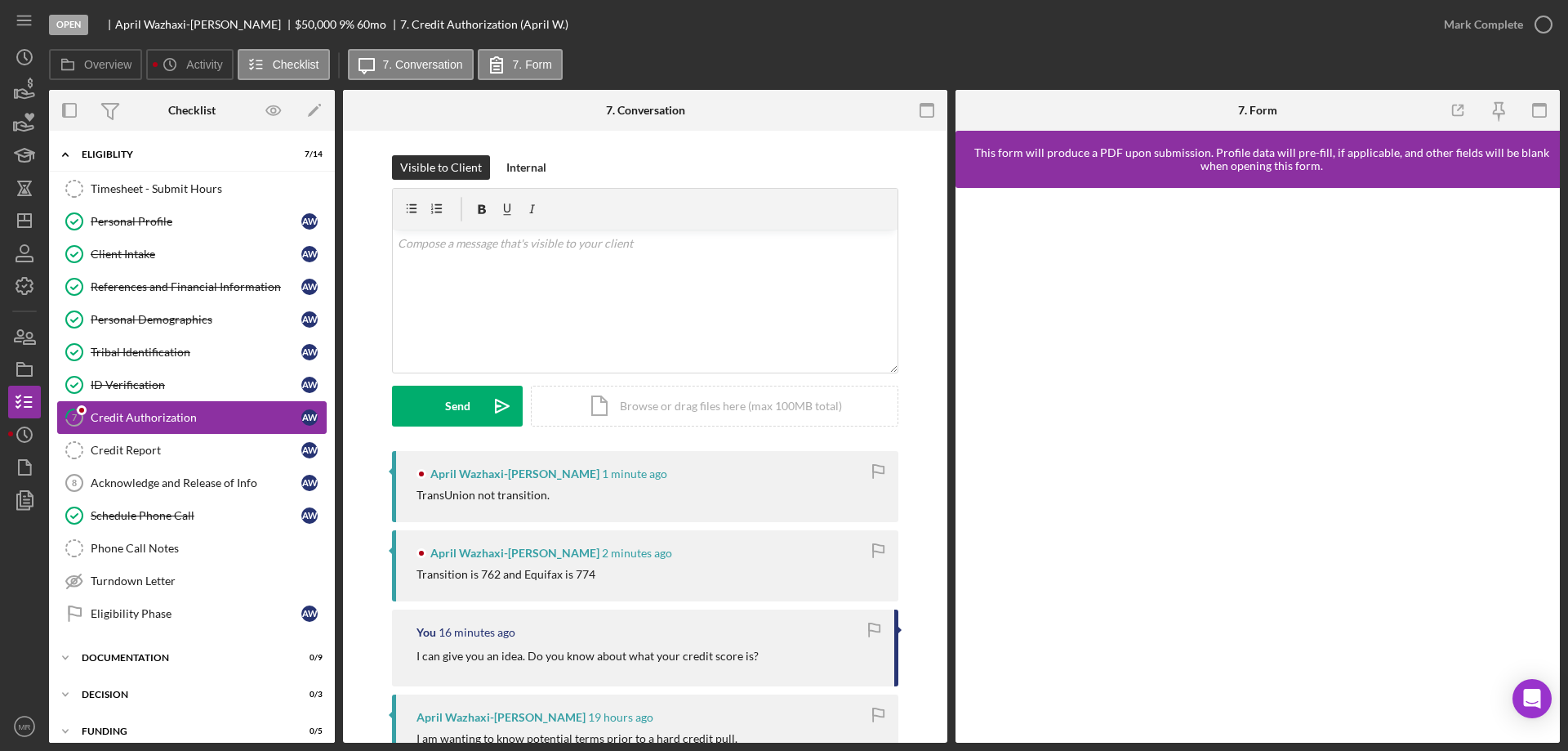
click at [121, 411] on div "Credit Authorization" at bounding box center [196, 418] width 210 height 13
click at [533, 279] on div "v Color teal Color pink Remove color Add row above Add row below Add column bef…" at bounding box center [646, 301] width 505 height 143
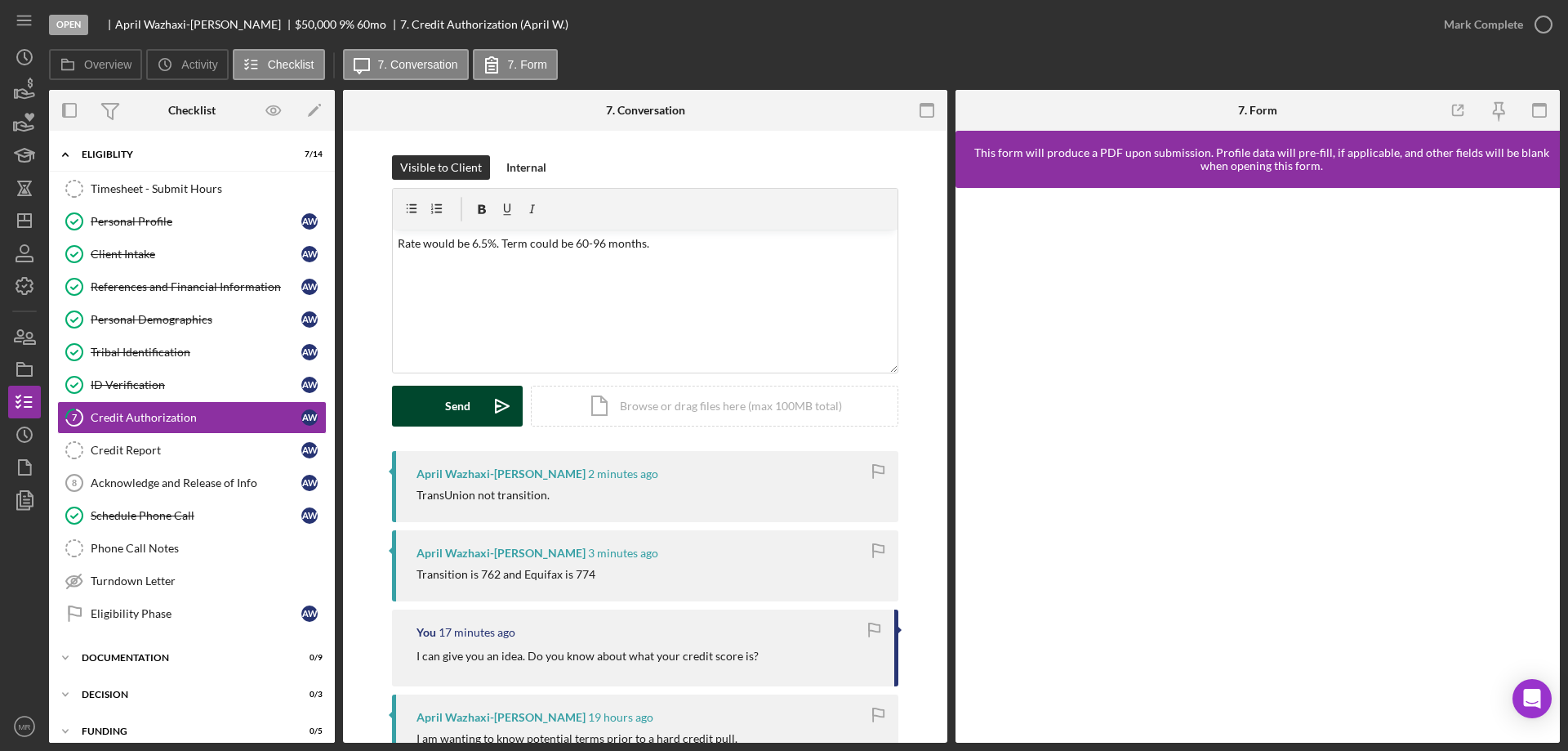
click at [445, 407] on div "Send" at bounding box center [458, 406] width 25 height 41
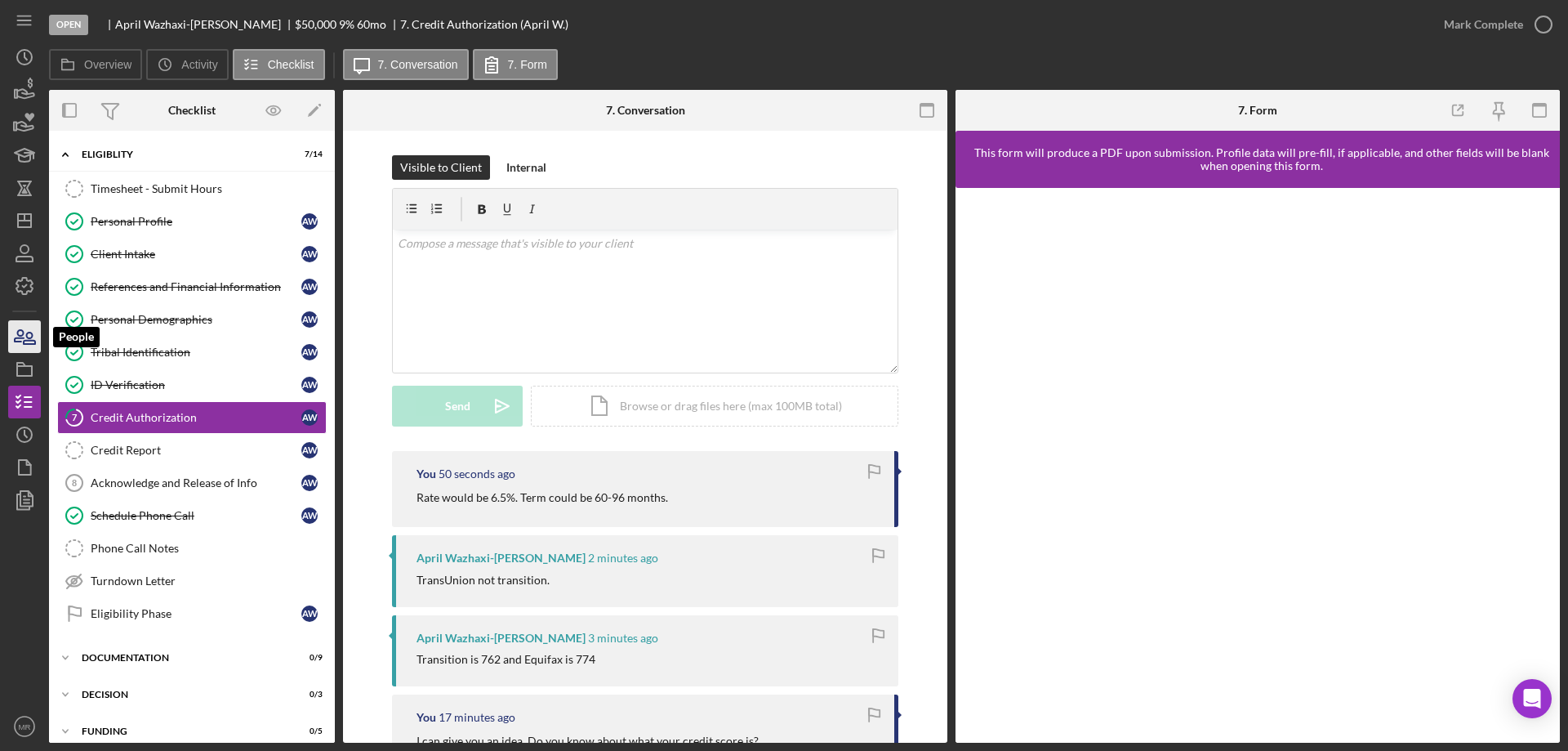
click at [21, 332] on icon "button" at bounding box center [24, 337] width 41 height 41
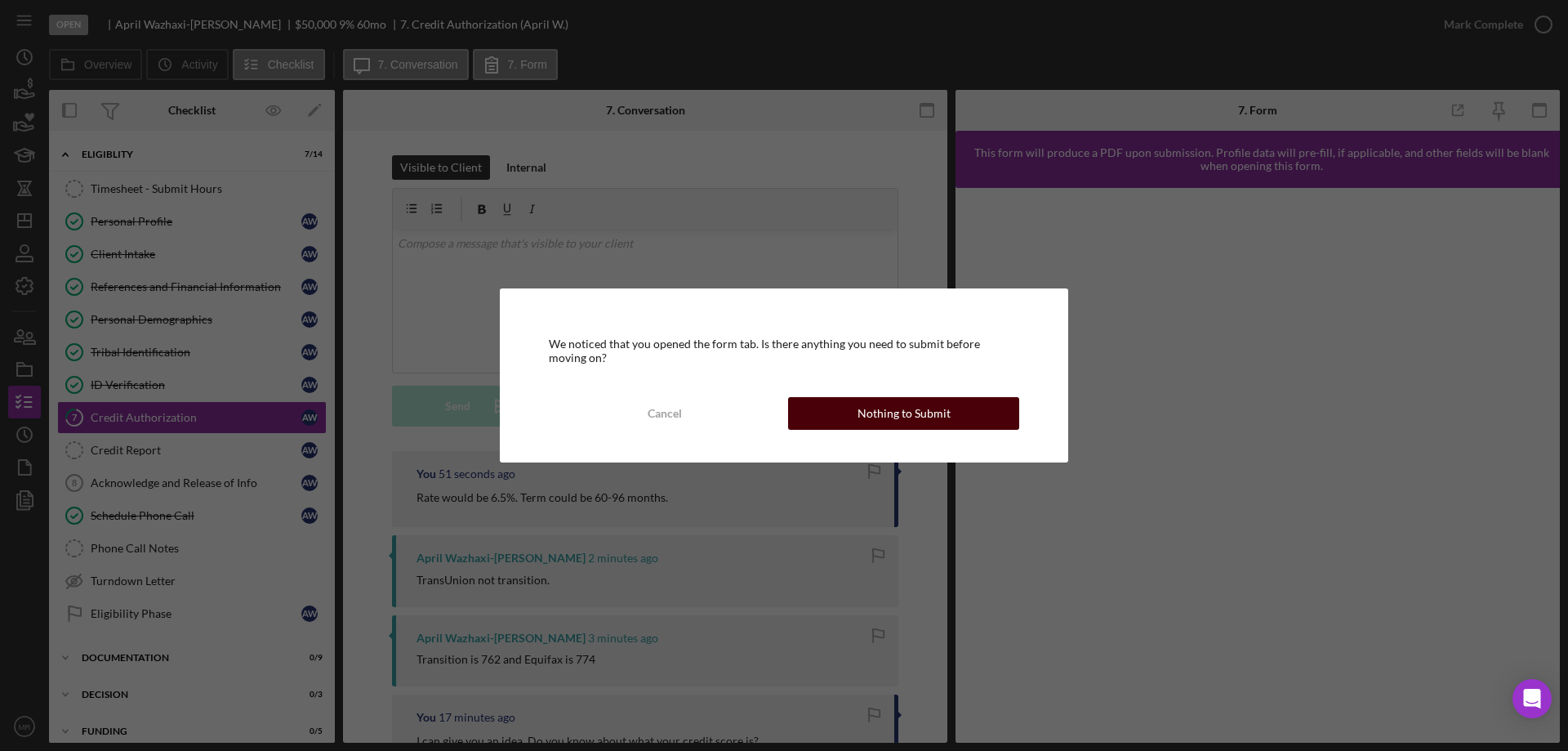
click at [911, 413] on div "Nothing to Submit" at bounding box center [904, 413] width 93 height 33
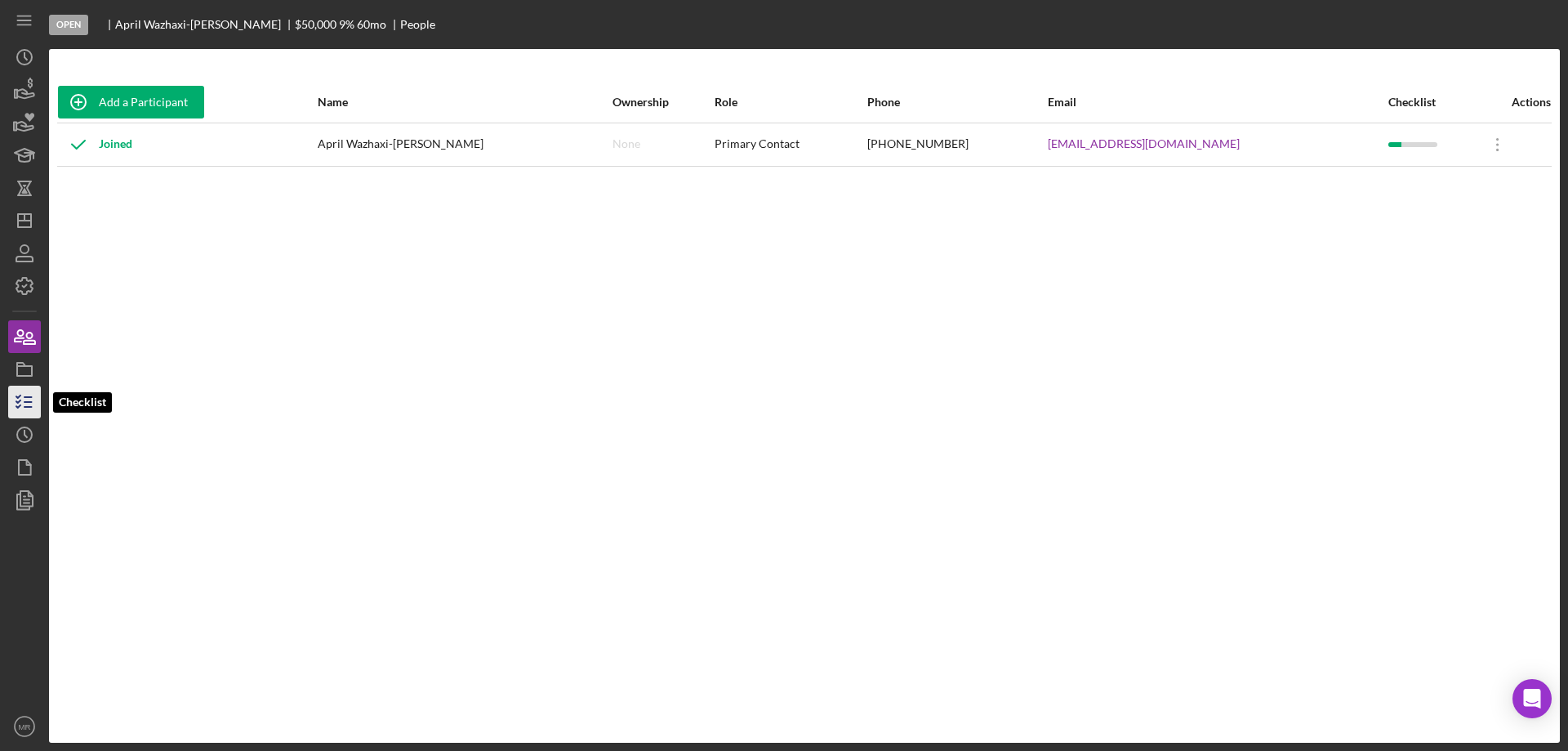
click at [24, 397] on line "button" at bounding box center [28, 397] width 8 height 0
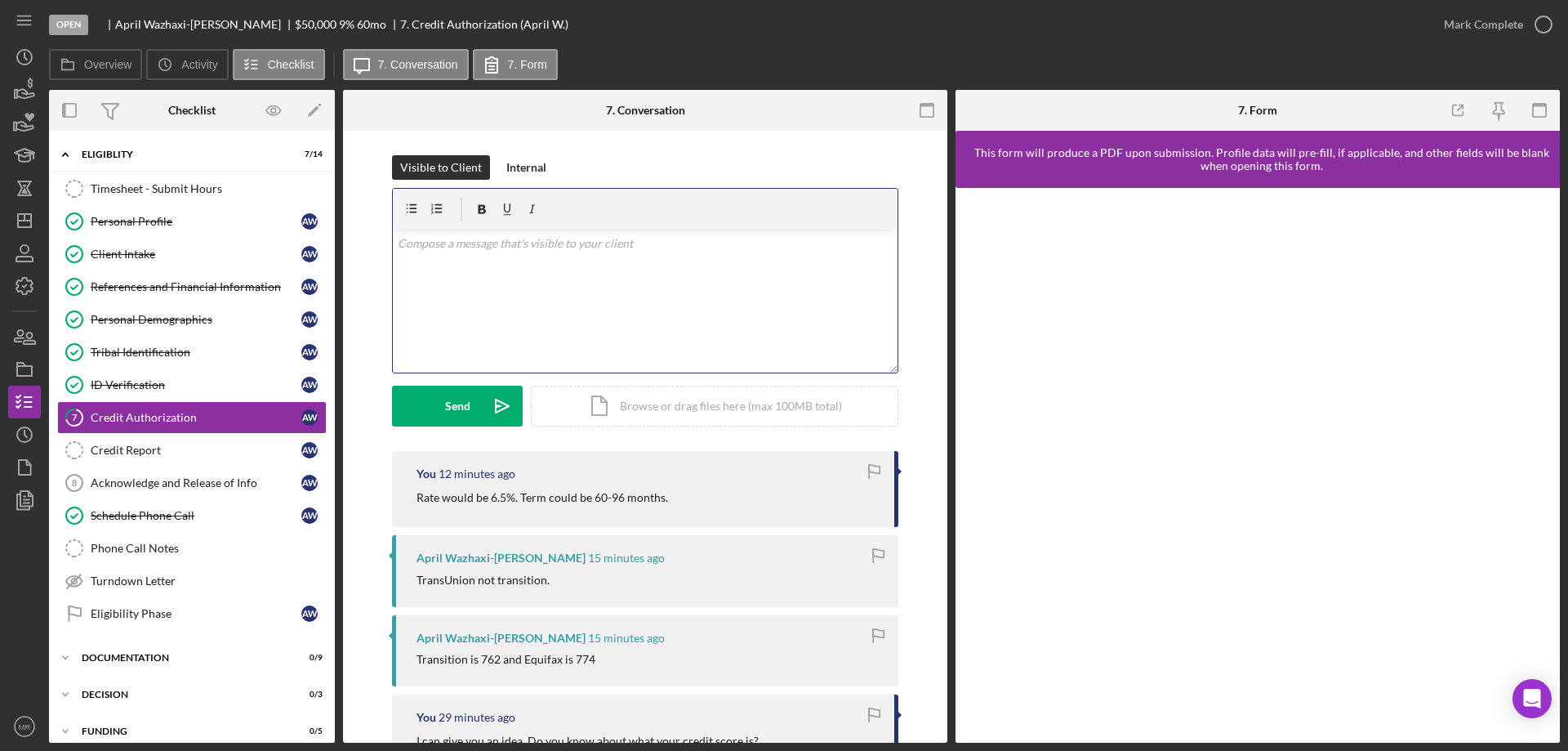
click at [518, 305] on div "v Color teal Color pink Remove color Add row above Add row below Add column bef…" at bounding box center [646, 301] width 505 height 143
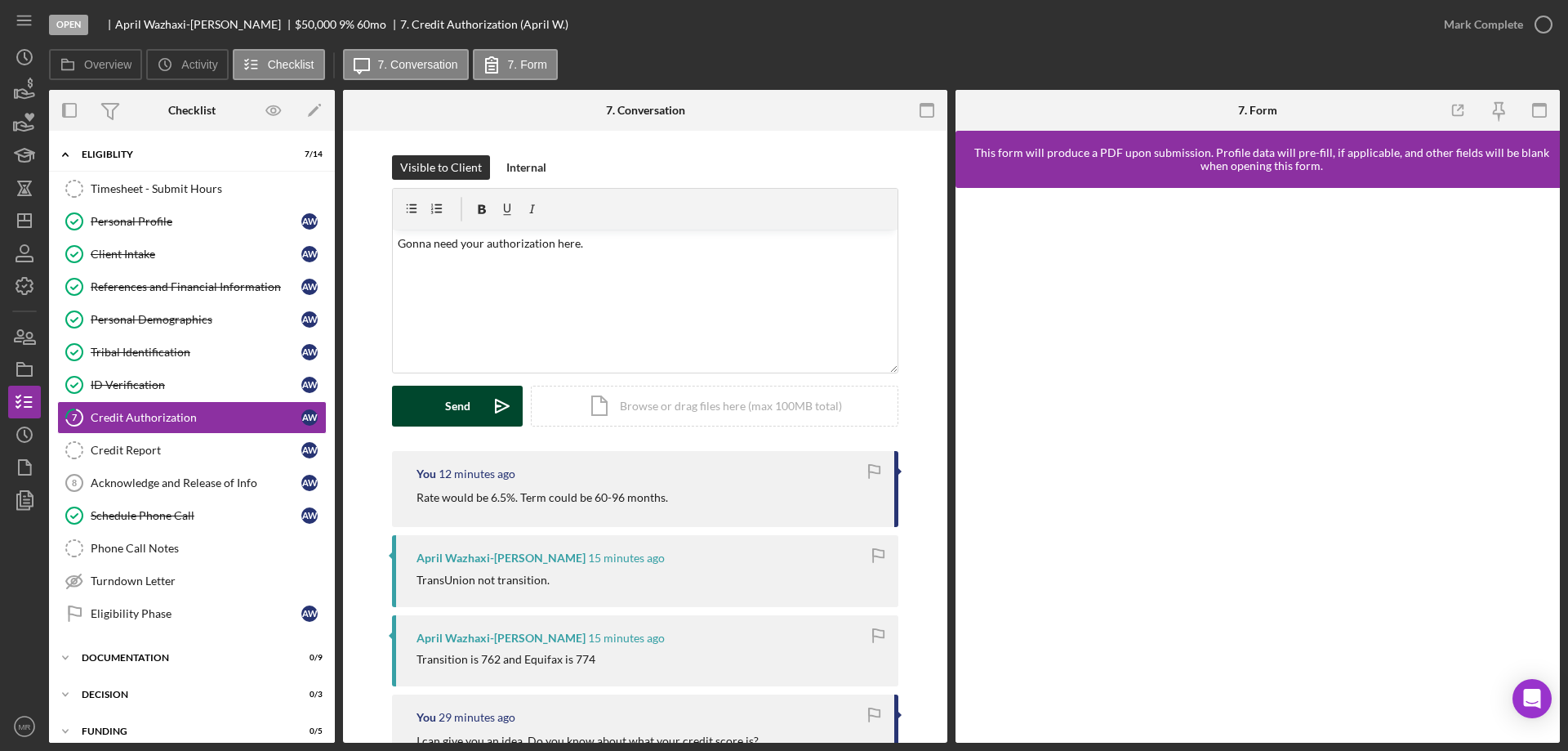
click at [449, 403] on div "Send" at bounding box center [458, 406] width 25 height 41
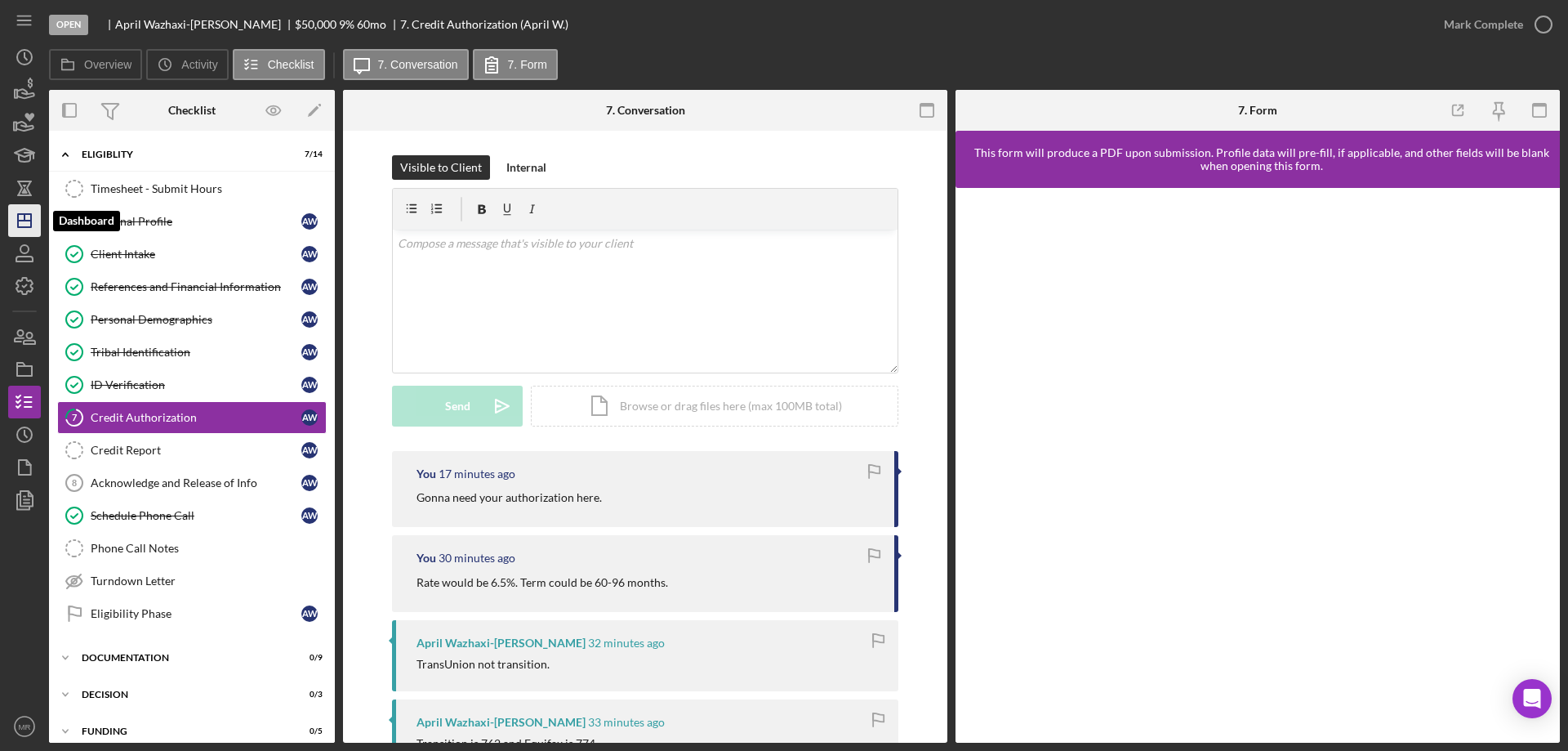
click at [25, 223] on icon "Icon/Dashboard" at bounding box center [24, 221] width 41 height 41
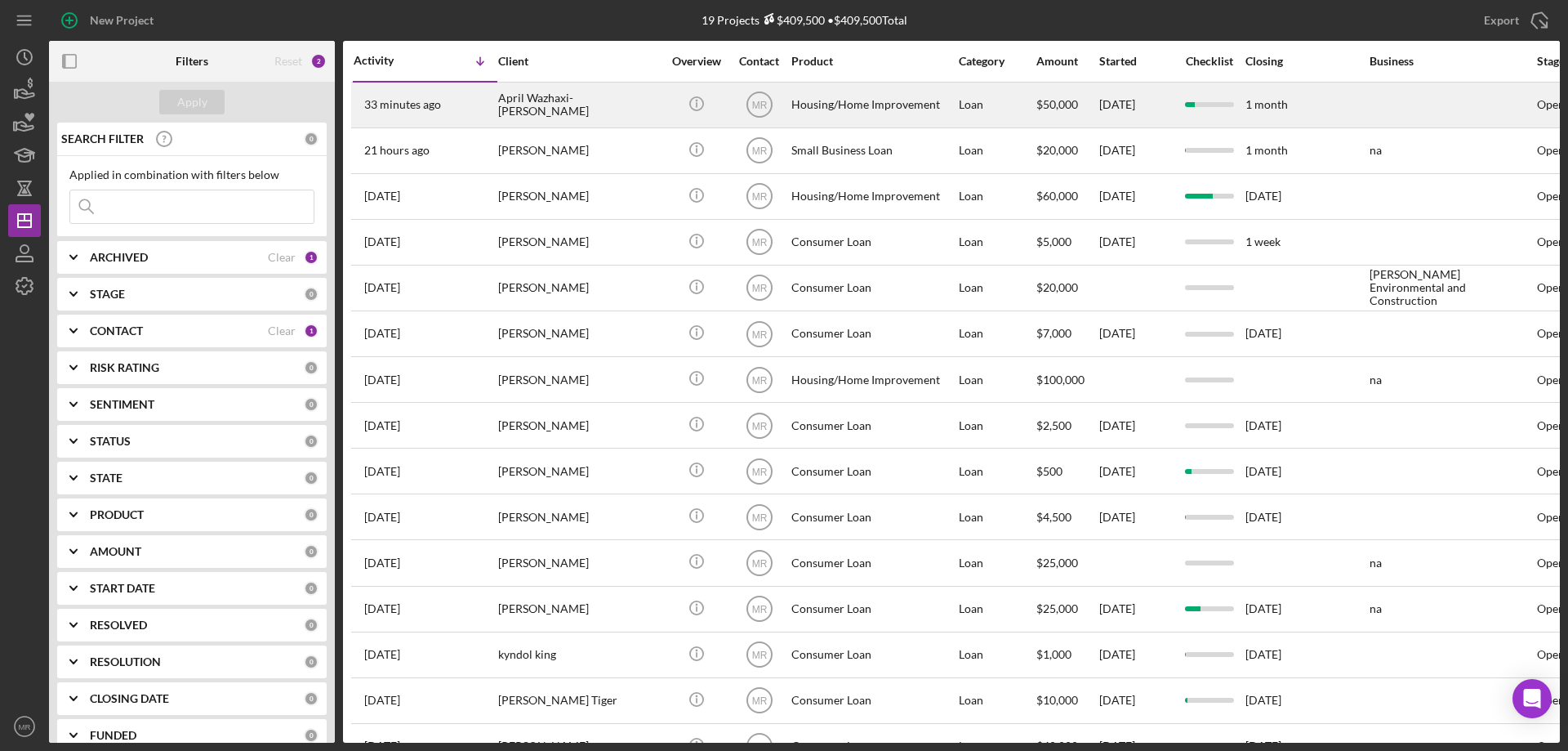
click at [605, 103] on div "April Wazhaxi-[PERSON_NAME]" at bounding box center [580, 104] width 163 height 43
